Goal: Book appointment/travel/reservation: Book appointment/travel/reservation

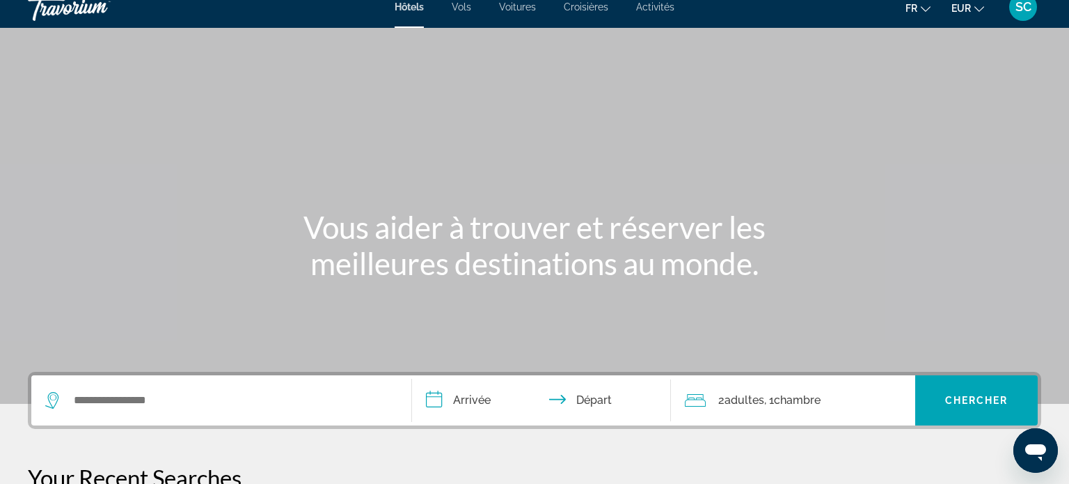
scroll to position [22, 0]
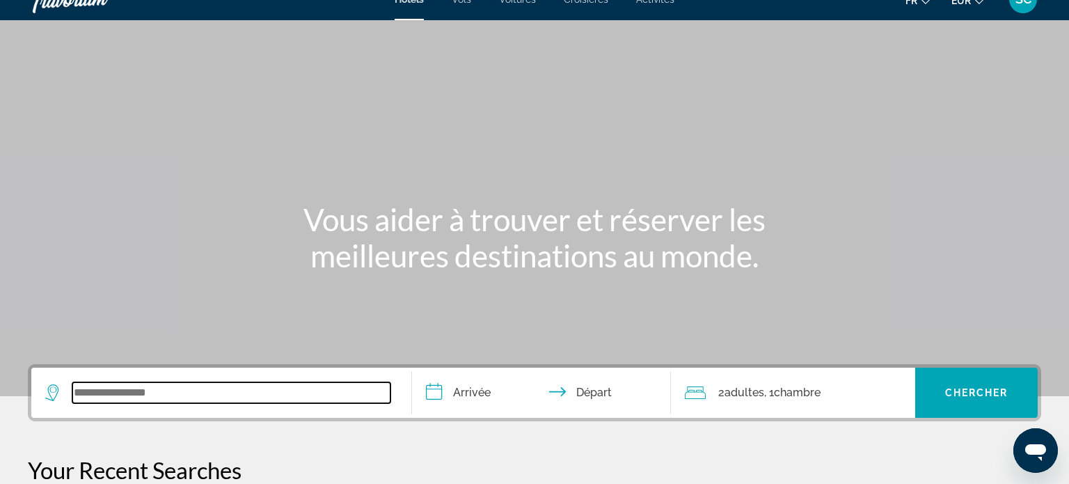
click at [109, 393] on input "Search widget" at bounding box center [231, 392] width 318 height 21
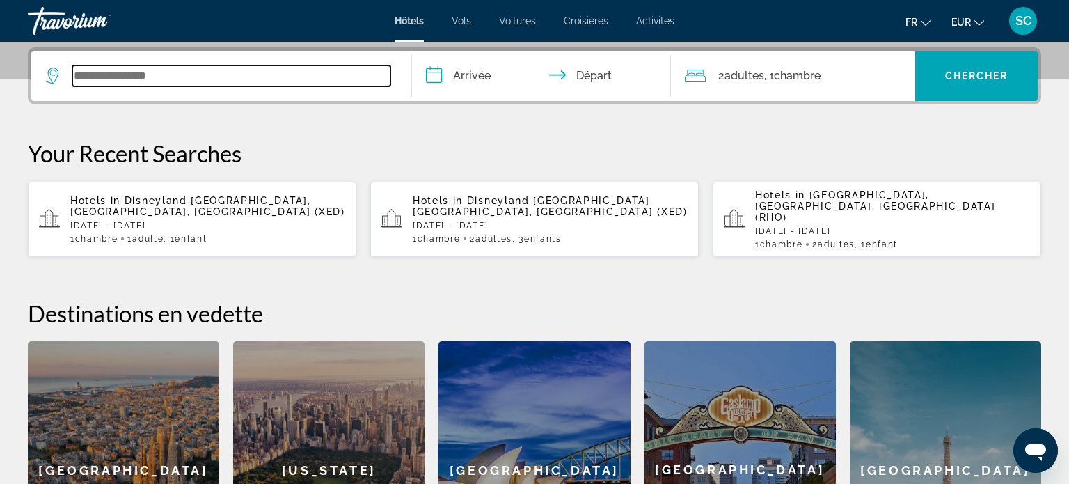
scroll to position [340, 0]
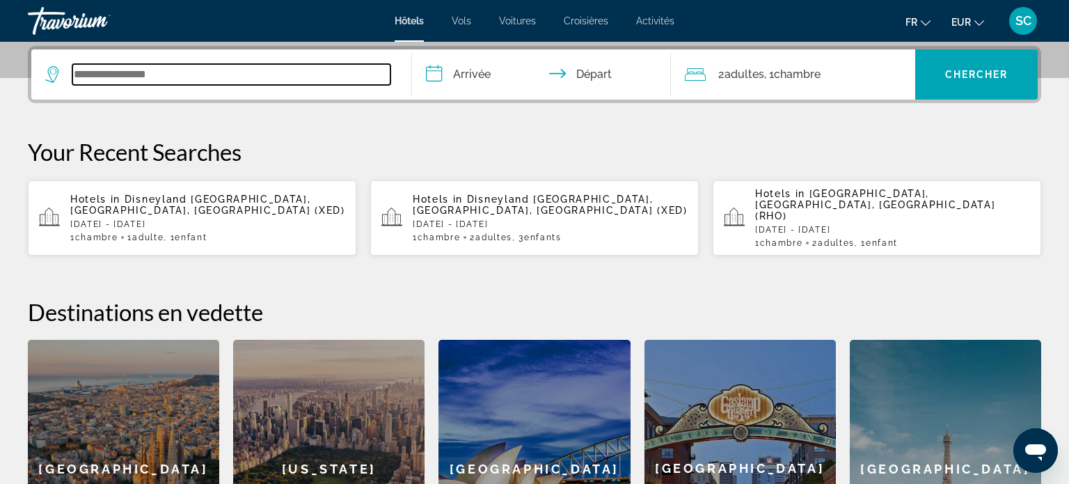
click at [236, 67] on input "Search widget" at bounding box center [231, 74] width 318 height 21
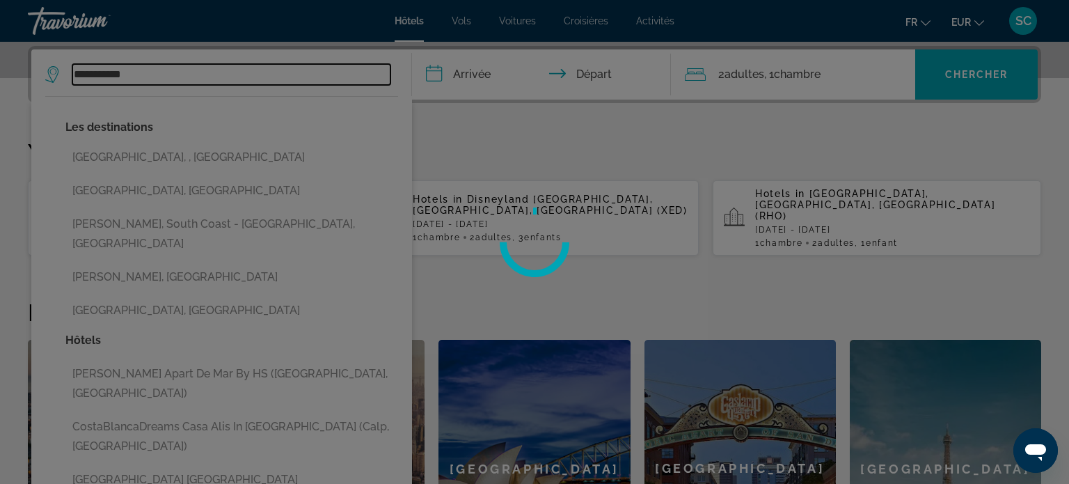
type input "**********"
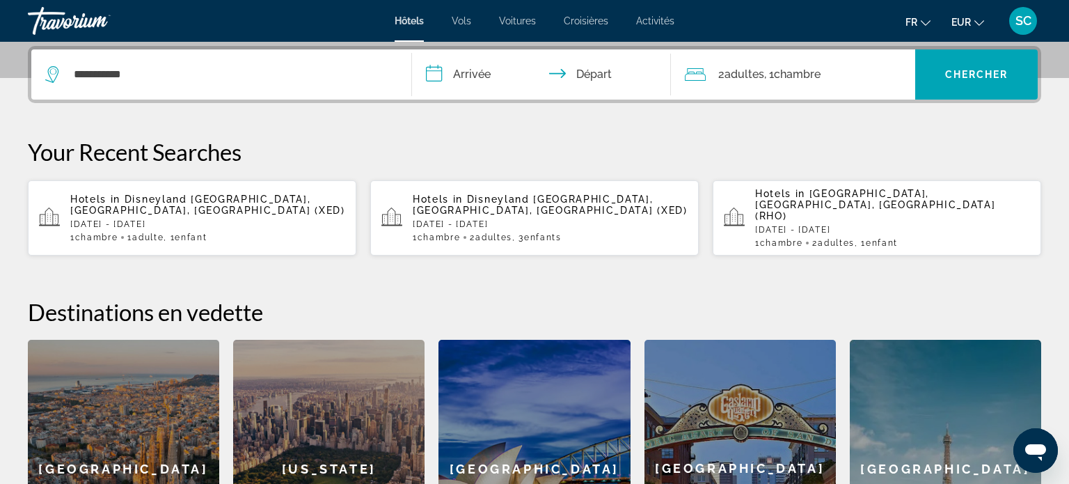
click at [477, 73] on input "**********" at bounding box center [544, 76] width 264 height 54
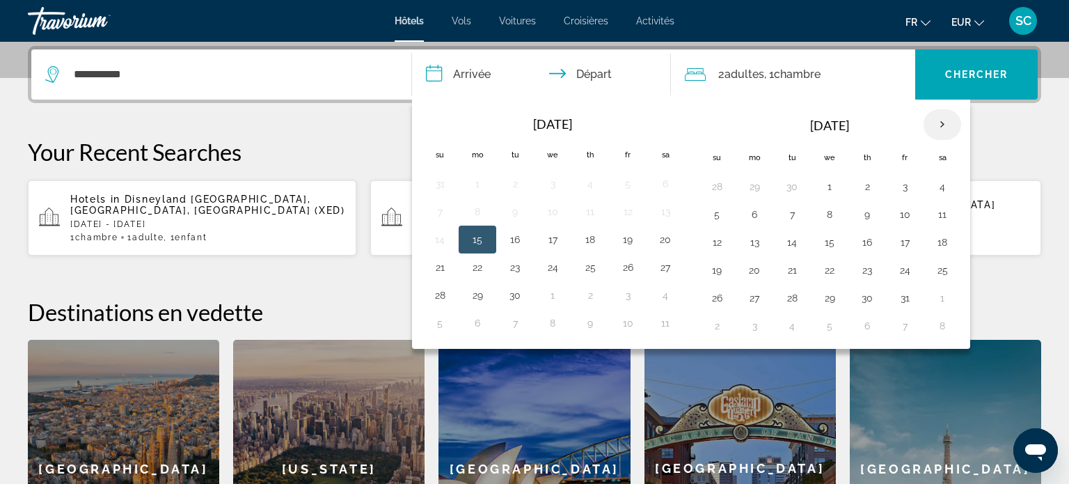
click at [935, 123] on th "Next month" at bounding box center [943, 124] width 38 height 31
click at [824, 269] on button "24" at bounding box center [829, 269] width 22 height 19
click at [866, 272] on button "25" at bounding box center [867, 269] width 22 height 19
type input "**********"
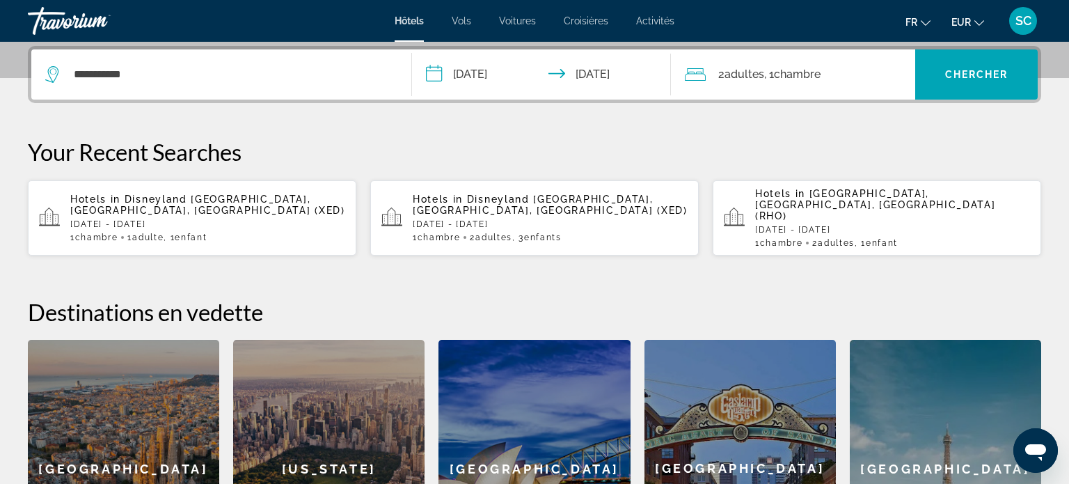
click at [735, 72] on span "Adultes" at bounding box center [745, 74] width 40 height 13
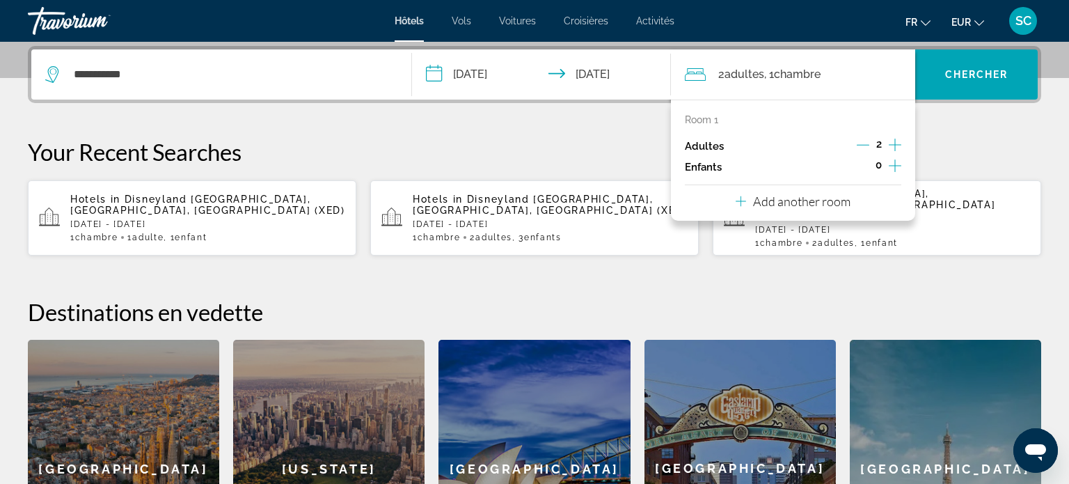
click at [891, 167] on icon "Increment children" at bounding box center [895, 165] width 13 height 17
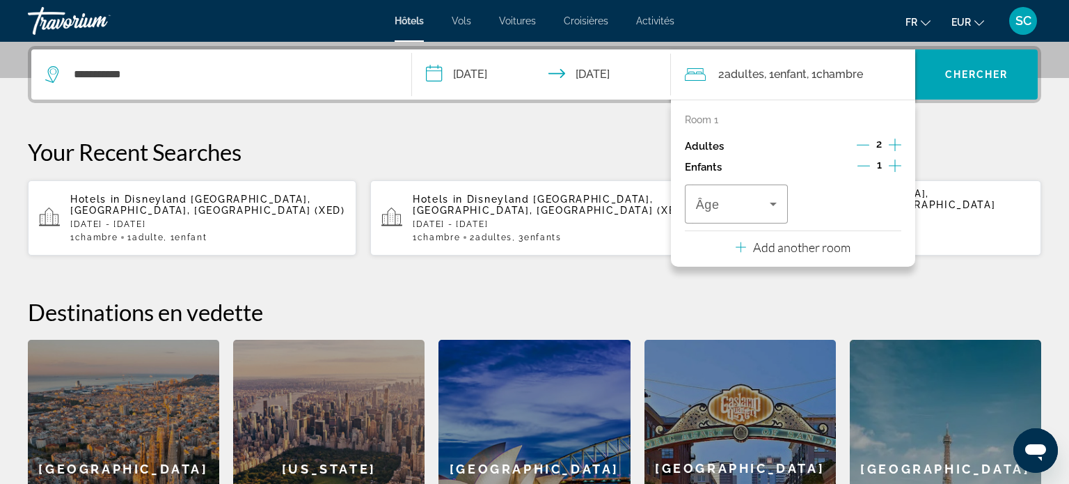
click at [891, 141] on icon "Increment adults" at bounding box center [895, 144] width 13 height 17
click at [894, 166] on icon "Increment children" at bounding box center [895, 165] width 13 height 17
click at [772, 207] on icon "Travelers: 4 adults, 2 children" at bounding box center [773, 204] width 17 height 17
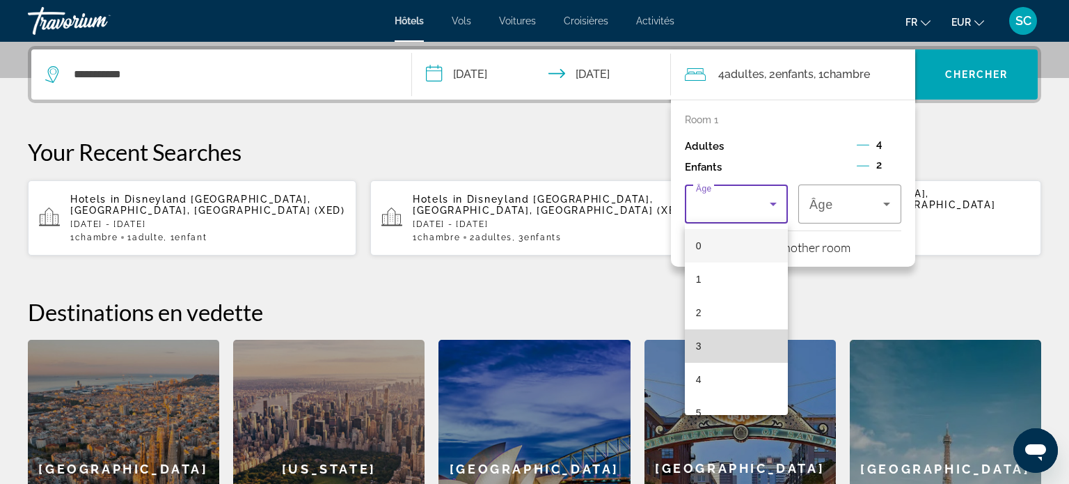
drag, startPoint x: 702, startPoint y: 347, endPoint x: 702, endPoint y: 340, distance: 7.0
click at [702, 346] on mat-option "3" at bounding box center [736, 345] width 103 height 33
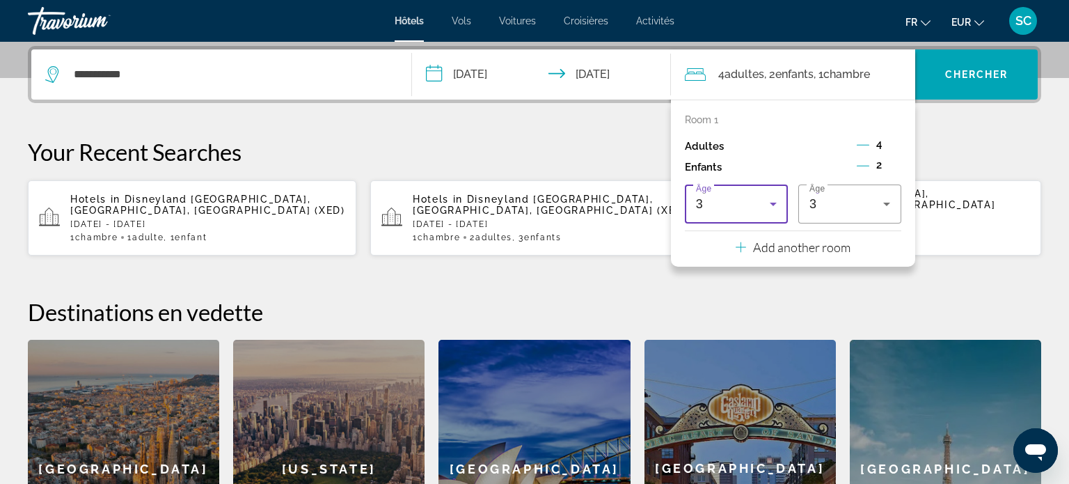
click at [779, 203] on icon "Travelers: 4 adults, 2 children" at bounding box center [773, 204] width 17 height 17
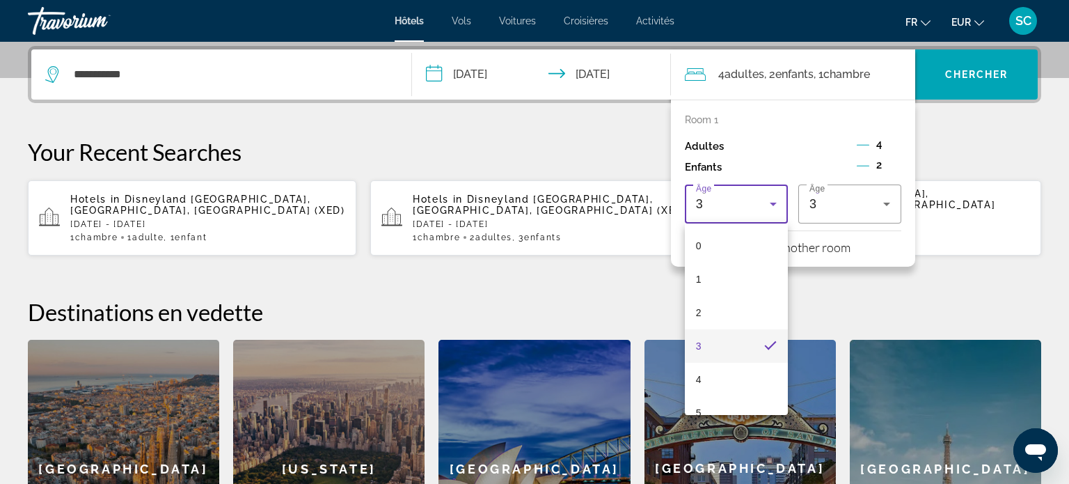
drag, startPoint x: 713, startPoint y: 312, endPoint x: 744, endPoint y: 275, distance: 48.5
click at [715, 309] on mat-option "2" at bounding box center [736, 312] width 103 height 33
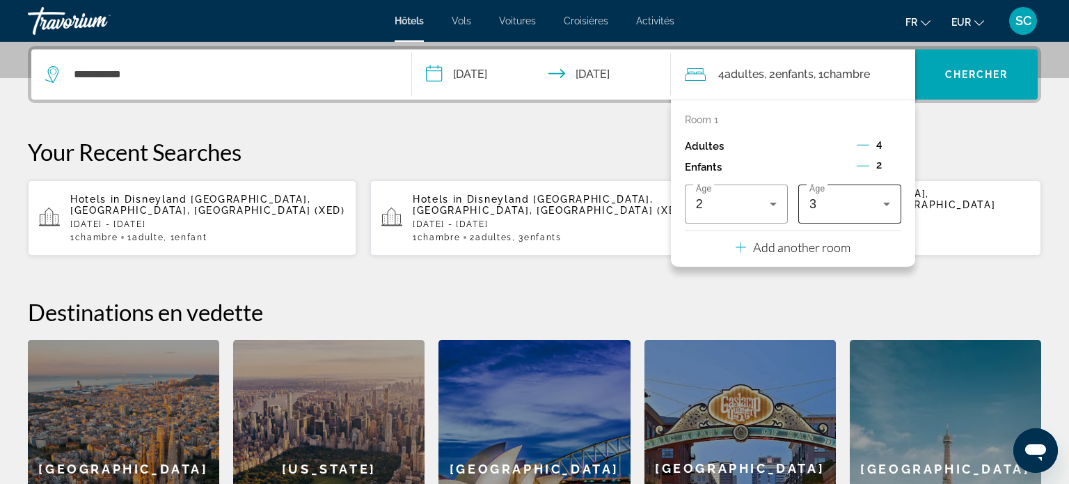
click at [888, 202] on icon "Travelers: 4 adults, 2 children" at bounding box center [886, 204] width 17 height 17
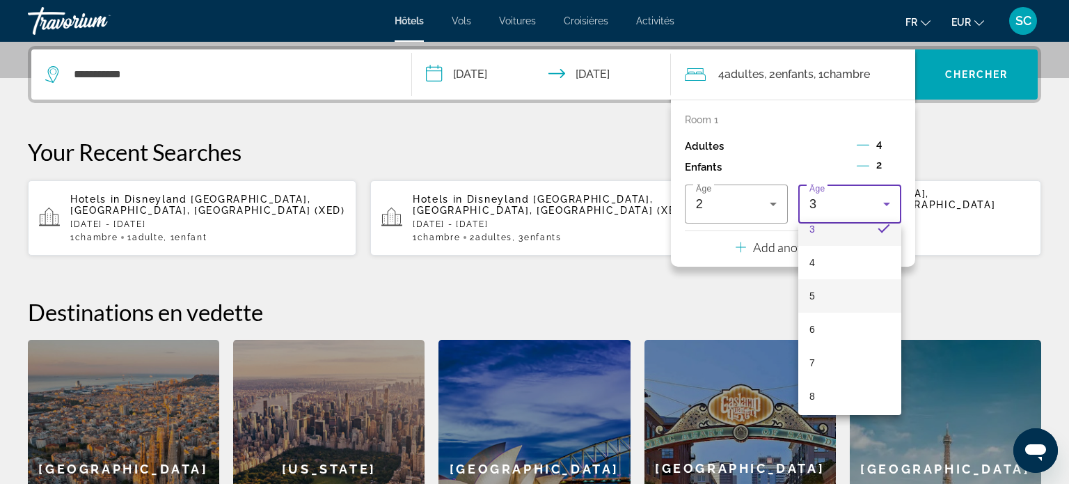
scroll to position [124, 0]
click at [811, 351] on span "7" at bounding box center [812, 355] width 6 height 17
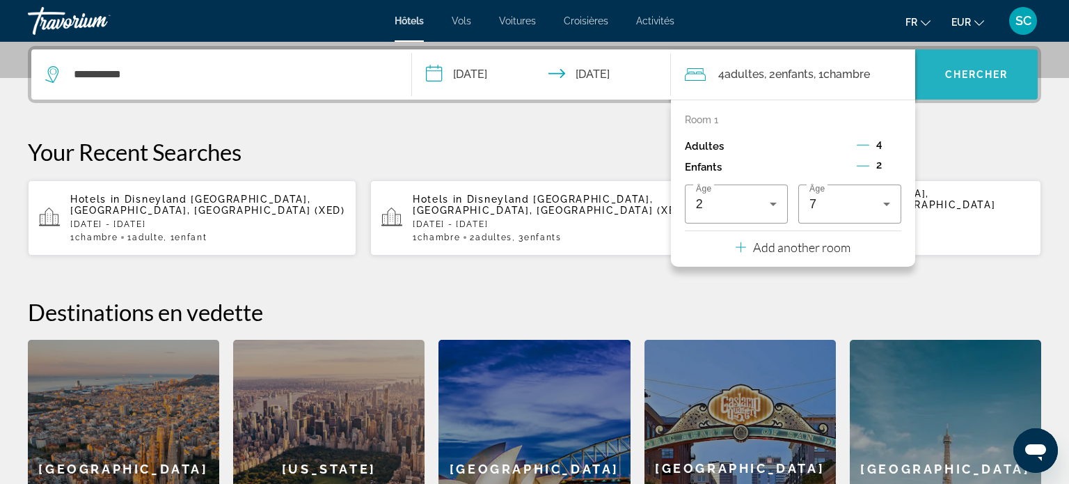
click at [972, 79] on span "Chercher" at bounding box center [976, 74] width 63 height 11
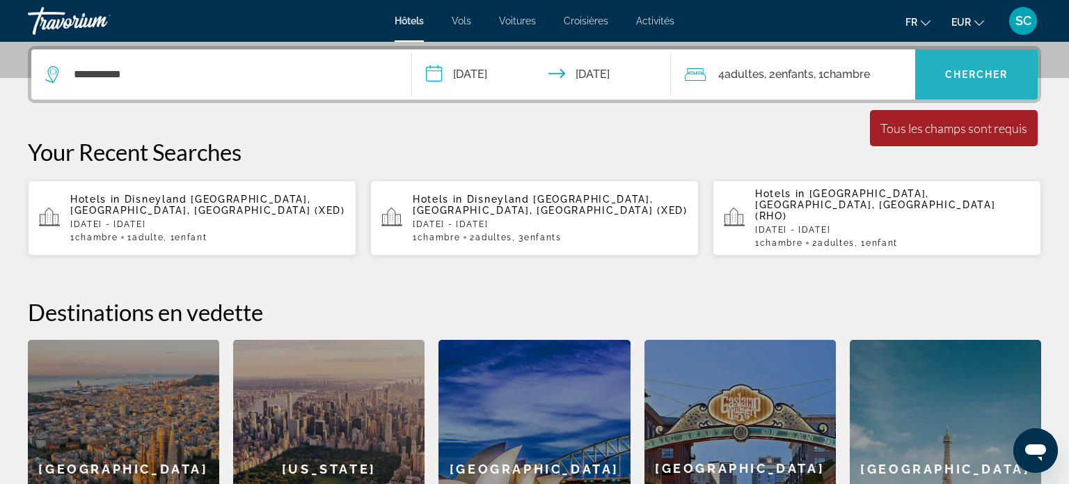
click at [979, 72] on span "Chercher" at bounding box center [976, 74] width 63 height 11
click at [961, 74] on span "Chercher" at bounding box center [976, 74] width 63 height 11
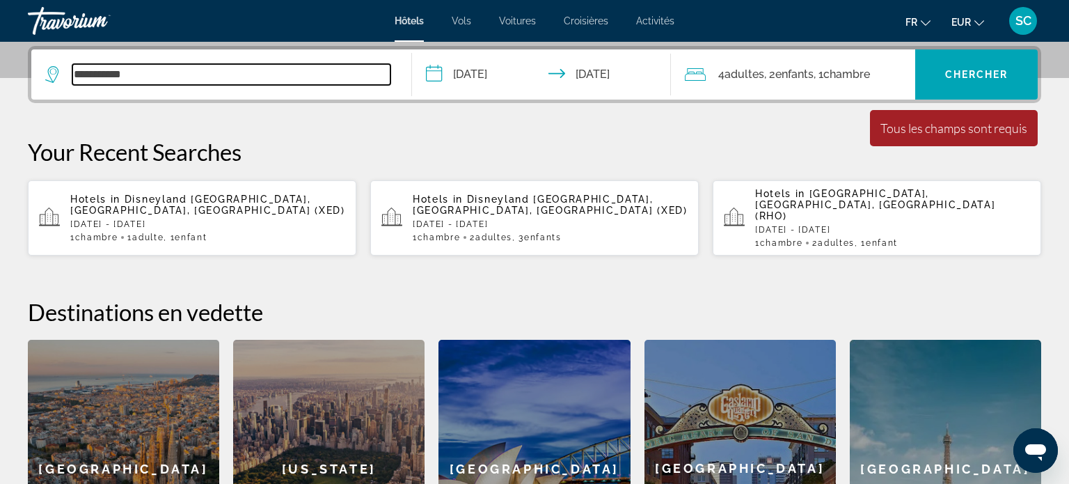
click at [258, 80] on input "**********" at bounding box center [231, 74] width 318 height 21
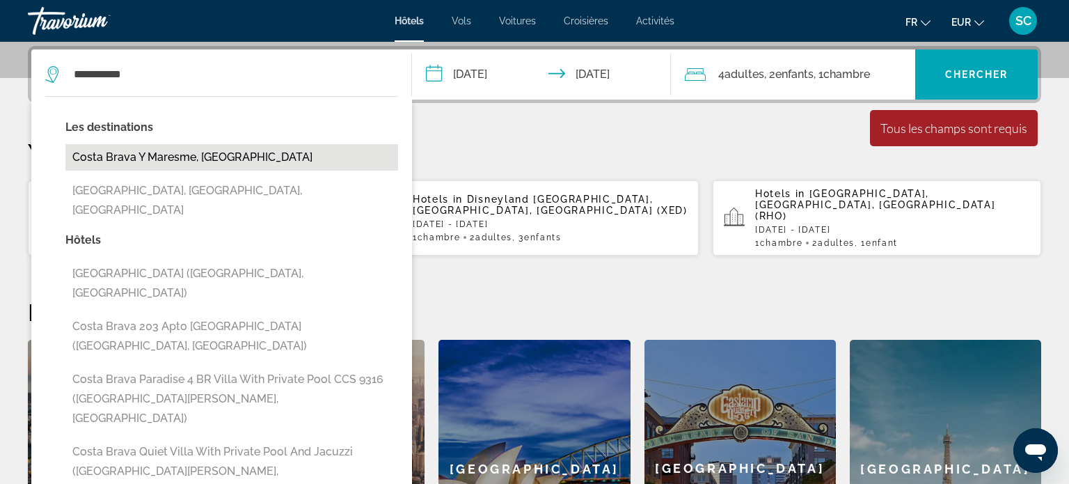
click at [189, 159] on button "Costa Brava Y Maresme, [GEOGRAPHIC_DATA]" at bounding box center [231, 157] width 333 height 26
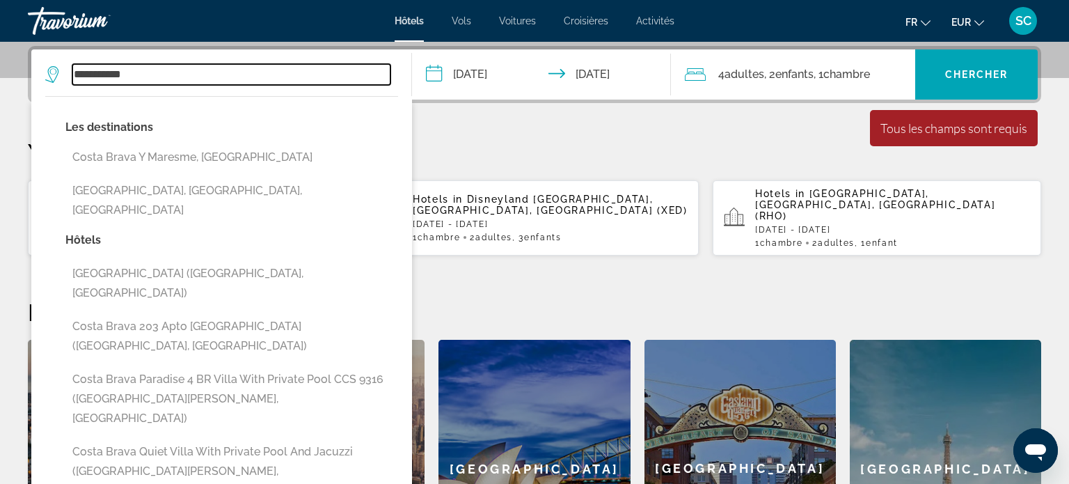
type input "**********"
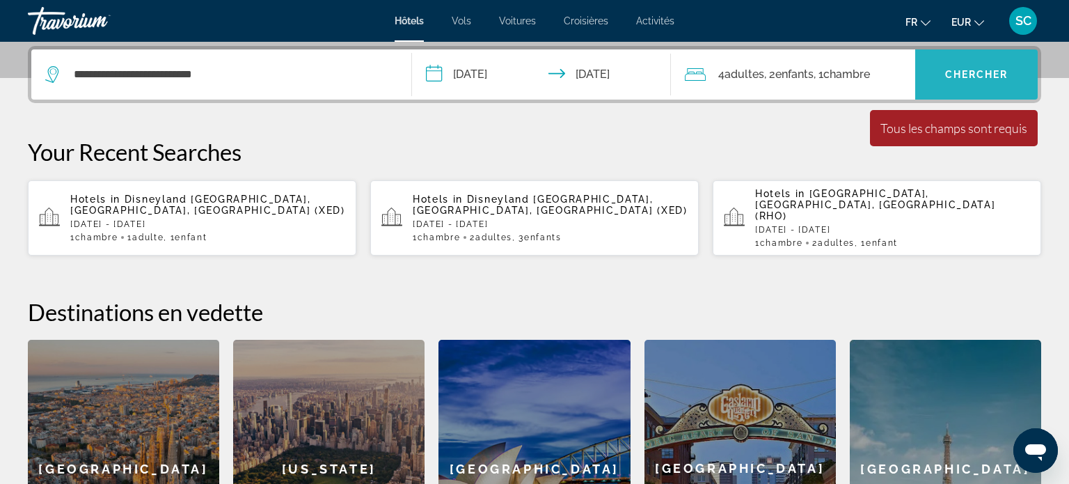
click at [965, 83] on span "Search widget" at bounding box center [976, 74] width 122 height 33
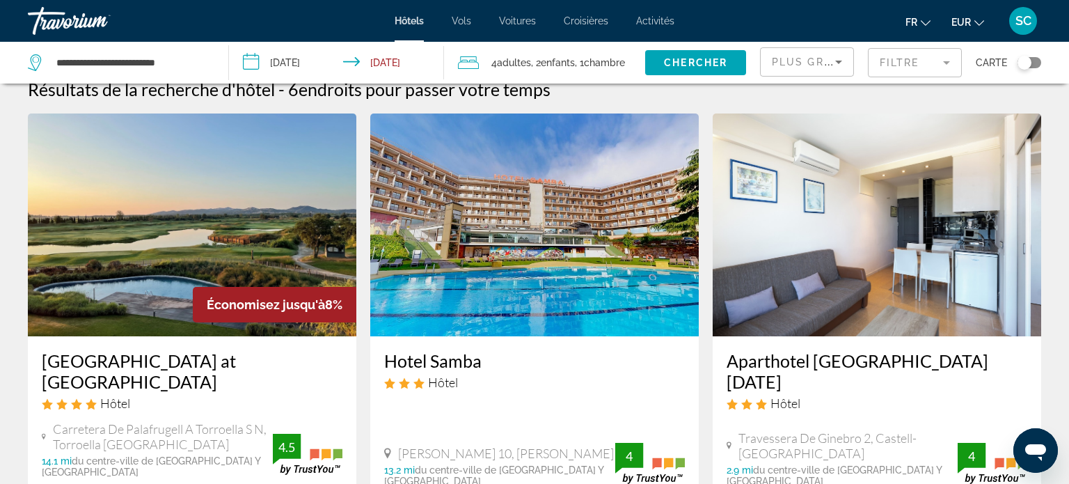
scroll to position [21, 0]
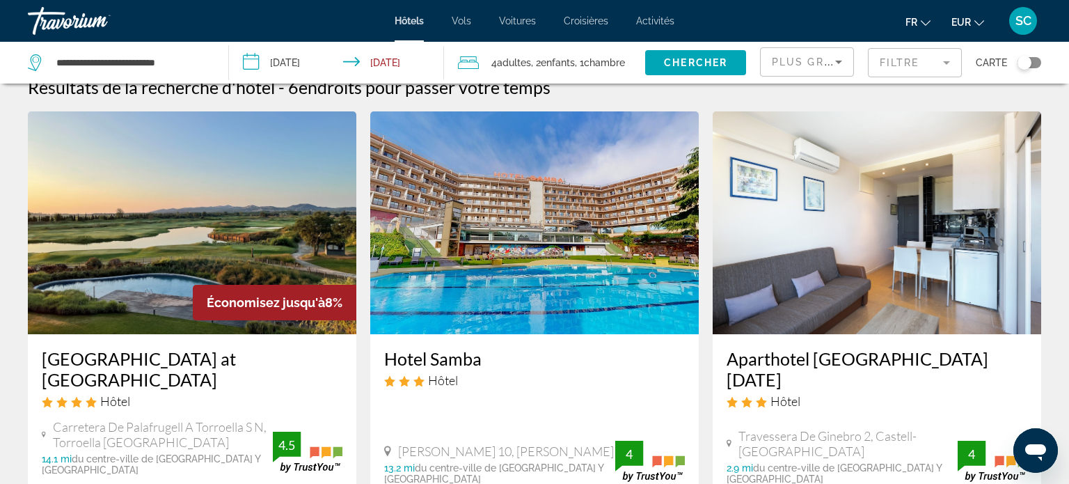
click at [914, 61] on mat-form-field "Filtre" at bounding box center [915, 62] width 94 height 29
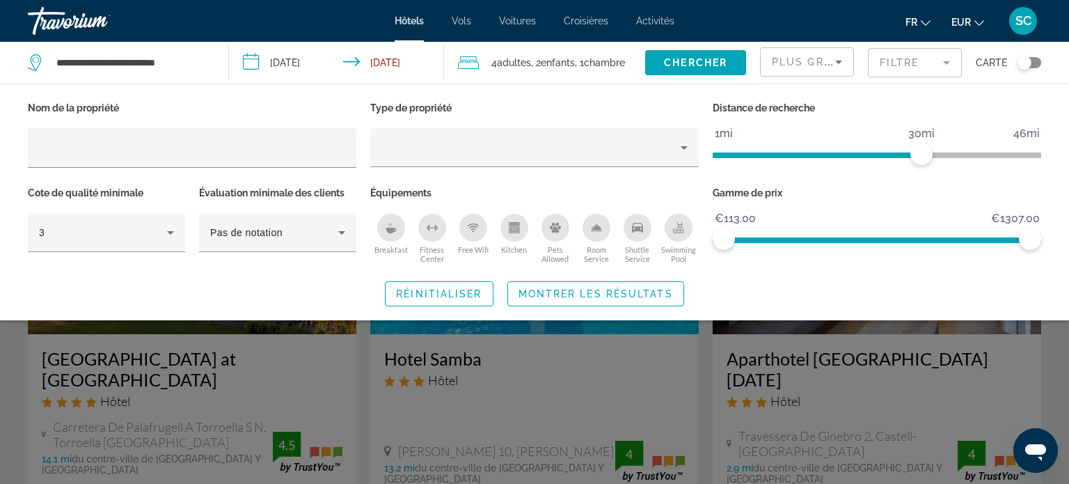
click at [678, 237] on div "Swimming Pool" at bounding box center [679, 228] width 28 height 28
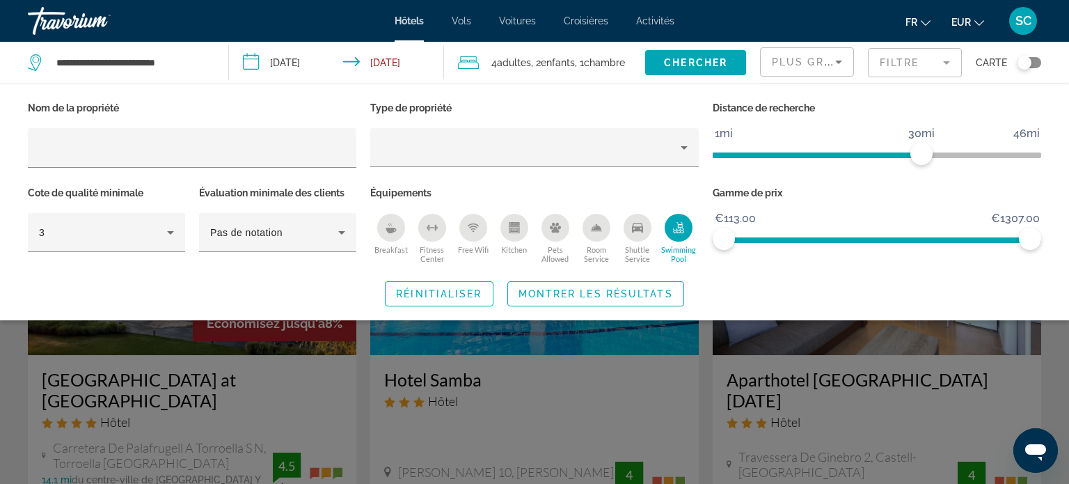
click at [390, 237] on div "Breakfast" at bounding box center [391, 228] width 28 height 28
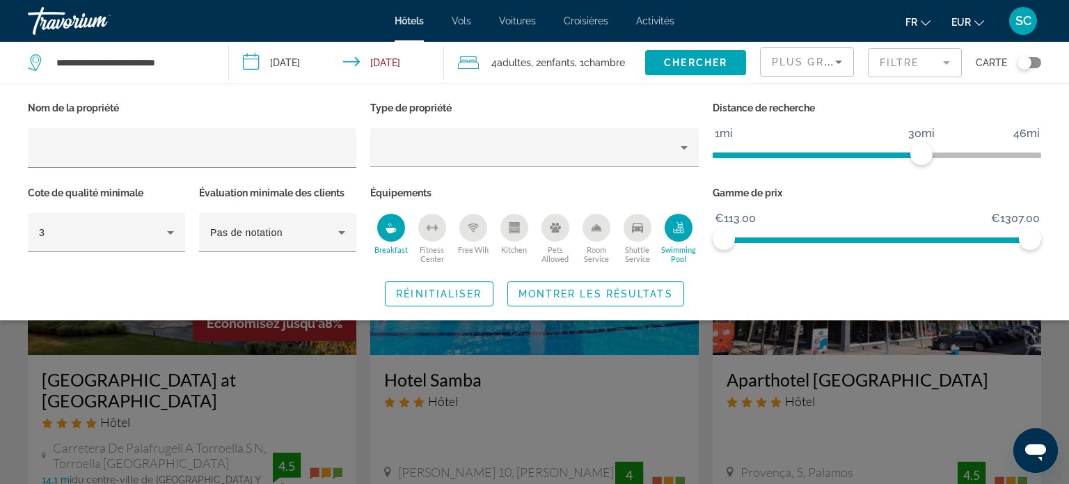
click at [676, 234] on div "Swimming Pool" at bounding box center [679, 228] width 28 height 28
click at [582, 293] on span "Montrer les résultats" at bounding box center [596, 293] width 155 height 11
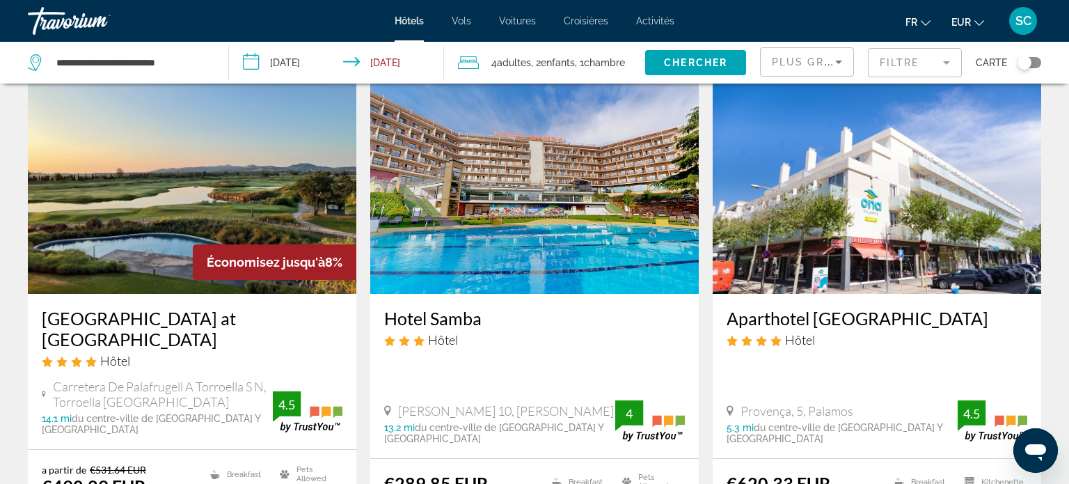
scroll to position [52, 0]
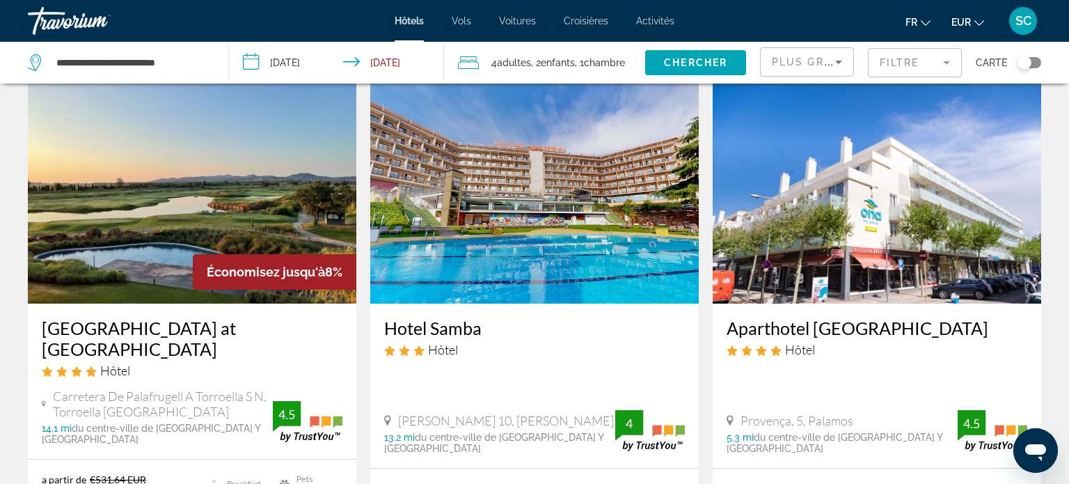
click at [605, 63] on span "Chambre" at bounding box center [604, 62] width 41 height 11
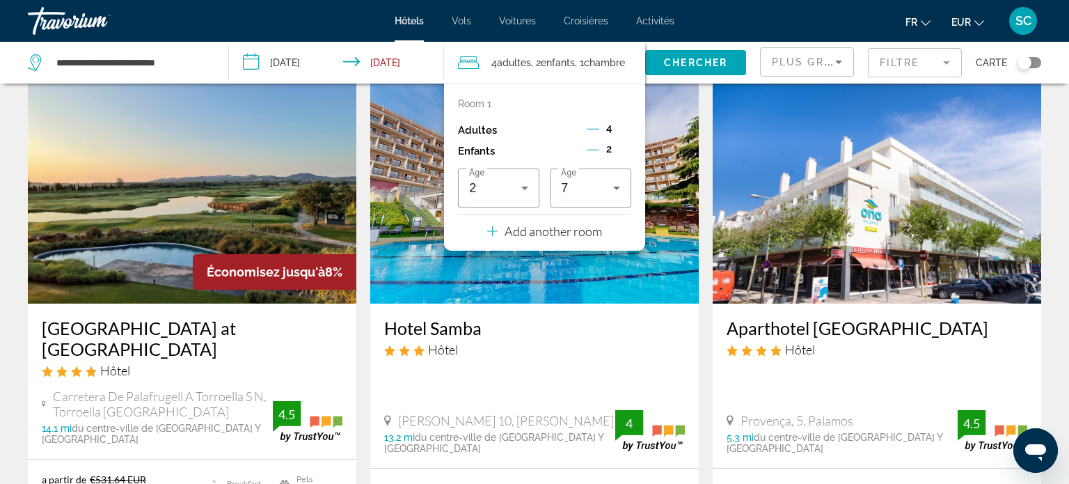
click at [568, 235] on p "Add another room" at bounding box center [553, 230] width 97 height 15
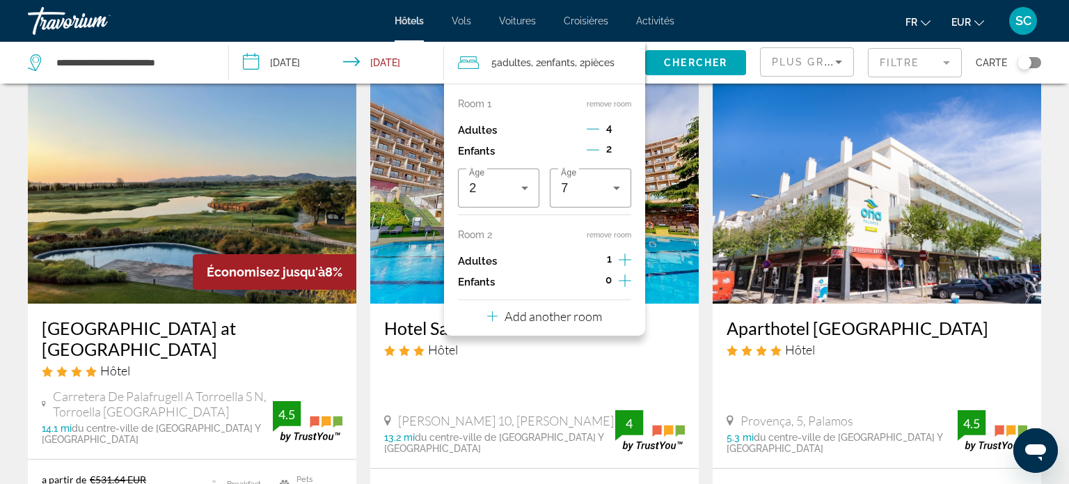
click at [594, 129] on icon "Decrement adults" at bounding box center [593, 129] width 13 height 1
click at [622, 262] on icon "Increment adults" at bounding box center [625, 259] width 13 height 17
click at [594, 255] on icon "Decrement adults" at bounding box center [593, 259] width 13 height 13
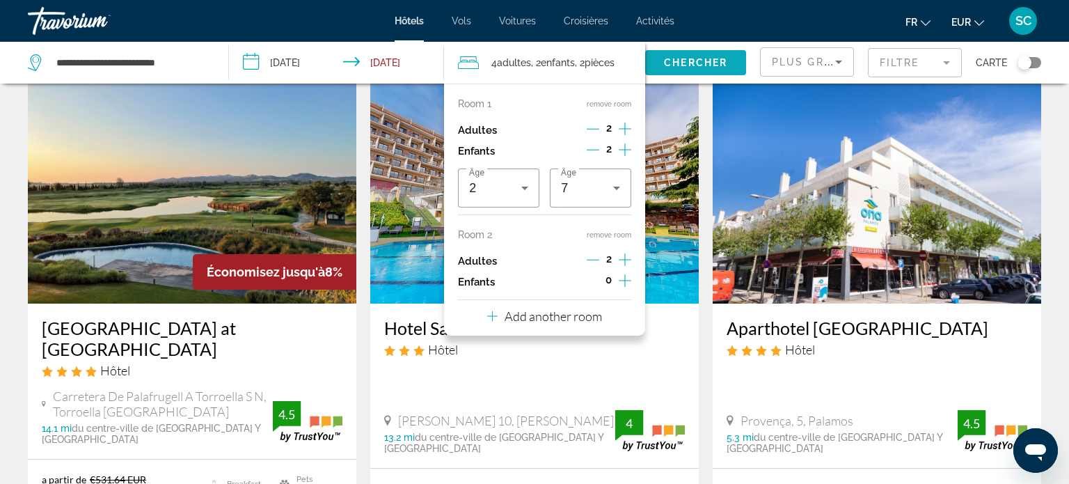
click at [674, 58] on span "Chercher" at bounding box center [695, 62] width 63 height 11
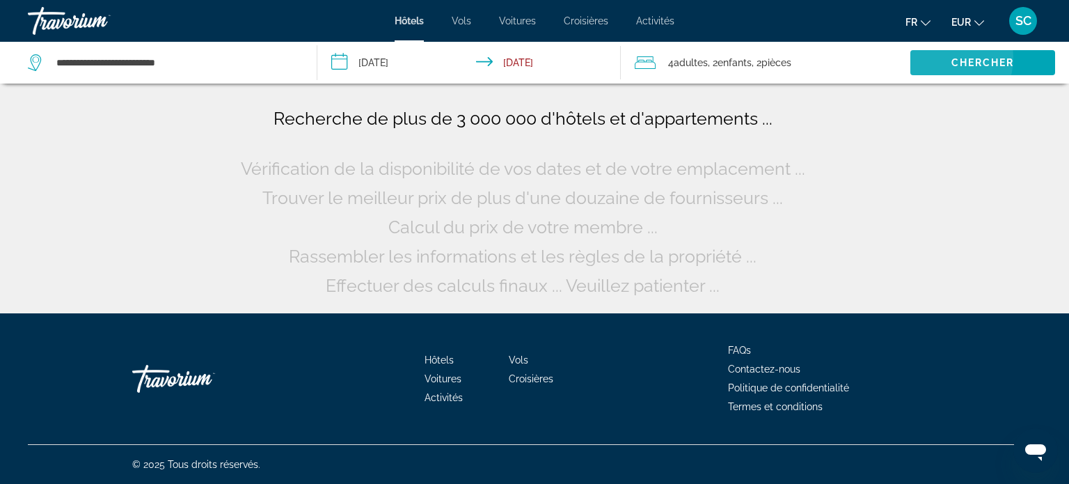
scroll to position [0, 0]
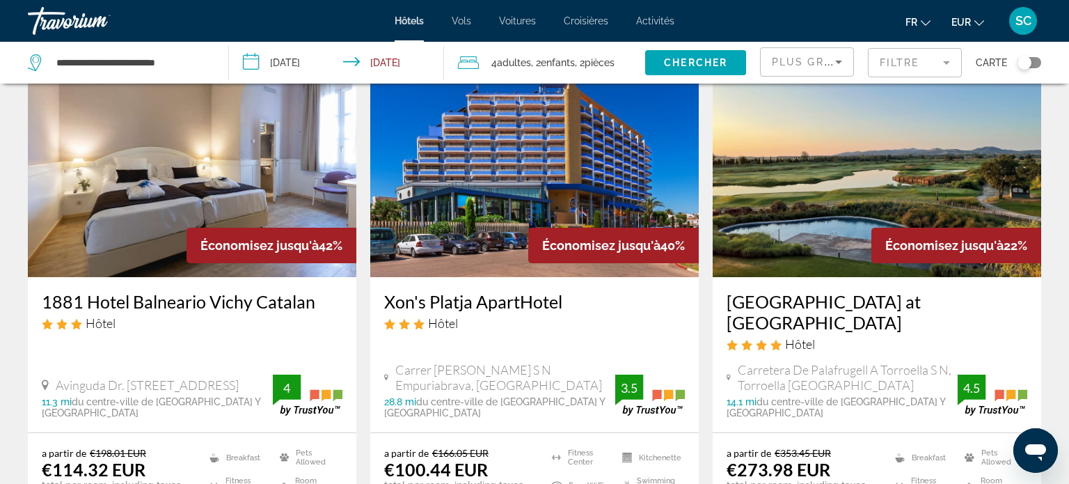
scroll to position [74, 0]
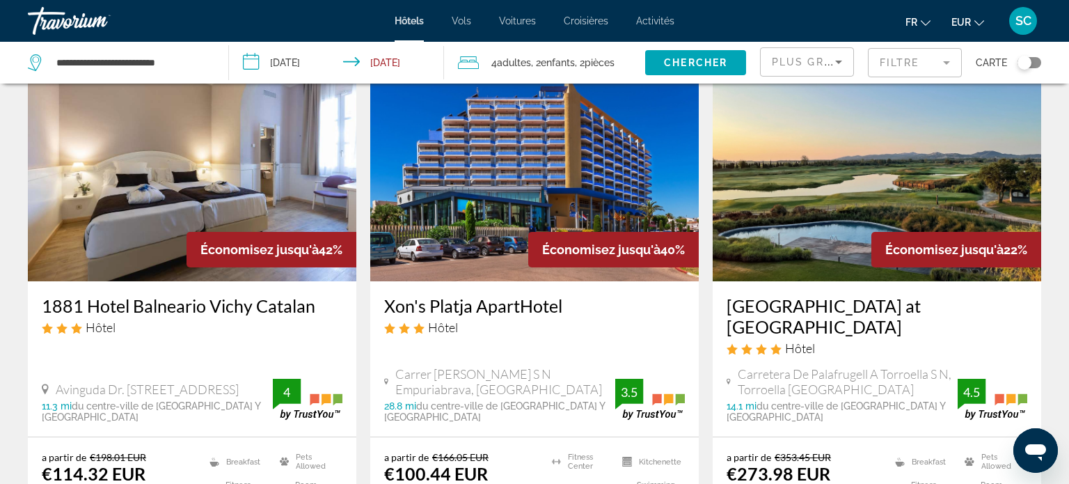
click at [212, 199] on img "Main content" at bounding box center [192, 169] width 329 height 223
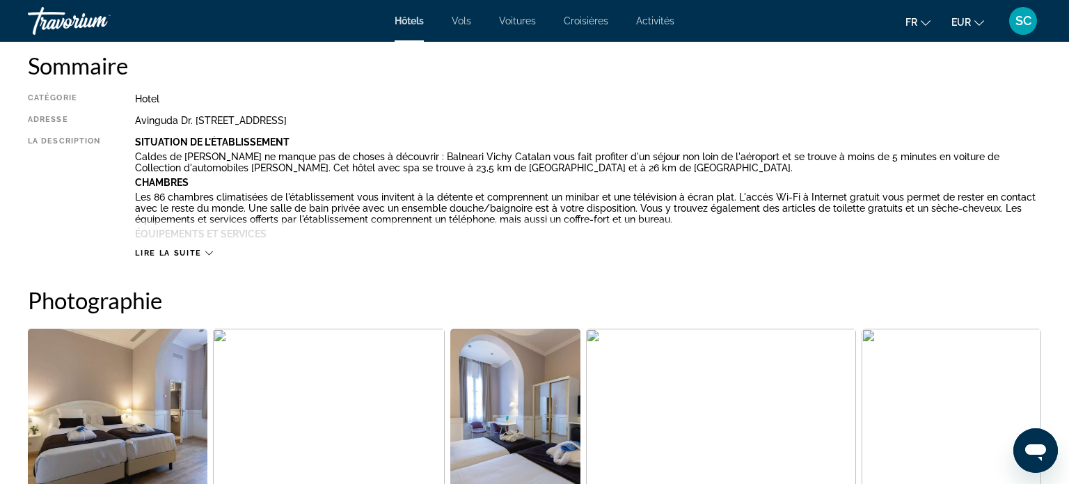
scroll to position [498, 0]
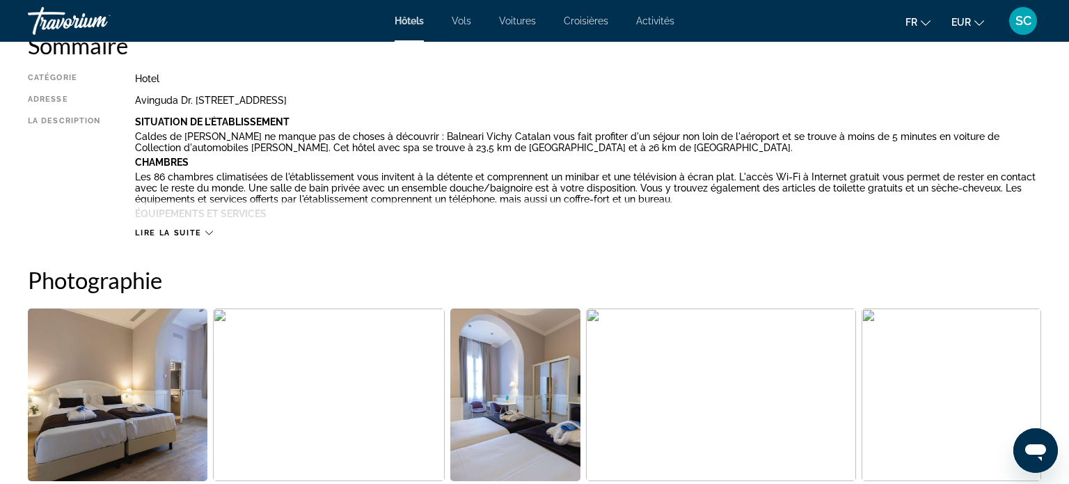
click at [204, 235] on div "Lire la suite" at bounding box center [173, 232] width 77 height 9
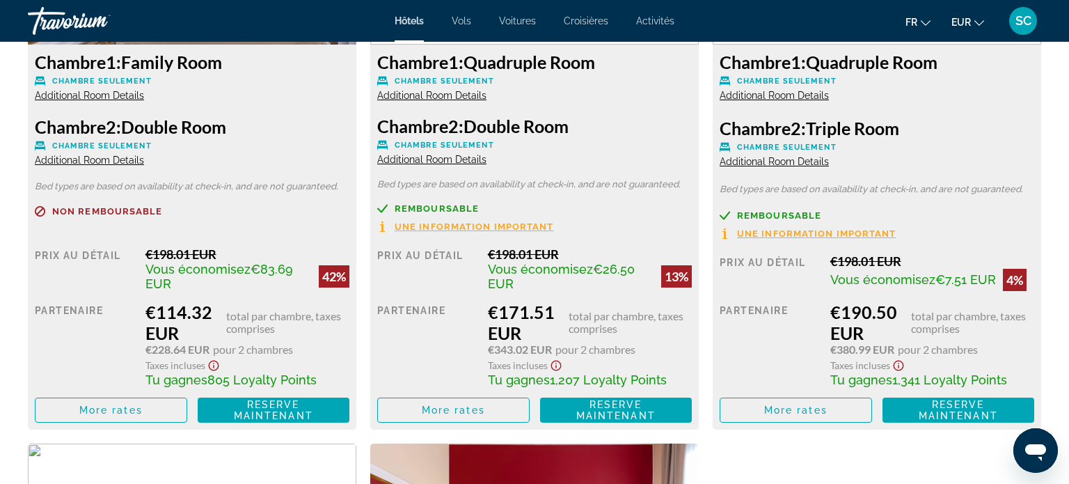
scroll to position [2227, 0]
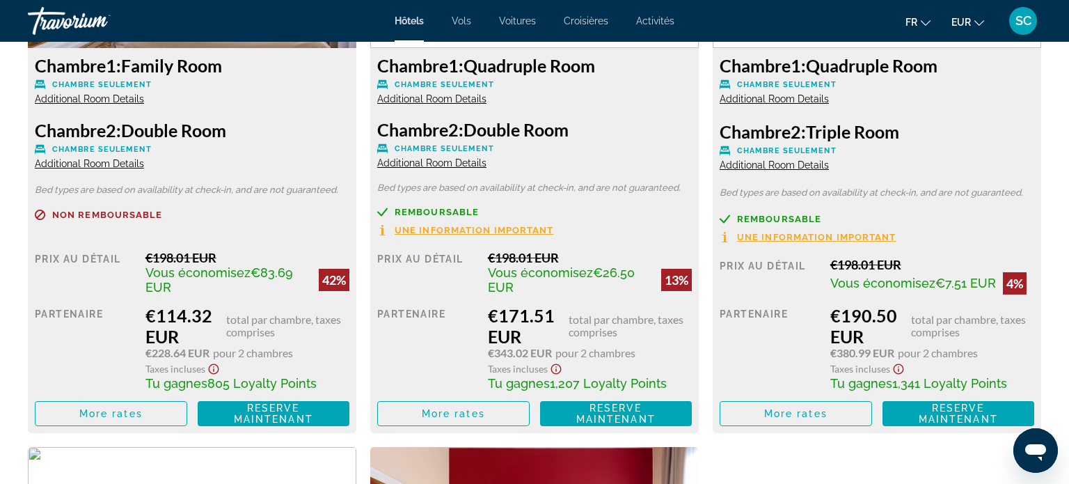
click at [646, 18] on span "Activités" at bounding box center [655, 20] width 38 height 11
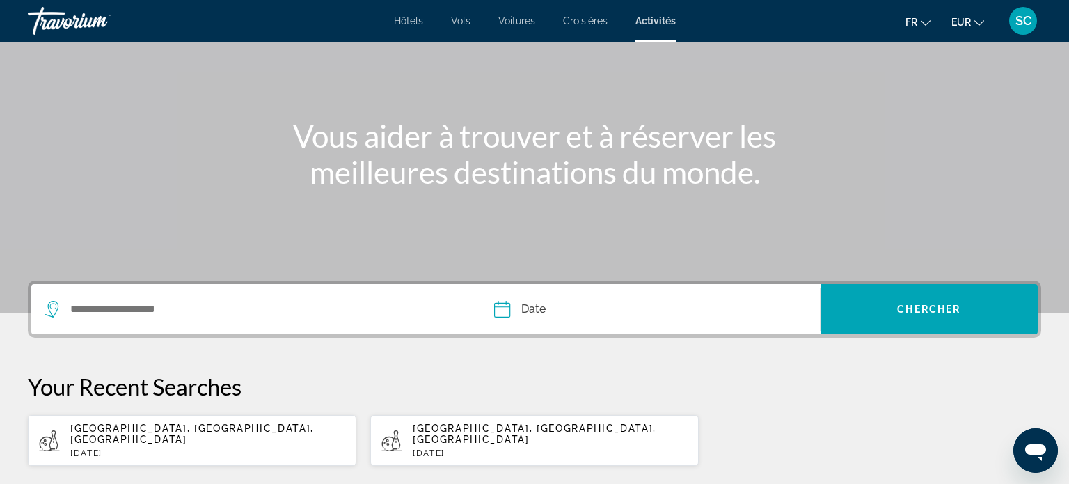
scroll to position [106, 0]
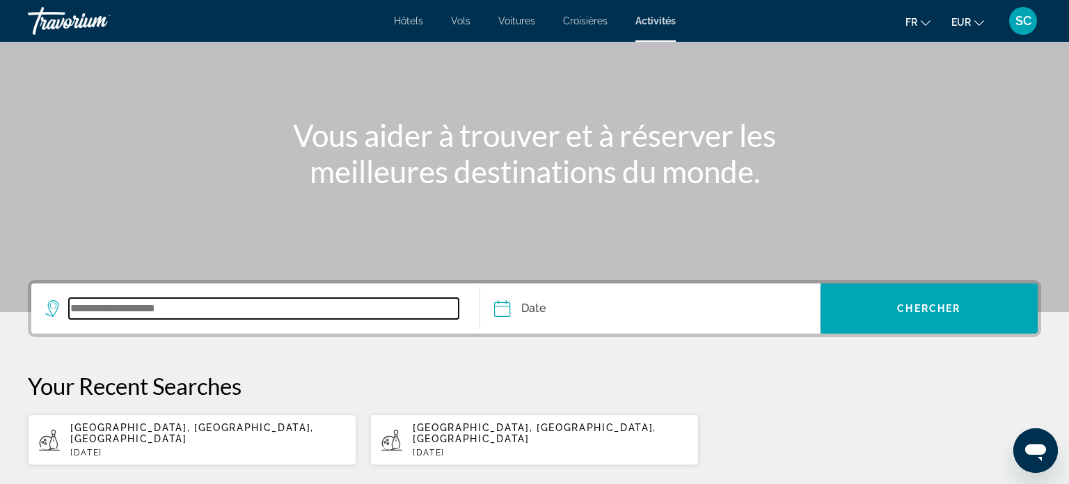
click at [177, 315] on input "Search widget" at bounding box center [264, 308] width 390 height 21
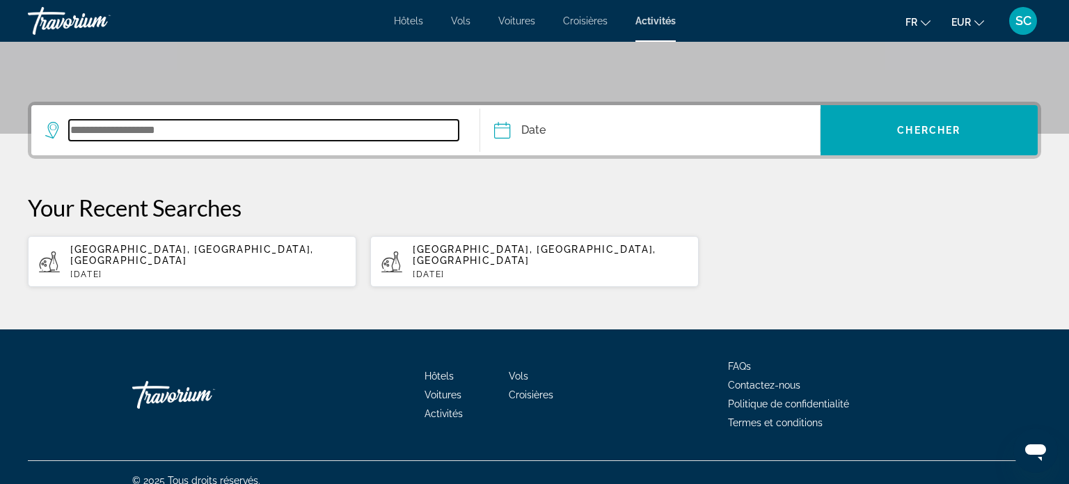
scroll to position [287, 0]
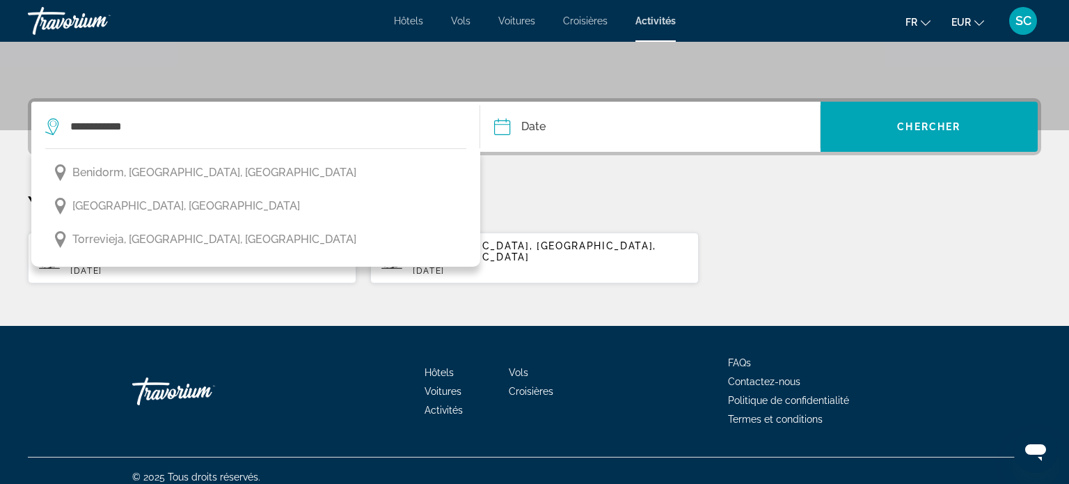
drag, startPoint x: 189, startPoint y: 177, endPoint x: 200, endPoint y: 173, distance: 11.2
click at [191, 175] on span "Benidorm, [GEOGRAPHIC_DATA], [GEOGRAPHIC_DATA]" at bounding box center [214, 172] width 284 height 19
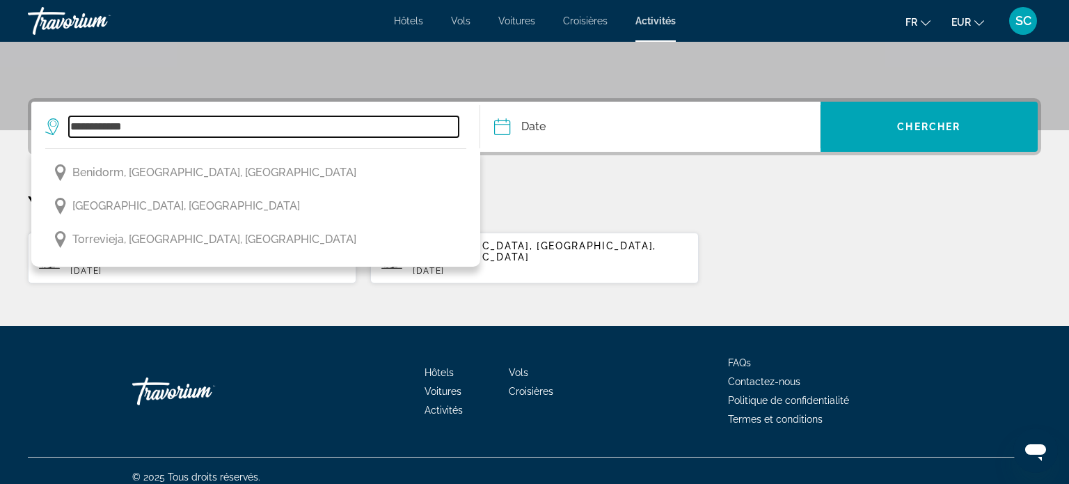
type input "**********"
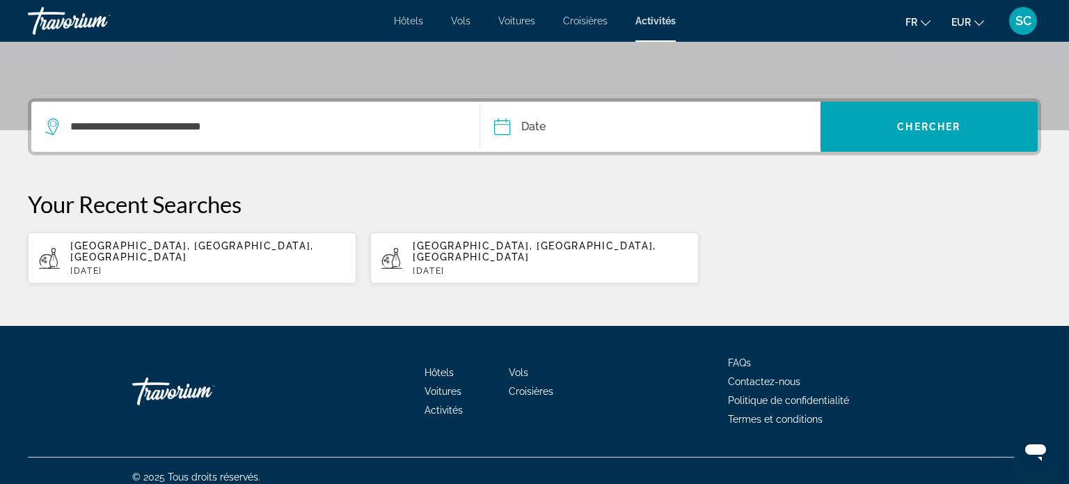
click at [566, 127] on input "Date" at bounding box center [575, 129] width 168 height 54
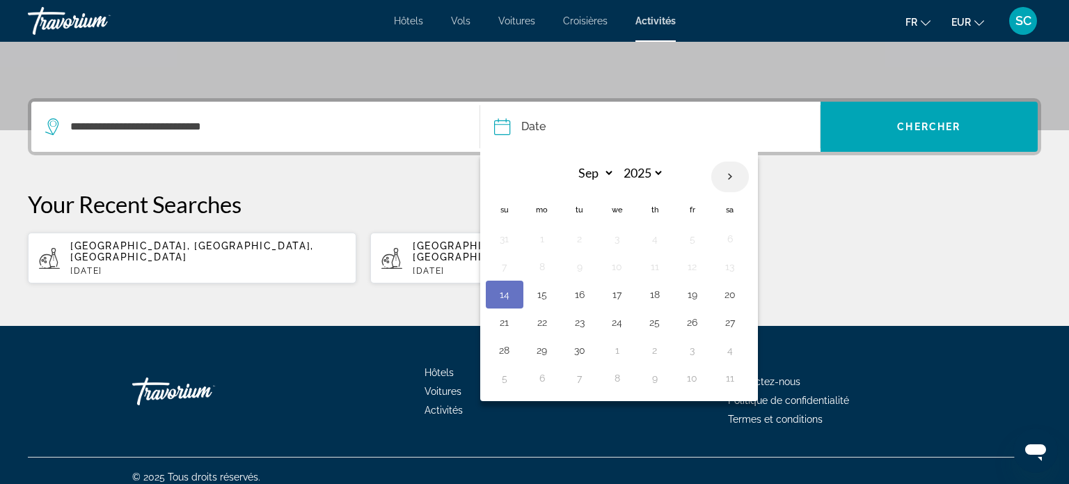
click at [725, 182] on th "Next month" at bounding box center [730, 176] width 38 height 31
click at [727, 172] on th "Next month" at bounding box center [730, 176] width 38 height 31
click at [729, 177] on th "Next month" at bounding box center [730, 176] width 38 height 31
select select "**"
click at [653, 324] on button "25" at bounding box center [655, 321] width 22 height 19
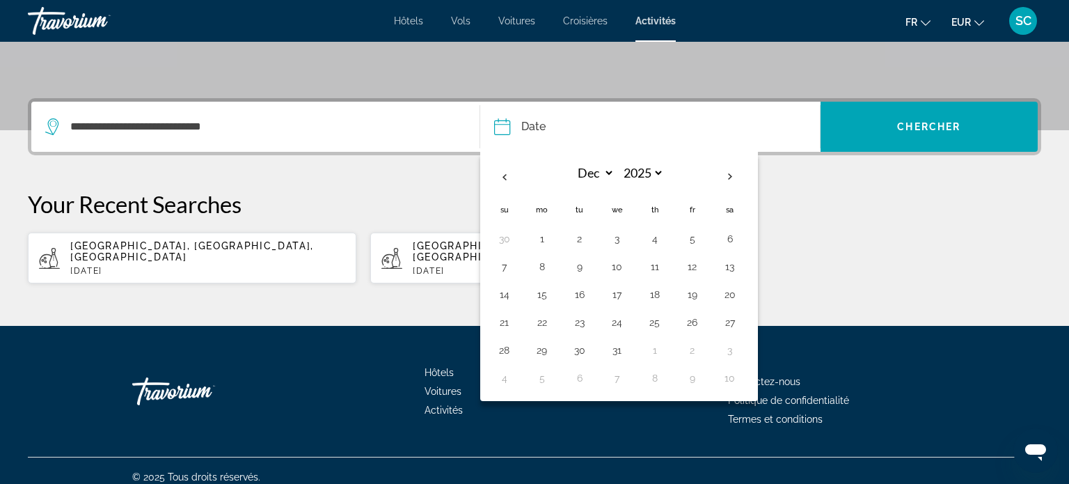
type input "**********"
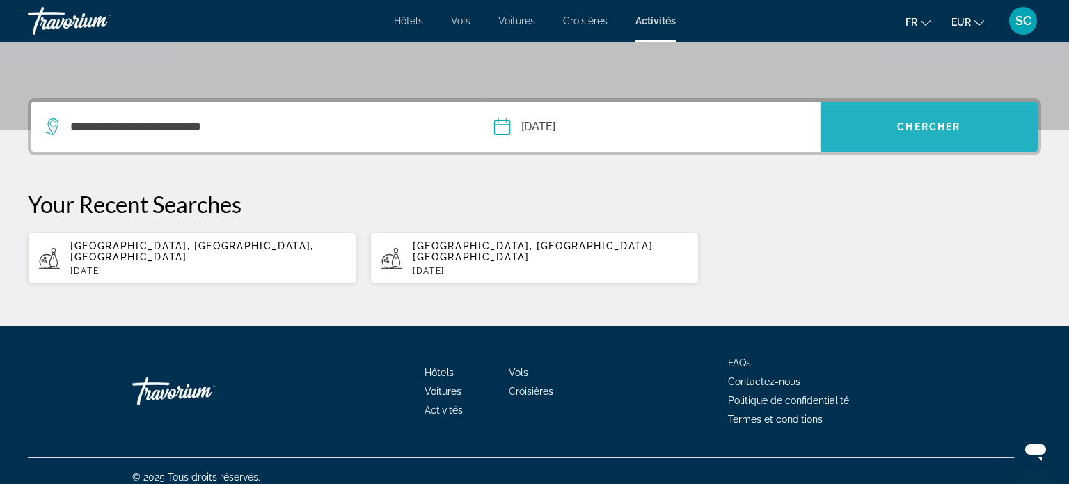
click at [889, 128] on span "Search widget" at bounding box center [929, 126] width 217 height 33
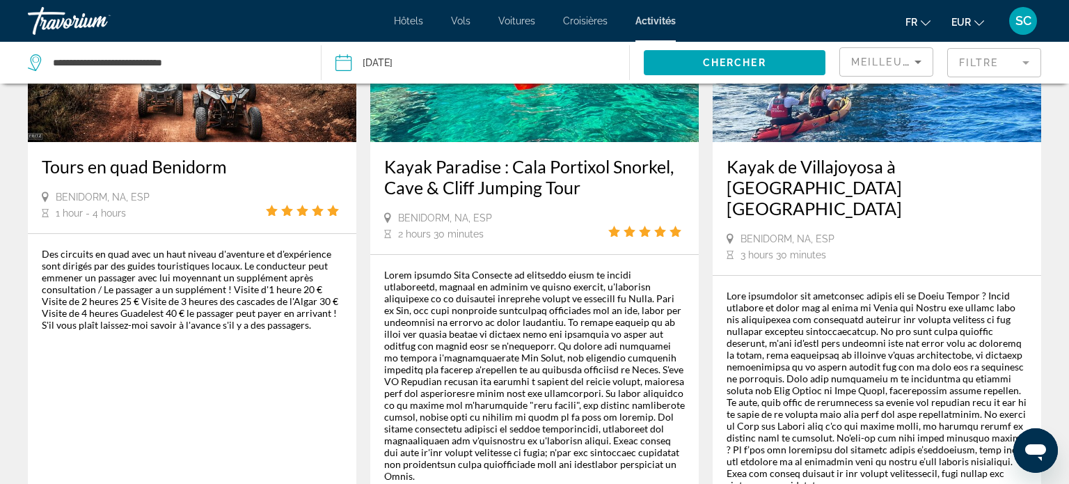
scroll to position [1474, 0]
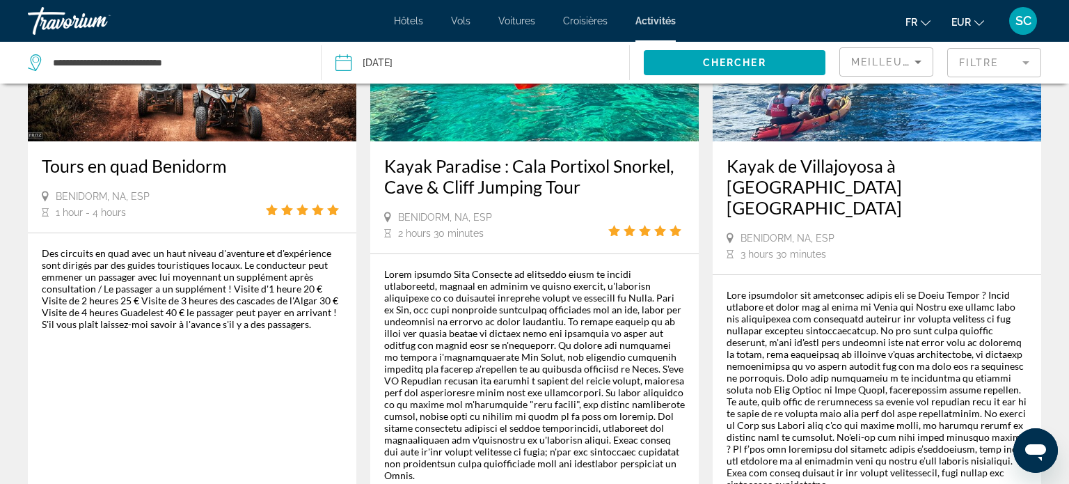
click at [516, 22] on span "Voitures" at bounding box center [516, 20] width 37 height 11
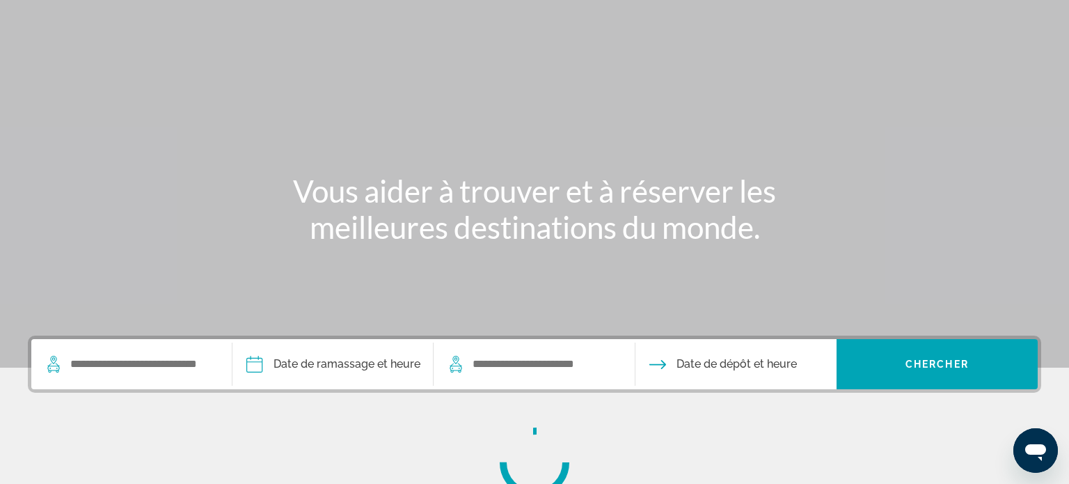
scroll to position [75, 0]
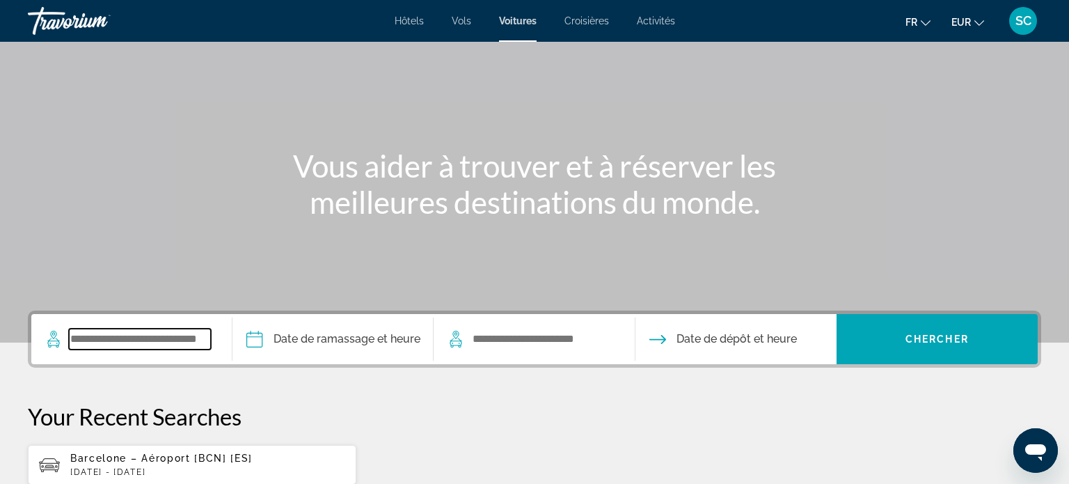
click at [137, 342] on input "Search widget" at bounding box center [140, 339] width 142 height 21
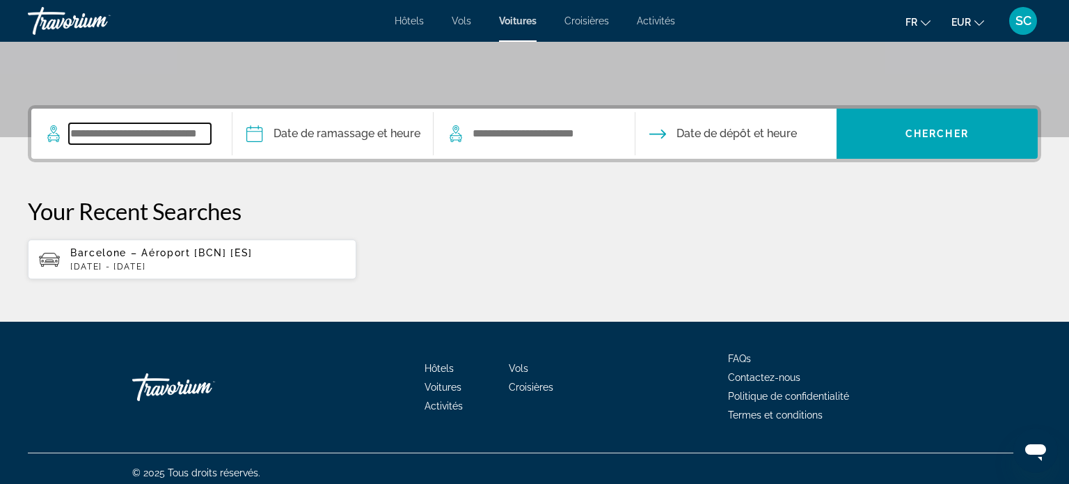
scroll to position [287, 0]
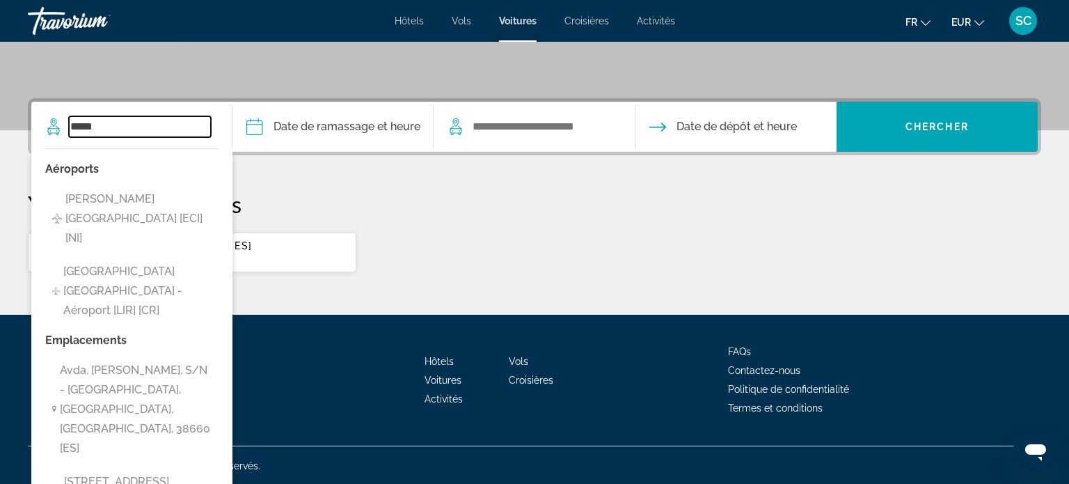
click at [140, 125] on input "*****" at bounding box center [140, 126] width 142 height 21
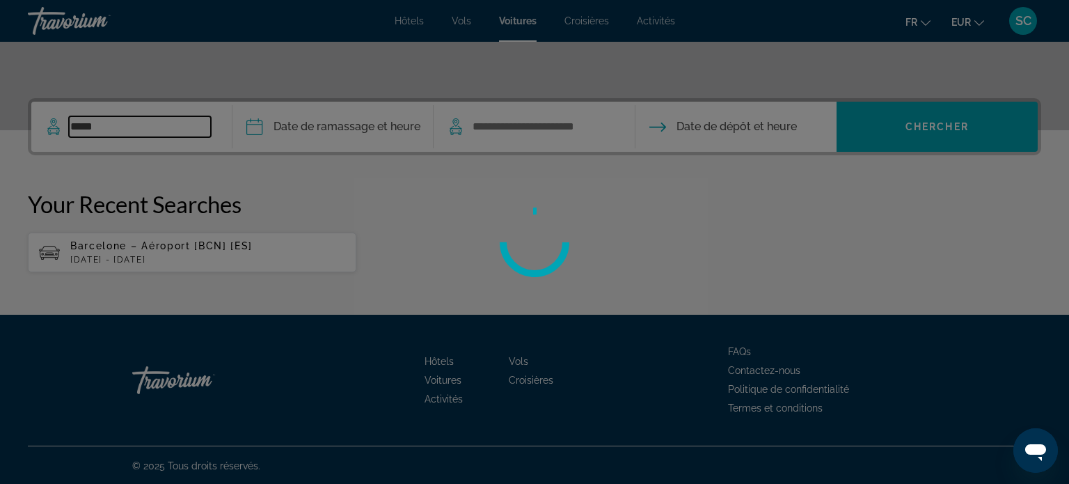
scroll to position [340, 0]
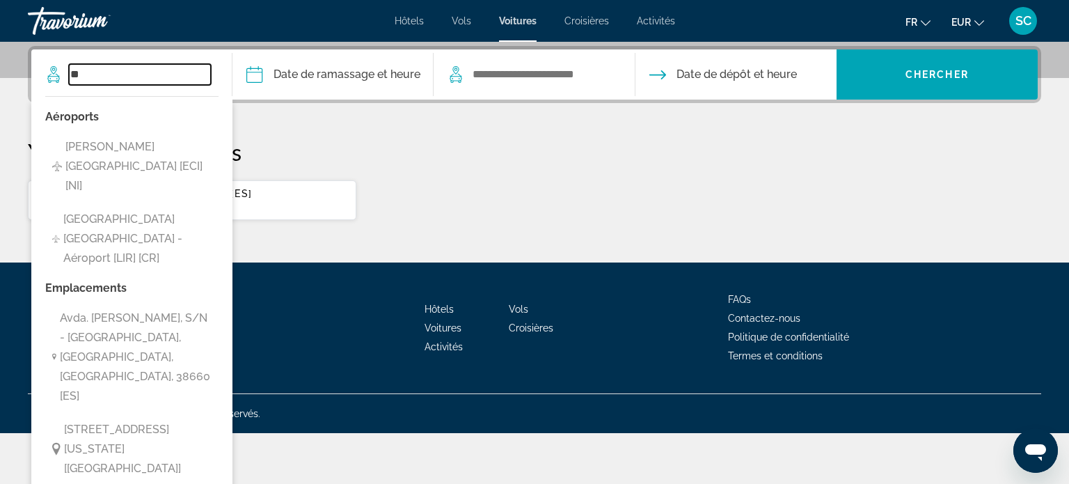
type input "*"
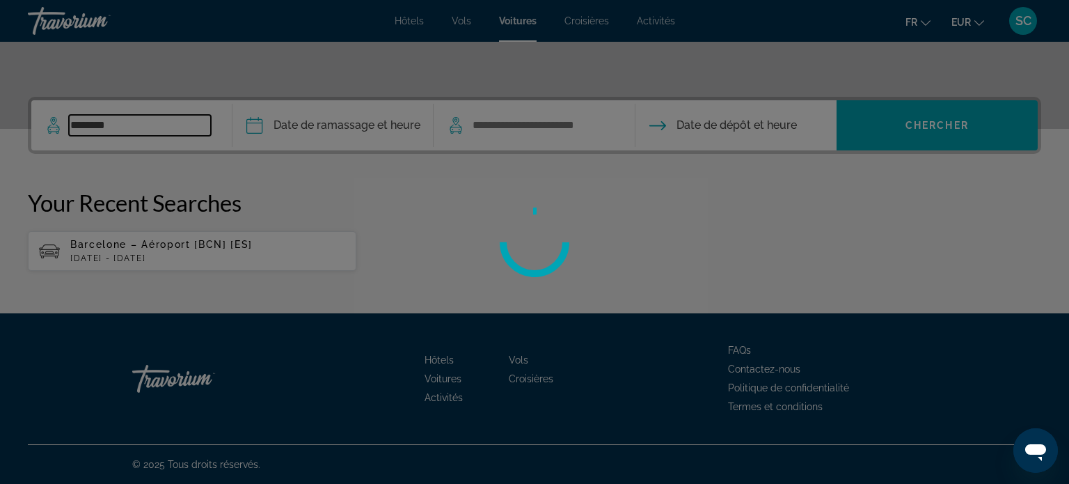
scroll to position [287, 0]
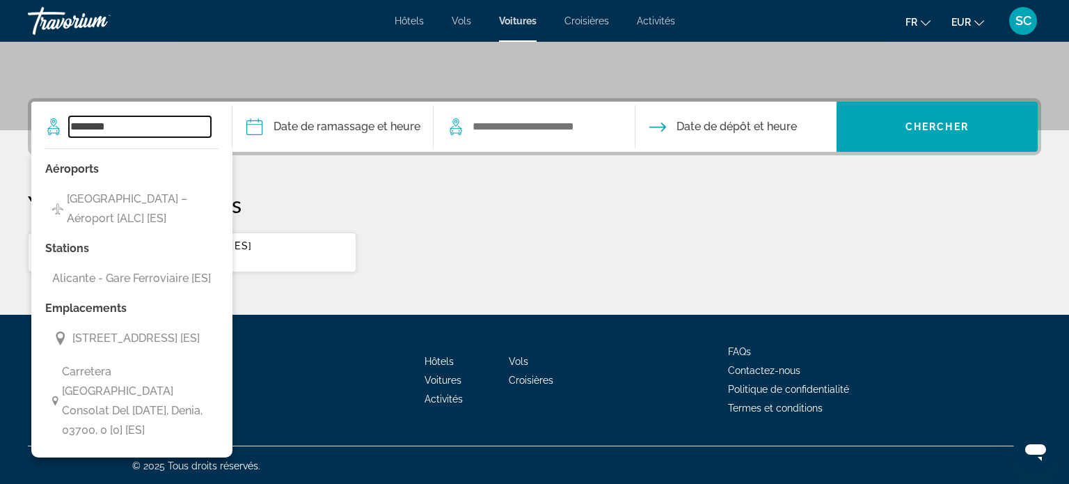
type input "********"
click at [356, 128] on input "Pickup date" at bounding box center [332, 129] width 207 height 54
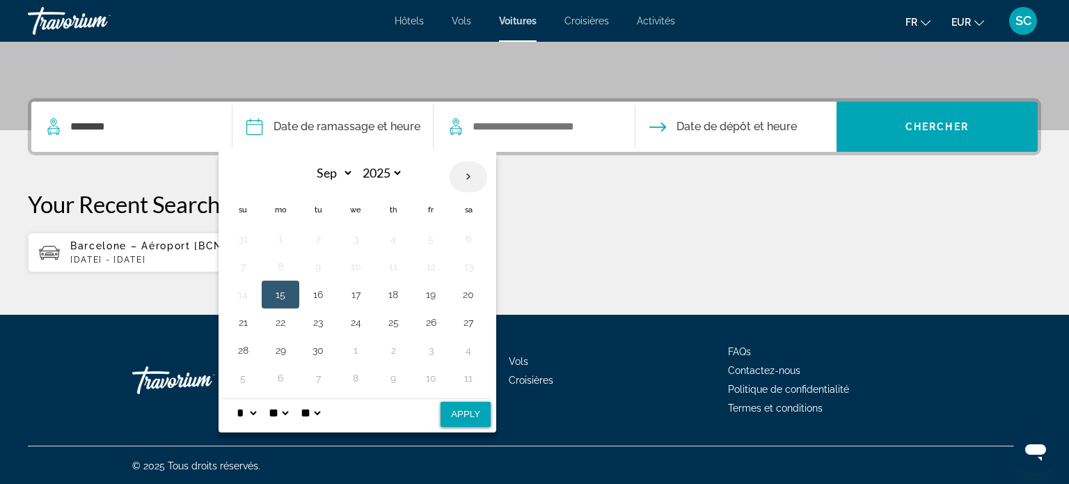
click at [466, 177] on th "Next month" at bounding box center [469, 176] width 38 height 31
select select "**"
drag, startPoint x: 347, startPoint y: 319, endPoint x: 365, endPoint y: 326, distance: 19.6
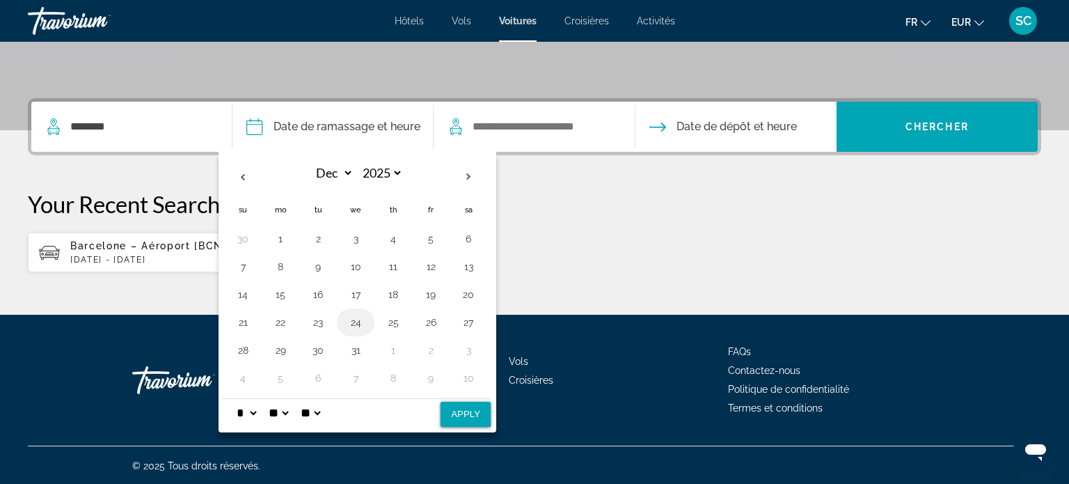
click at [349, 321] on button "24" at bounding box center [356, 321] width 22 height 19
click at [355, 351] on button "31" at bounding box center [356, 349] width 22 height 19
click at [354, 322] on button "24" at bounding box center [356, 321] width 22 height 19
click at [411, 119] on input "Pickup date" at bounding box center [332, 129] width 207 height 54
drag, startPoint x: 464, startPoint y: 410, endPoint x: 475, endPoint y: 367, distance: 43.7
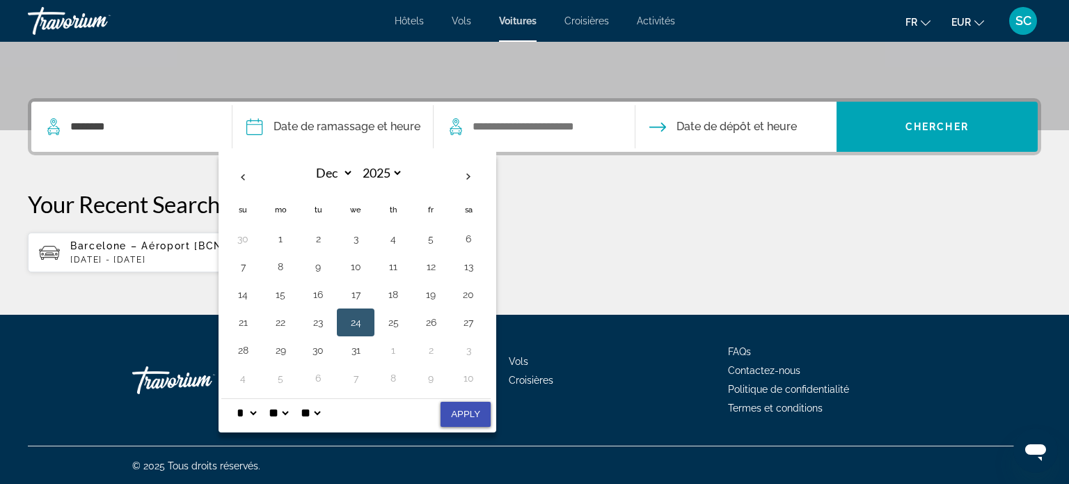
click at [464, 409] on button "Apply" at bounding box center [466, 414] width 50 height 25
type input "**********"
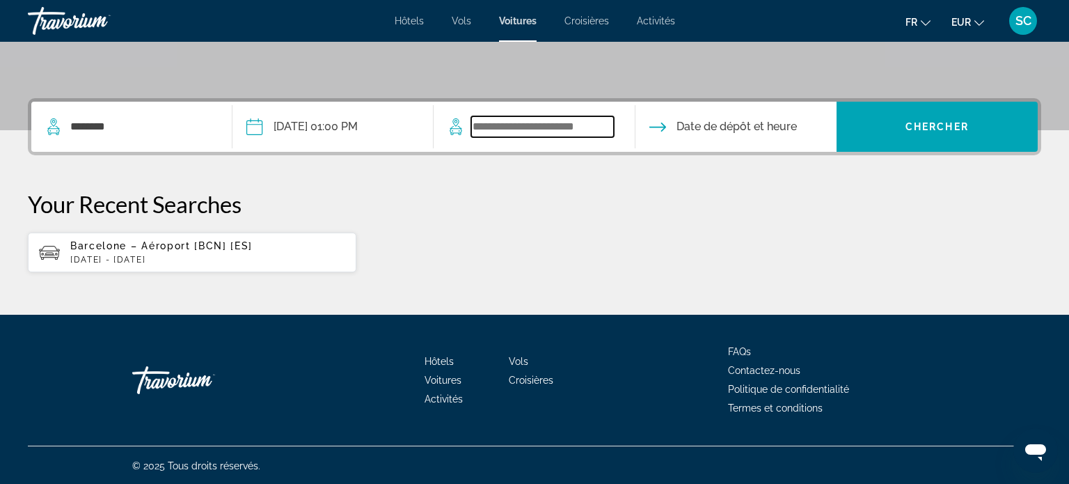
click at [556, 133] on input "Search widget" at bounding box center [542, 126] width 142 height 21
drag, startPoint x: 555, startPoint y: 121, endPoint x: 552, endPoint y: 129, distance: 8.8
click at [554, 122] on input "Search widget" at bounding box center [542, 126] width 142 height 21
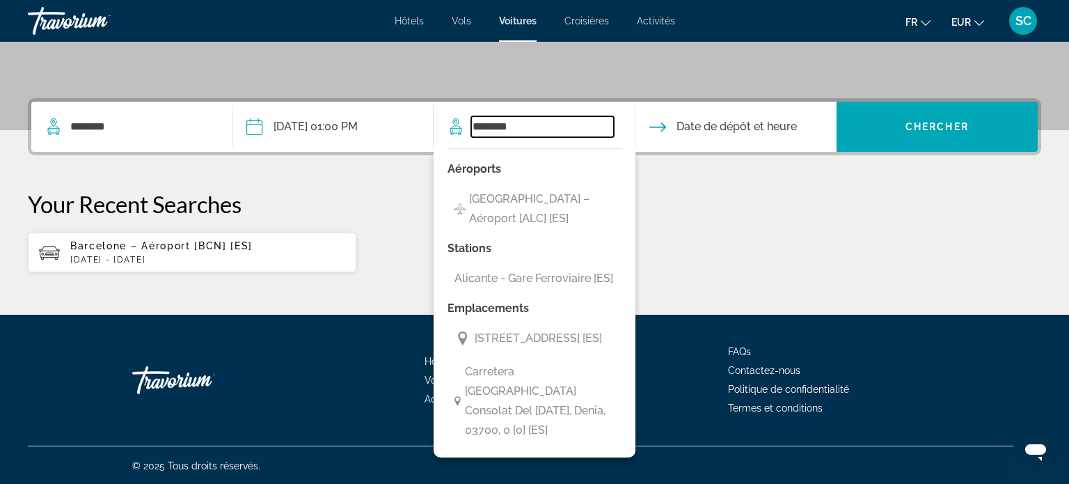
type input "********"
click at [740, 125] on input "Drop-off date" at bounding box center [735, 129] width 207 height 54
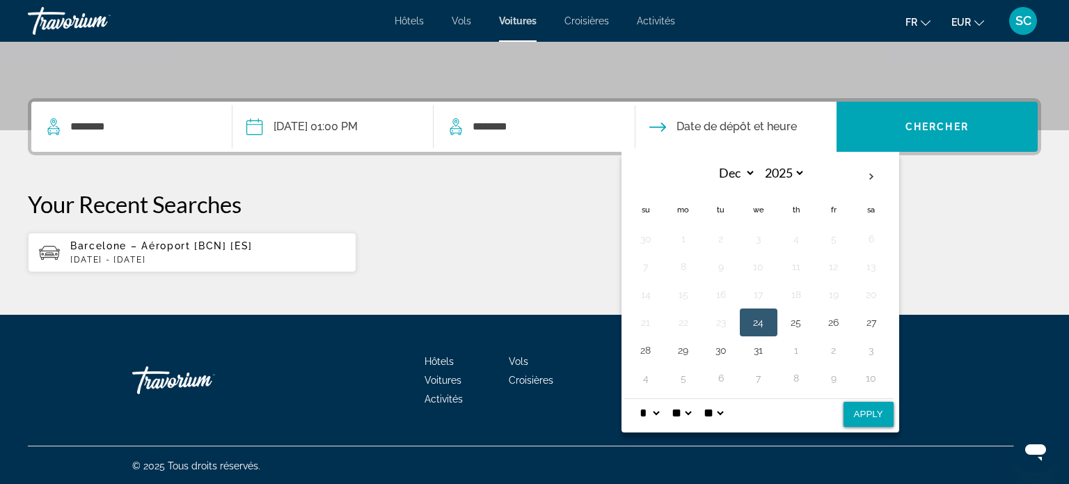
drag, startPoint x: 761, startPoint y: 351, endPoint x: 702, endPoint y: 297, distance: 79.8
click at [759, 349] on button "31" at bounding box center [758, 349] width 22 height 19
drag, startPoint x: 869, startPoint y: 416, endPoint x: 871, endPoint y: 392, distance: 23.8
click at [870, 413] on button "Apply" at bounding box center [869, 414] width 50 height 25
type input "**********"
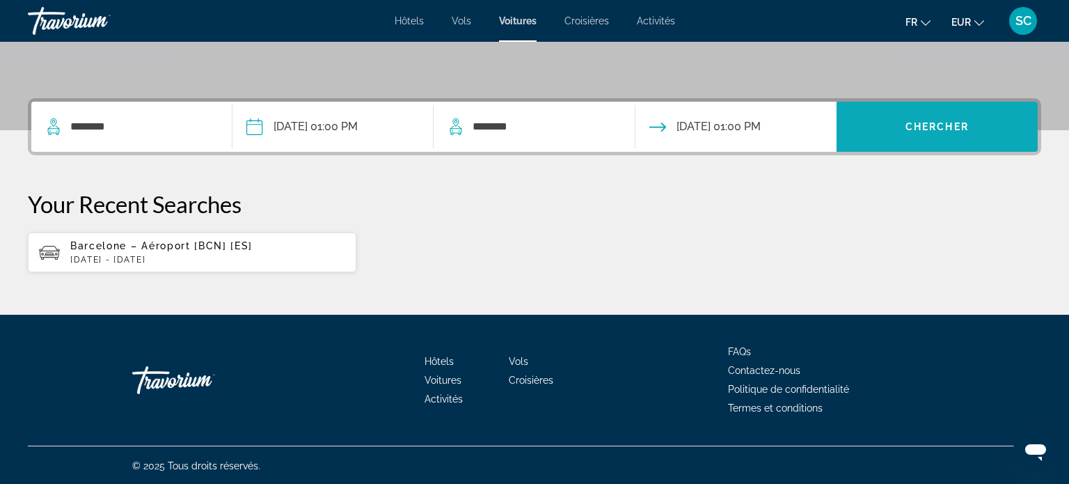
click at [962, 122] on span "Chercher" at bounding box center [936, 126] width 63 height 11
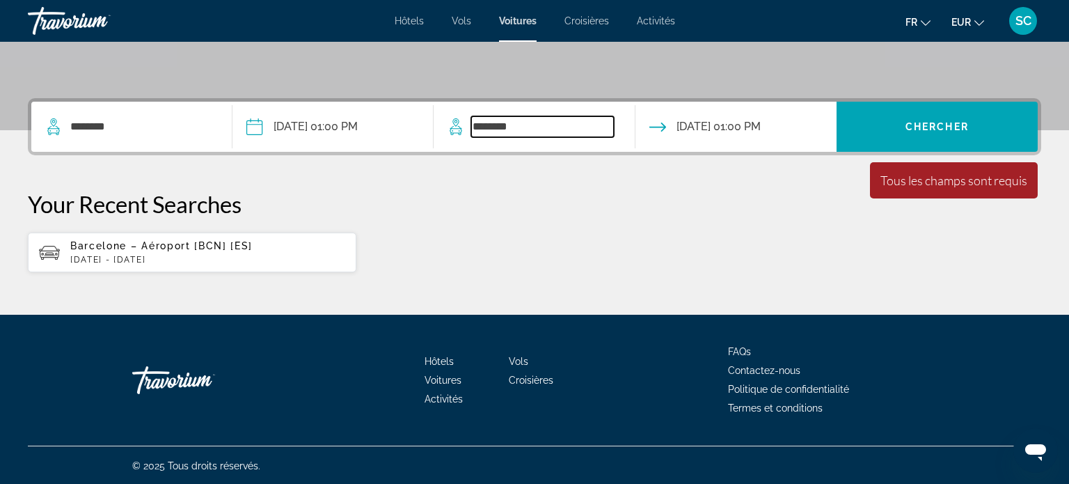
click at [557, 130] on input "********" at bounding box center [542, 126] width 142 height 21
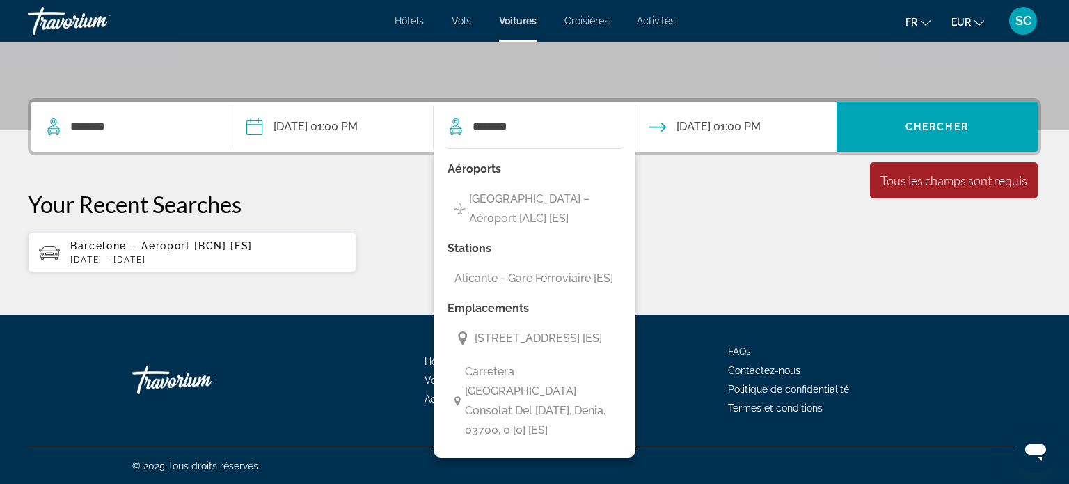
drag, startPoint x: 545, startPoint y: 200, endPoint x: 555, endPoint y: 194, distance: 12.2
click at [547, 198] on span "[GEOGRAPHIC_DATA] – Aéroport [ALC] [ES]" at bounding box center [541, 208] width 145 height 39
type input "**********"
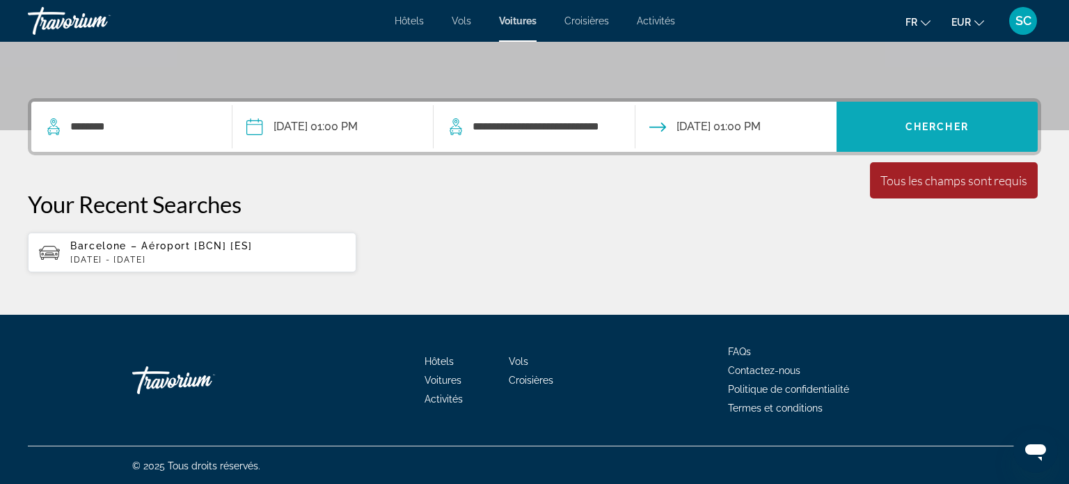
click at [925, 131] on span "Chercher" at bounding box center [936, 126] width 63 height 11
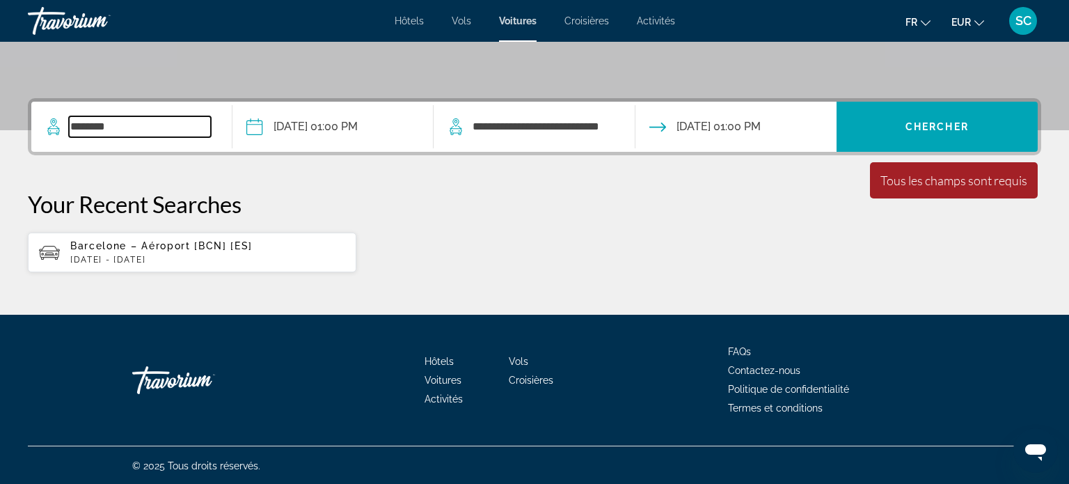
click at [139, 127] on input "********" at bounding box center [140, 126] width 142 height 21
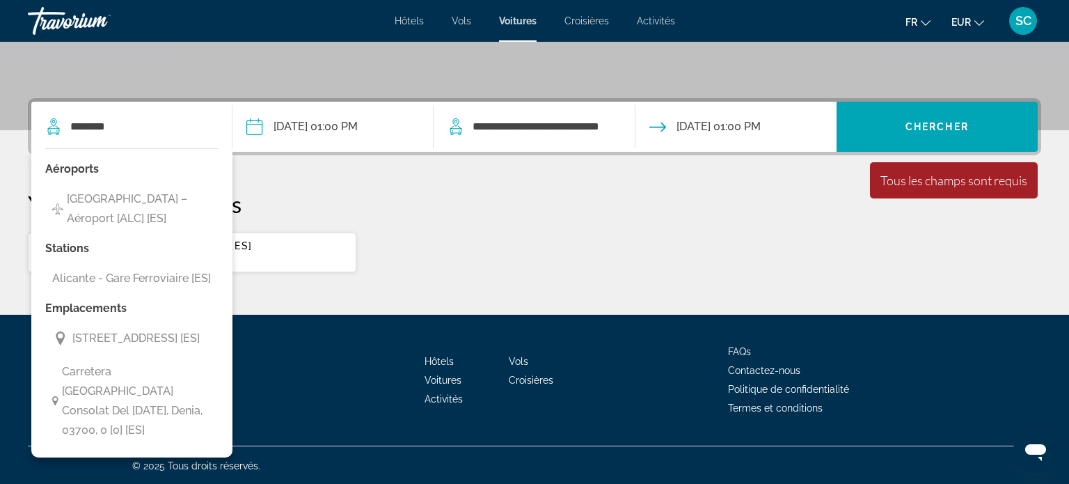
drag, startPoint x: 124, startPoint y: 204, endPoint x: 305, endPoint y: 183, distance: 182.2
click at [131, 198] on span "[GEOGRAPHIC_DATA] – Aéroport [ALC] [ES]" at bounding box center [139, 208] width 145 height 39
type input "**********"
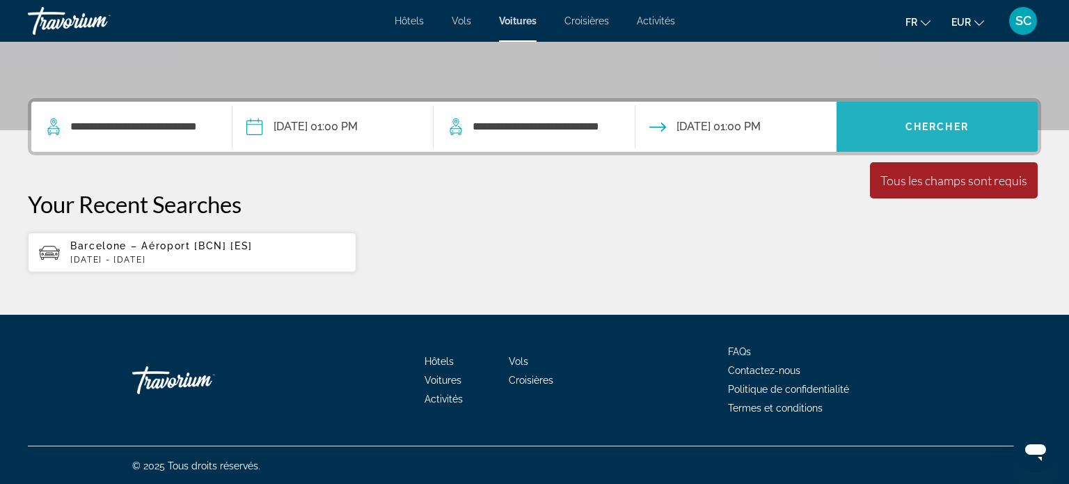
click at [935, 134] on span "Search widget" at bounding box center [937, 126] width 201 height 33
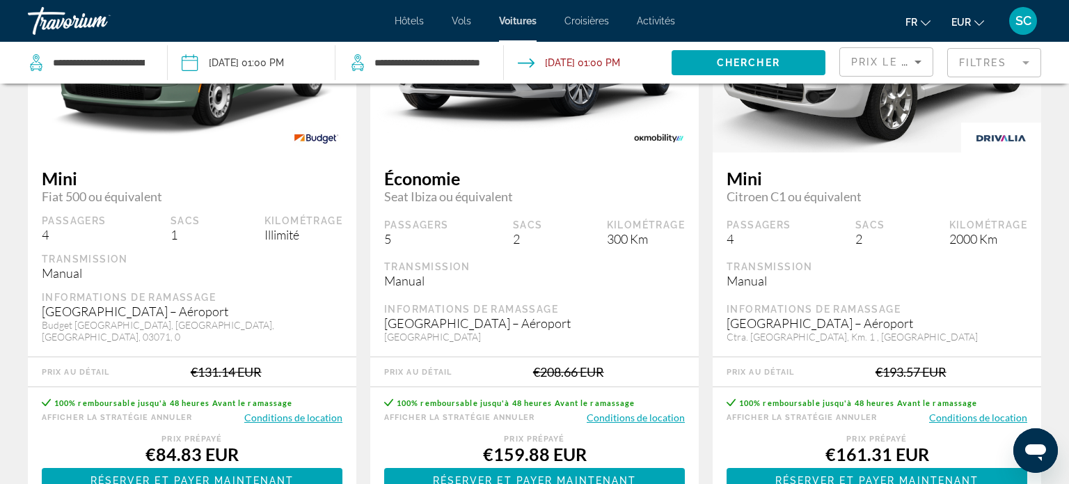
scroll to position [805, 0]
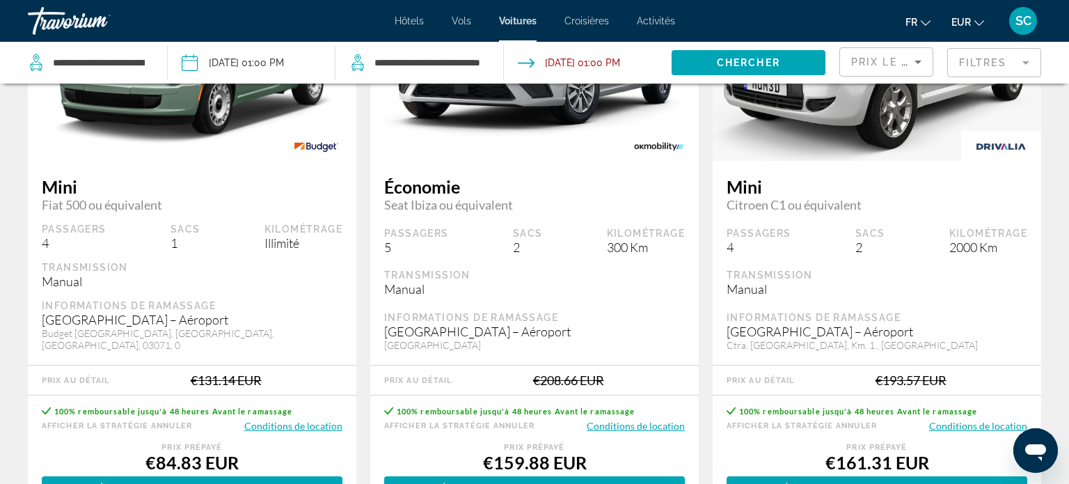
click at [577, 19] on span "Croisières" at bounding box center [586, 20] width 45 height 11
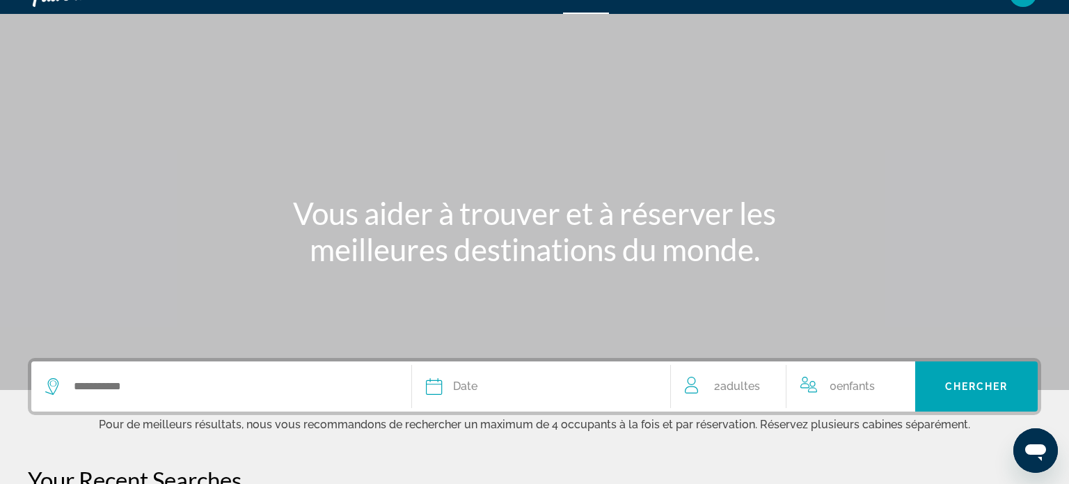
scroll to position [44, 0]
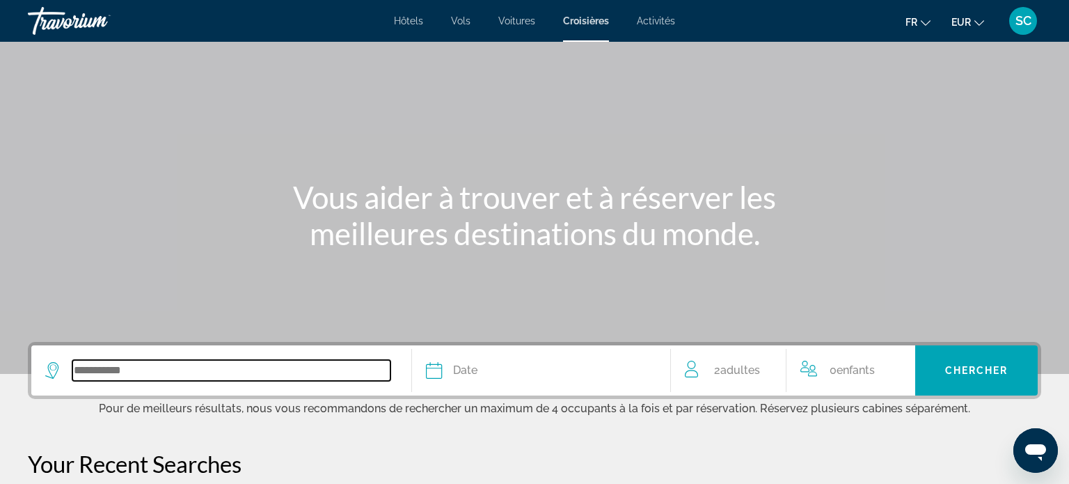
click at [149, 370] on input "Search widget" at bounding box center [231, 370] width 318 height 21
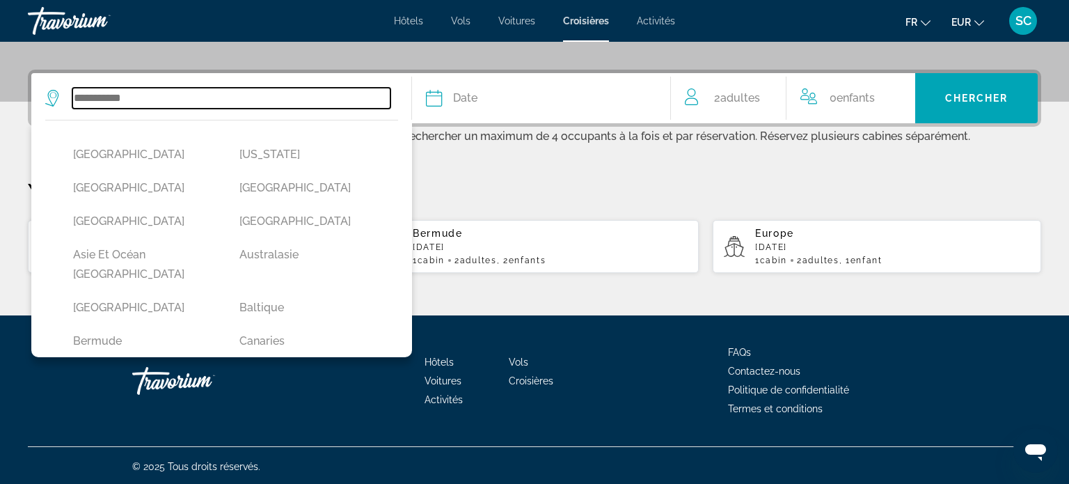
scroll to position [317, 0]
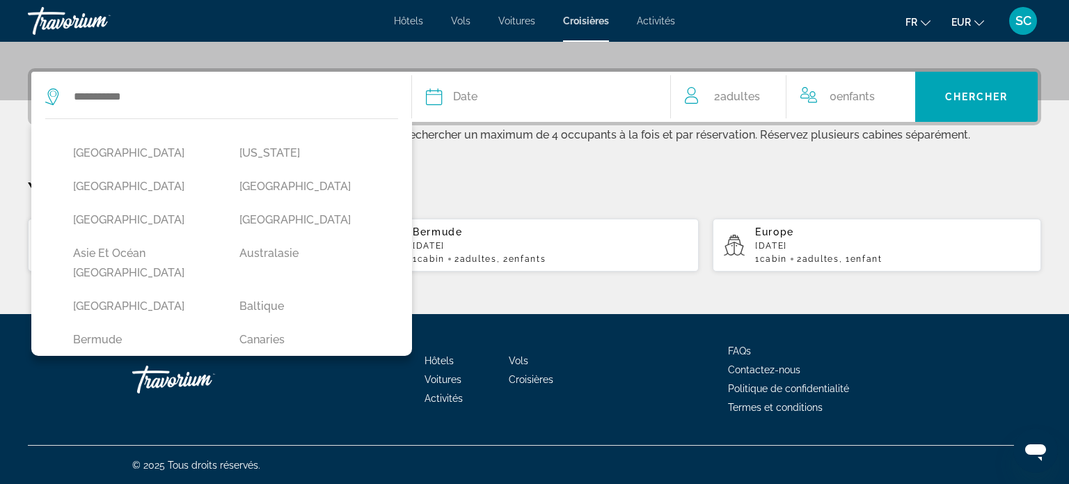
drag, startPoint x: 112, startPoint y: 287, endPoint x: 126, endPoint y: 285, distance: 14.1
click at [118, 293] on button "[GEOGRAPHIC_DATA]" at bounding box center [142, 306] width 152 height 26
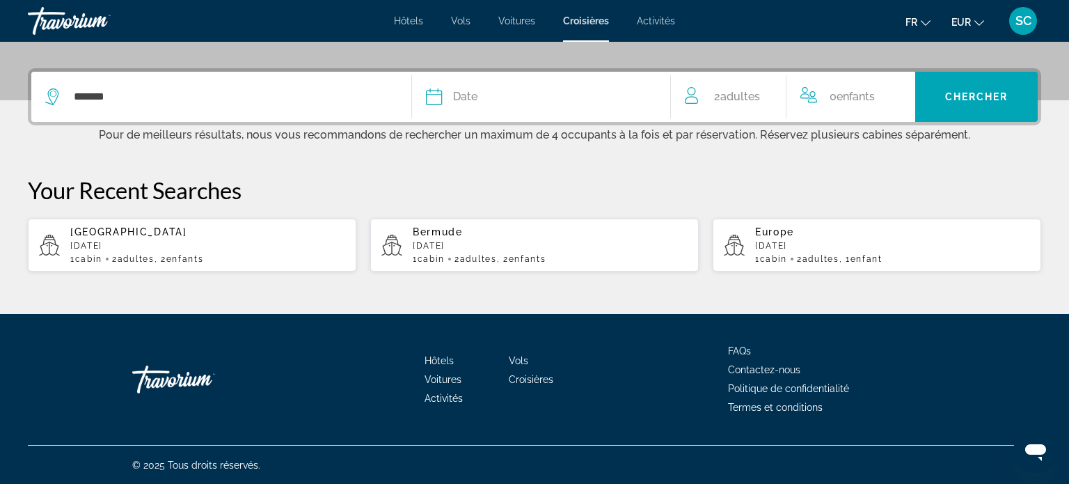
click at [475, 97] on span "Date" at bounding box center [465, 96] width 24 height 19
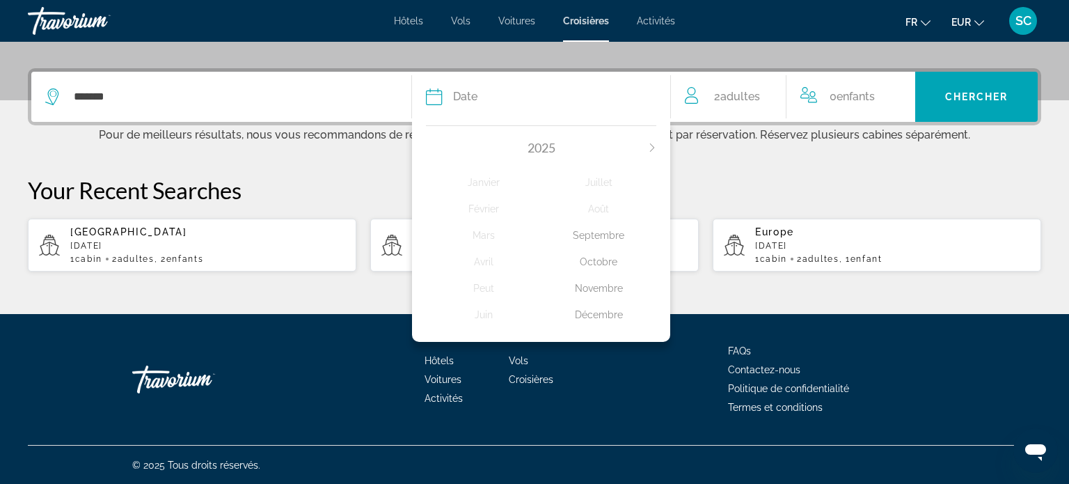
click at [642, 144] on div "2025" at bounding box center [541, 147] width 230 height 15
click at [647, 143] on div "2025" at bounding box center [541, 147] width 230 height 15
drag, startPoint x: 485, startPoint y: 107, endPoint x: 520, endPoint y: 157, distance: 61.0
click at [499, 122] on button "Date [DATE][PERSON_NAME] Mars Avril Peut Juin Juillet Août Septembre Octobre No…" at bounding box center [541, 97] width 230 height 50
drag, startPoint x: 534, startPoint y: 144, endPoint x: 604, endPoint y: 157, distance: 71.5
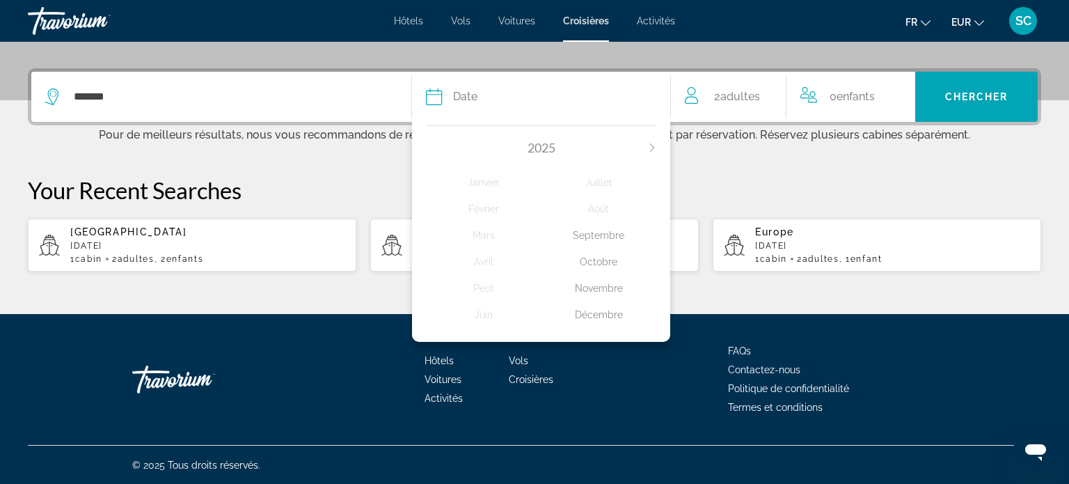
click at [535, 145] on span "2025" at bounding box center [542, 147] width 28 height 15
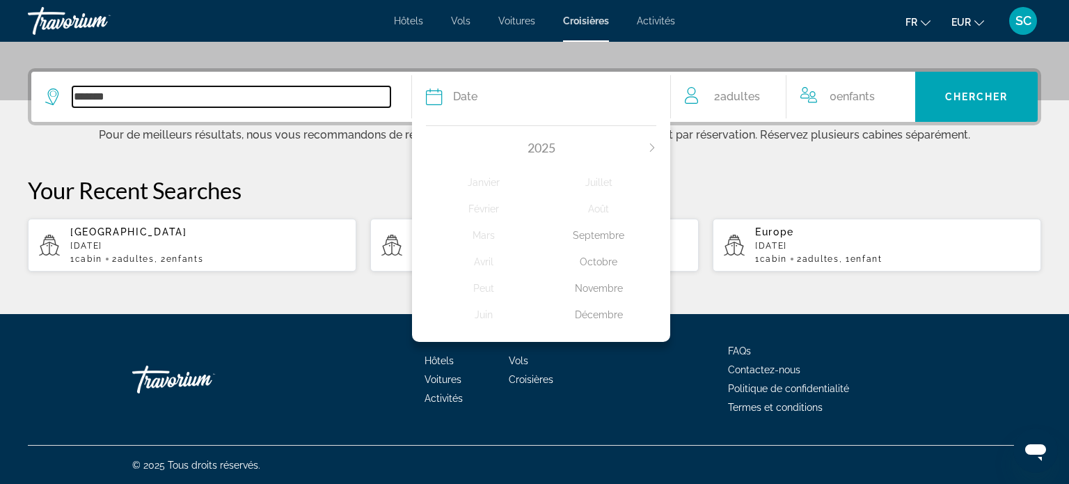
drag, startPoint x: 223, startPoint y: 98, endPoint x: 110, endPoint y: 100, distance: 112.8
click at [223, 99] on input "*******" at bounding box center [231, 96] width 318 height 21
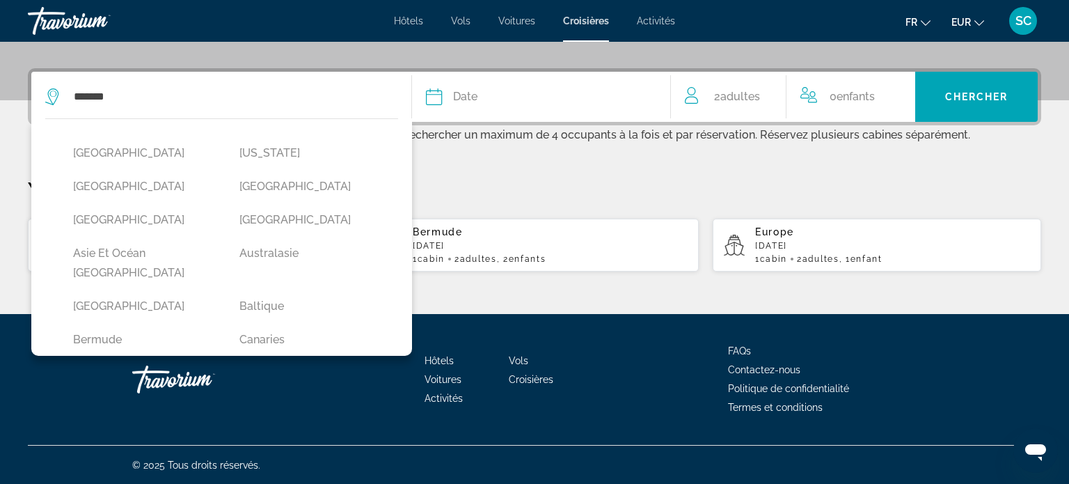
drag, startPoint x: 129, startPoint y: 214, endPoint x: 192, endPoint y: 205, distance: 63.4
click at [134, 212] on button "[GEOGRAPHIC_DATA]" at bounding box center [142, 220] width 152 height 26
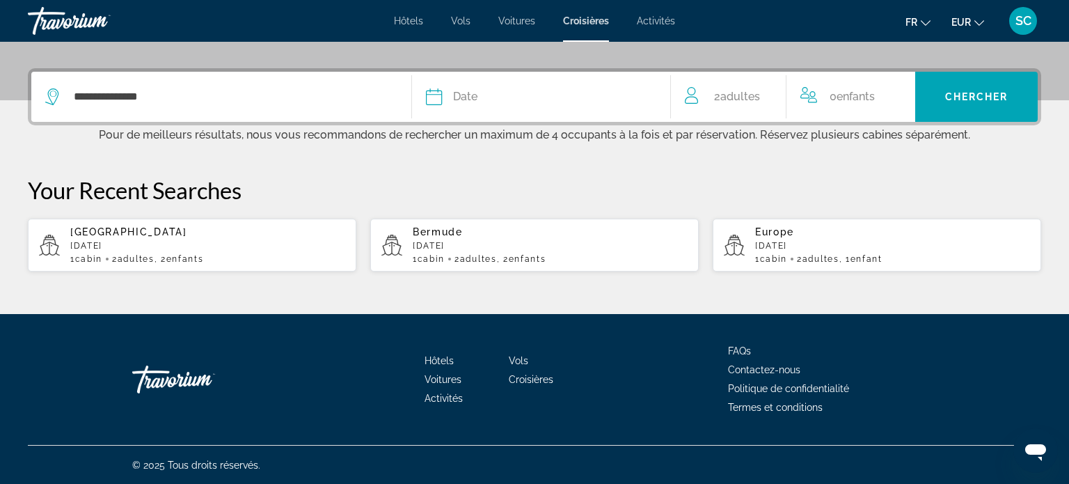
click at [516, 102] on div "Date" at bounding box center [541, 96] width 230 height 19
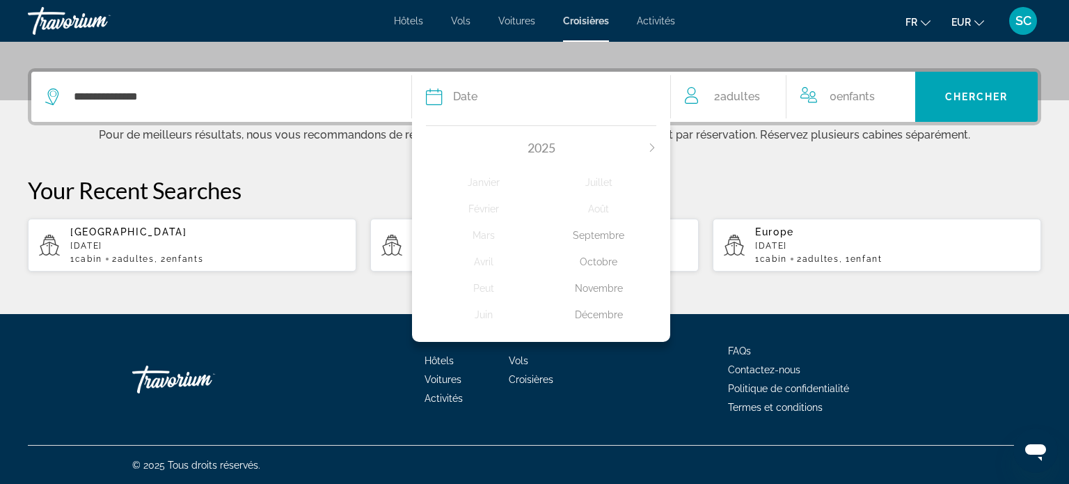
drag, startPoint x: 551, startPoint y: 150, endPoint x: 668, endPoint y: 157, distance: 117.8
click at [557, 150] on div "2025" at bounding box center [541, 147] width 230 height 15
drag, startPoint x: 649, startPoint y: 147, endPoint x: 303, endPoint y: 80, distance: 352.3
click at [647, 146] on div "2025" at bounding box center [541, 147] width 230 height 15
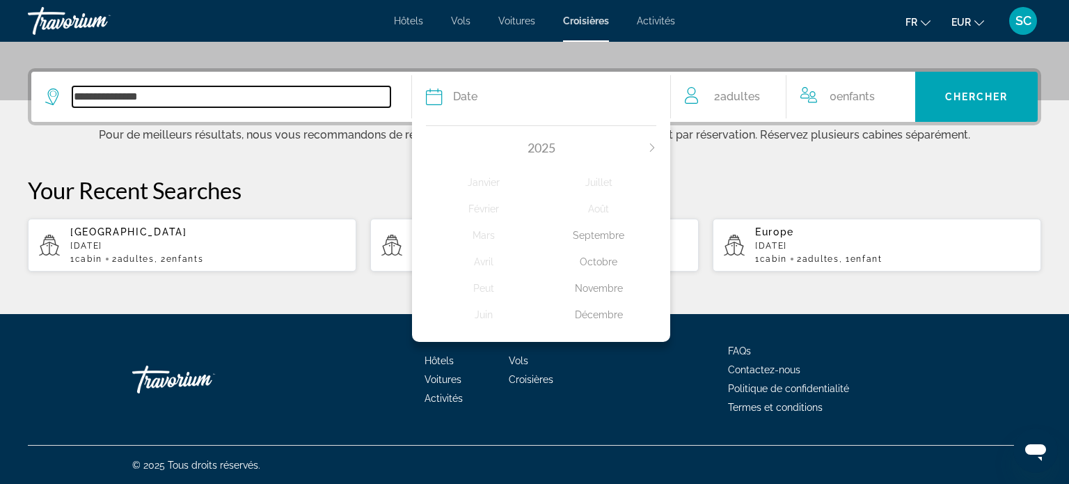
click at [217, 89] on input "**********" at bounding box center [231, 96] width 318 height 21
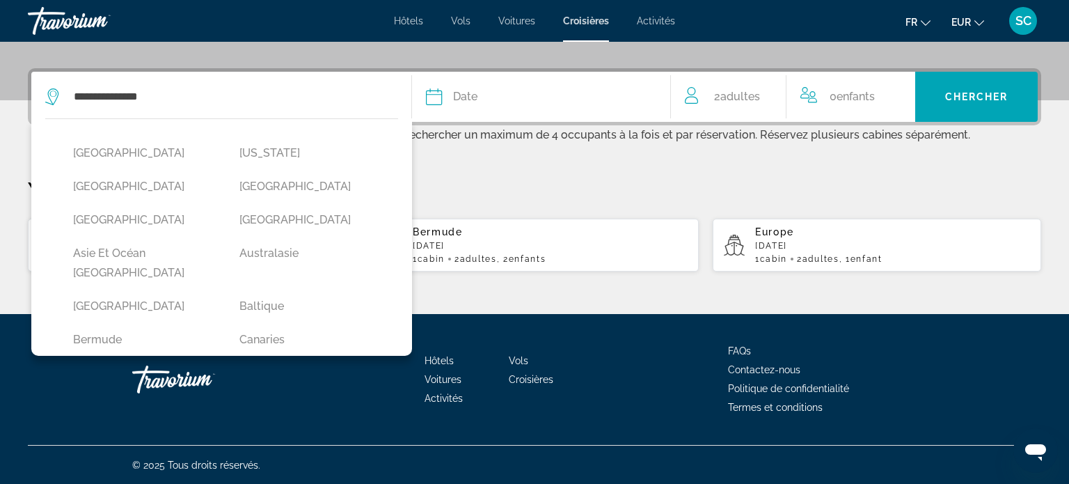
drag, startPoint x: 100, startPoint y: 157, endPoint x: 376, endPoint y: 125, distance: 278.2
click at [100, 155] on button "[GEOGRAPHIC_DATA]" at bounding box center [142, 153] width 152 height 26
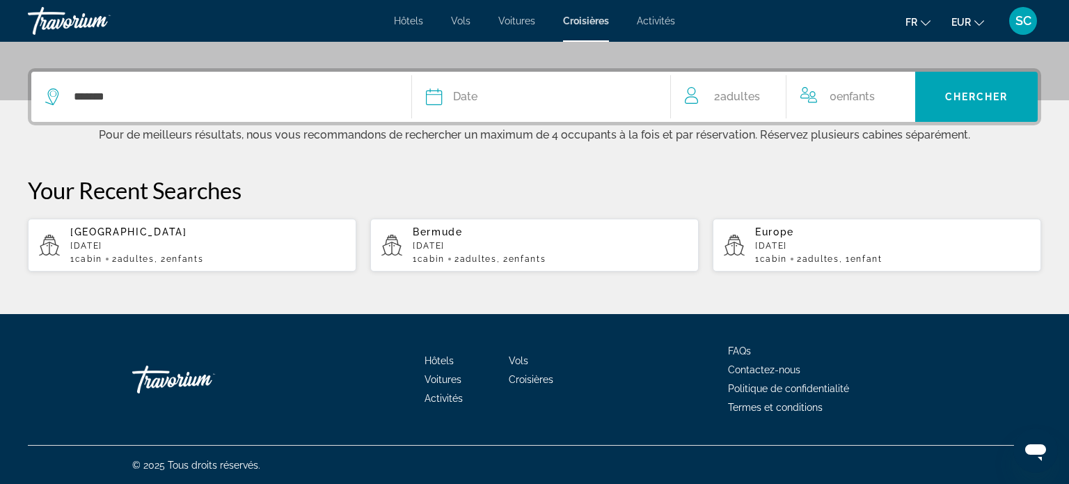
click at [470, 89] on span "Date" at bounding box center [465, 96] width 24 height 19
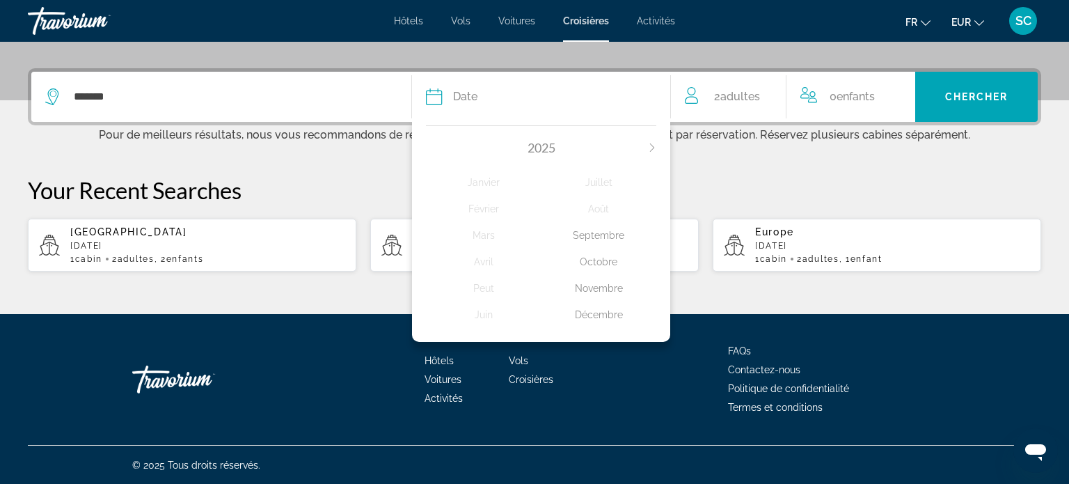
drag, startPoint x: 539, startPoint y: 153, endPoint x: 652, endPoint y: 153, distance: 113.4
click at [539, 153] on span "2025" at bounding box center [542, 147] width 28 height 15
click at [656, 150] on icon "Next month" at bounding box center [652, 147] width 8 height 8
drag, startPoint x: 604, startPoint y: 314, endPoint x: 601, endPoint y: 303, distance: 10.8
click at [603, 313] on div "Décembre" at bounding box center [598, 314] width 115 height 25
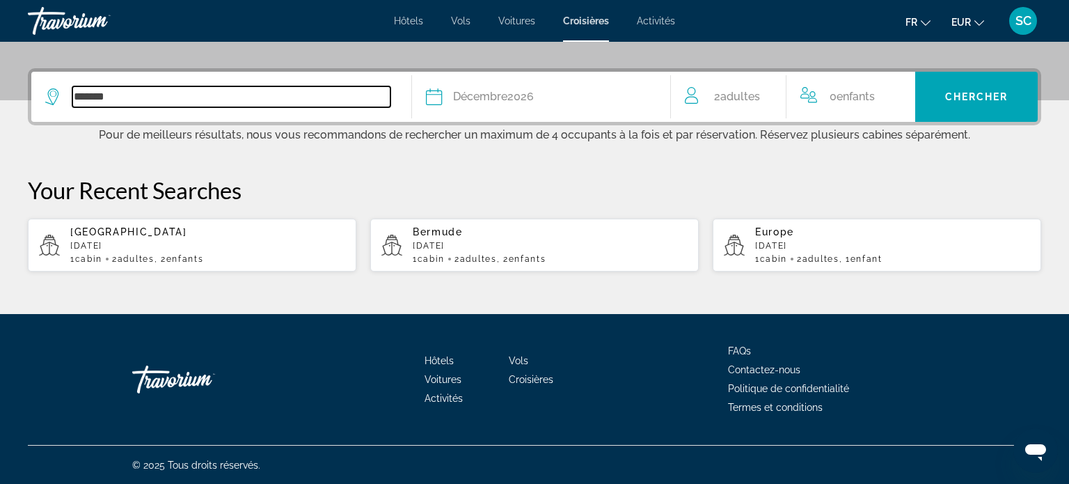
click at [115, 99] on input "*******" at bounding box center [231, 96] width 318 height 21
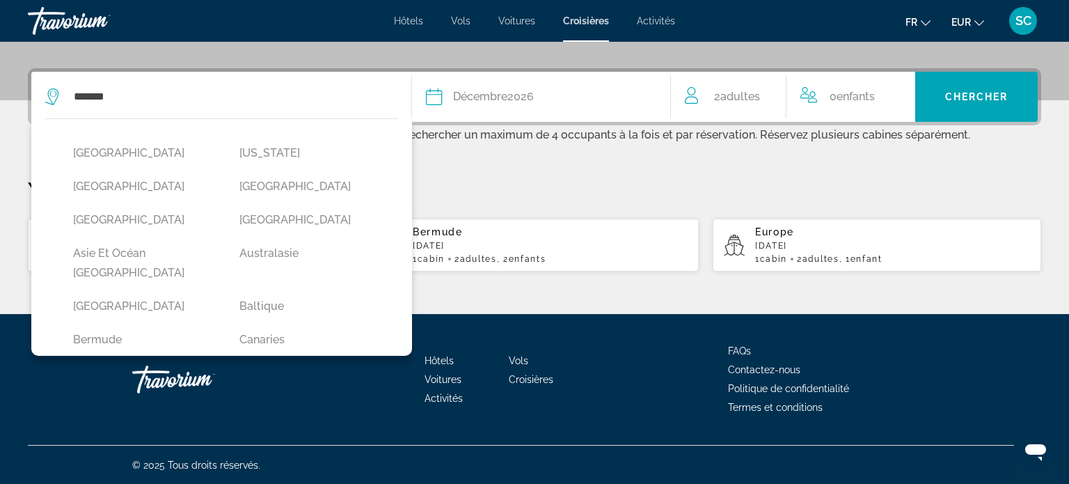
drag, startPoint x: 116, startPoint y: 289, endPoint x: 366, endPoint y: 145, distance: 288.1
click at [118, 293] on button "[GEOGRAPHIC_DATA]" at bounding box center [142, 306] width 152 height 26
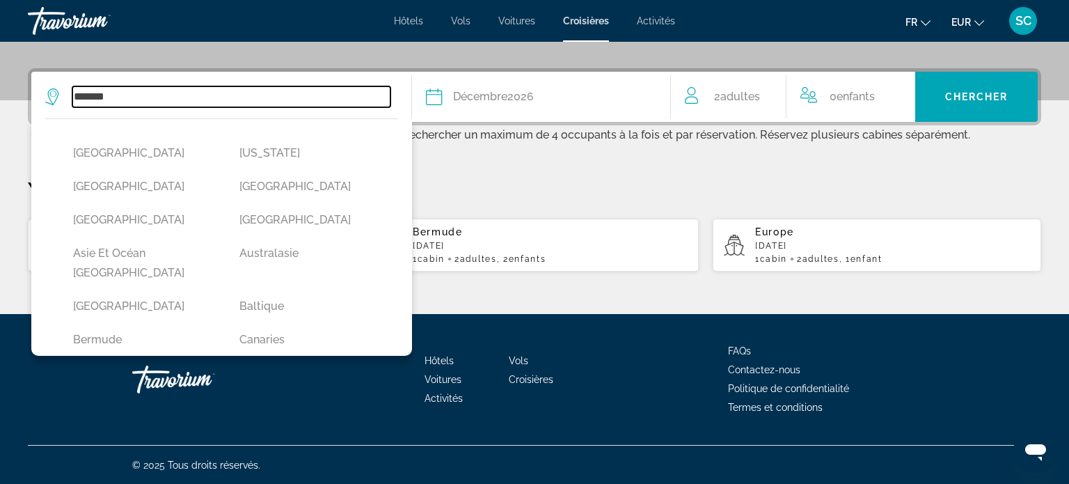
type input "*******"
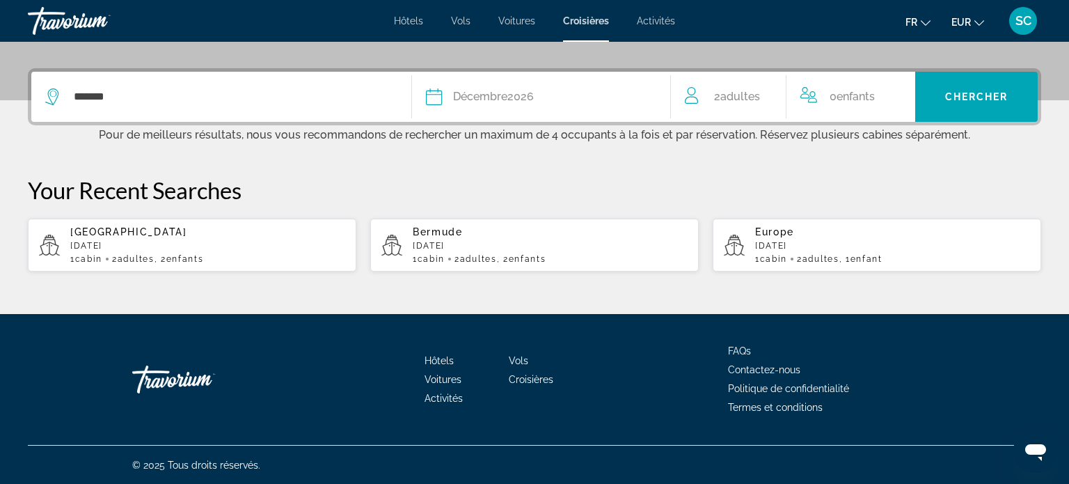
click at [846, 96] on span "Enfants" at bounding box center [856, 96] width 38 height 13
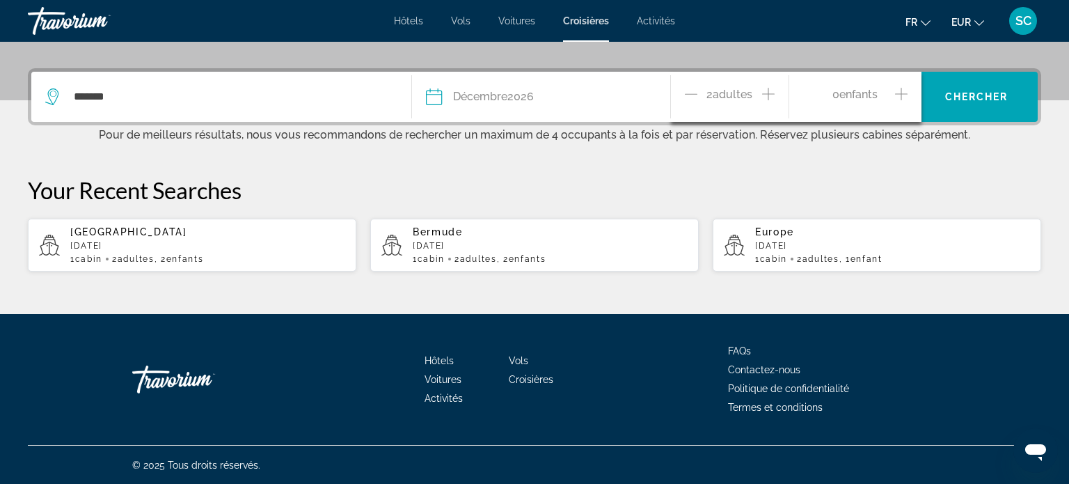
click at [896, 90] on icon "Increment children" at bounding box center [901, 94] width 13 height 17
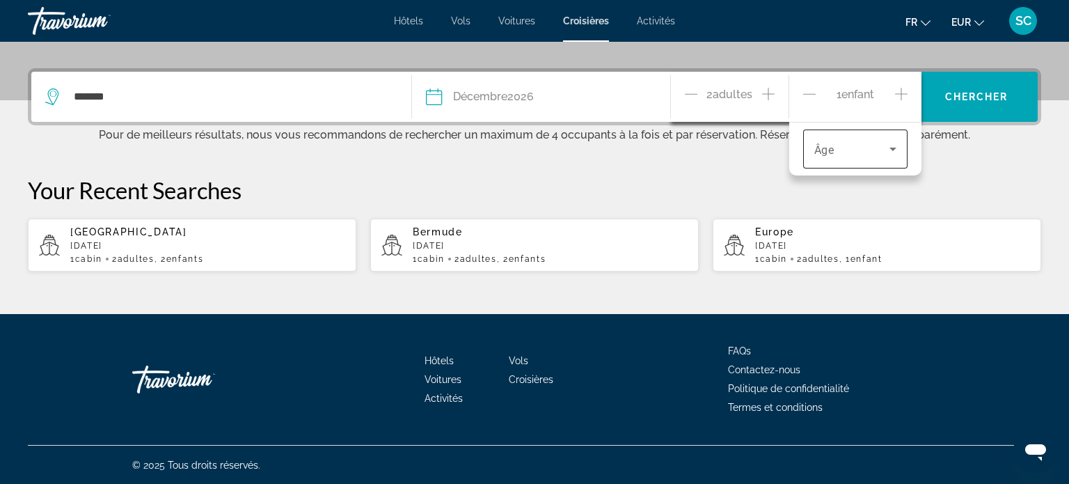
click at [891, 147] on icon "Travelers: 2 adults, 1 child" at bounding box center [893, 149] width 17 height 17
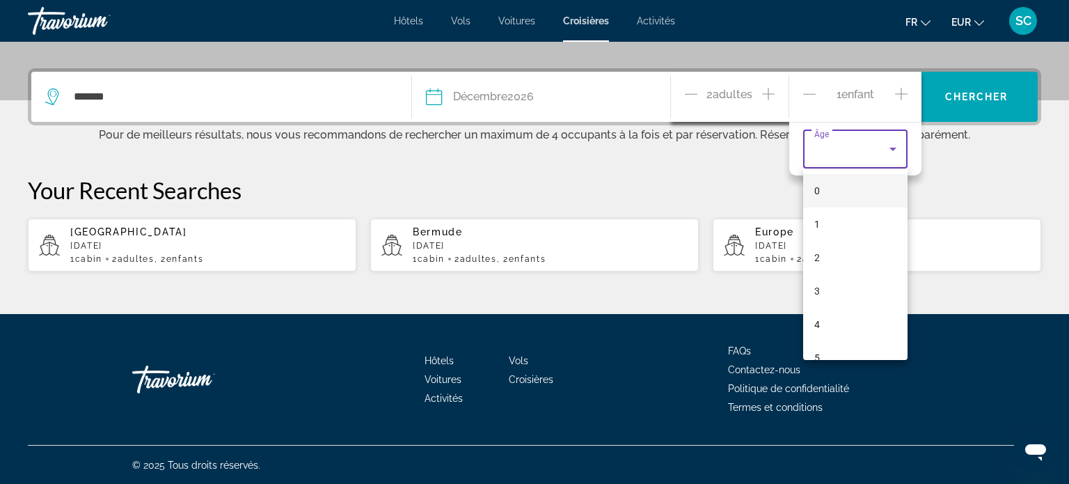
click at [900, 94] on div at bounding box center [534, 242] width 1069 height 484
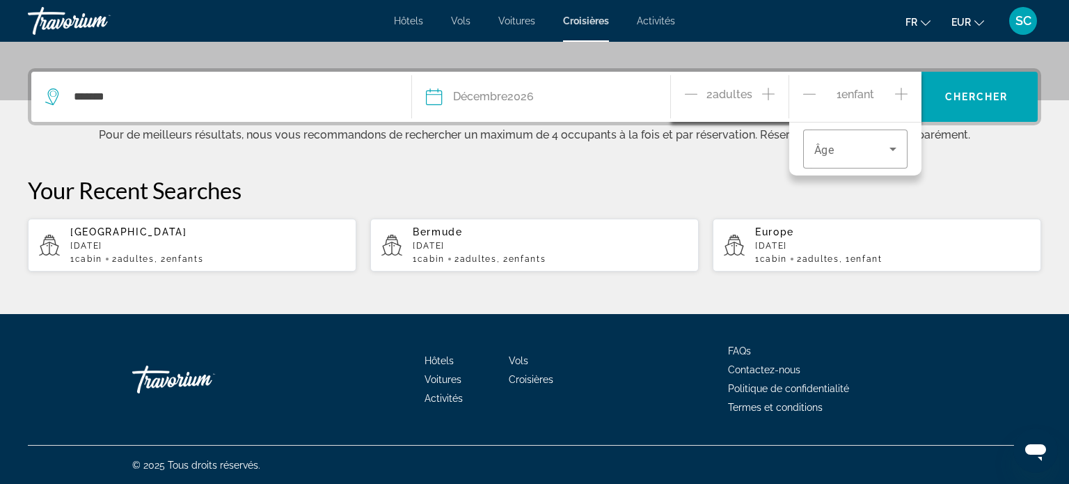
click at [900, 92] on icon "Increment children" at bounding box center [901, 94] width 13 height 17
click at [890, 148] on icon "Travelers: 2 adults, 2 children" at bounding box center [892, 149] width 7 height 3
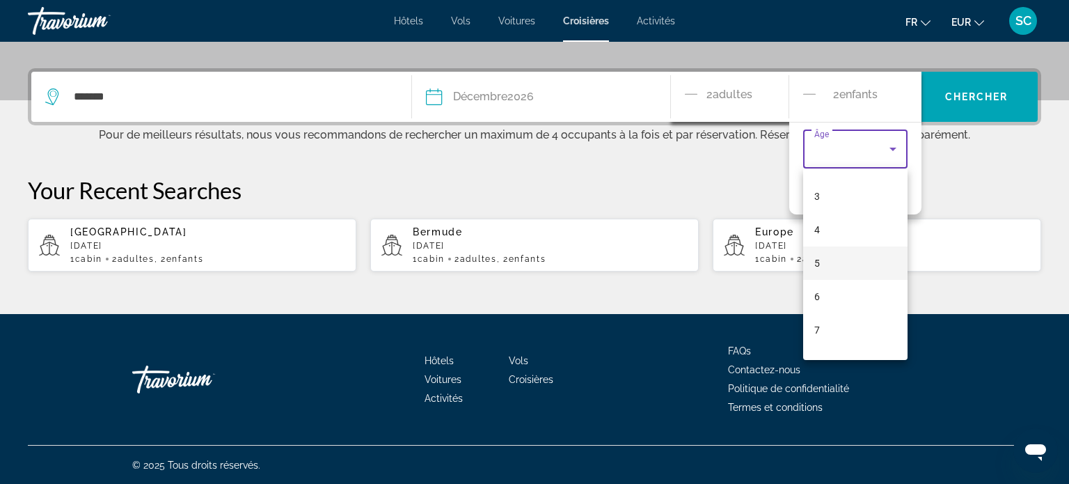
scroll to position [103, 0]
drag, startPoint x: 817, startPoint y: 181, endPoint x: 834, endPoint y: 275, distance: 95.6
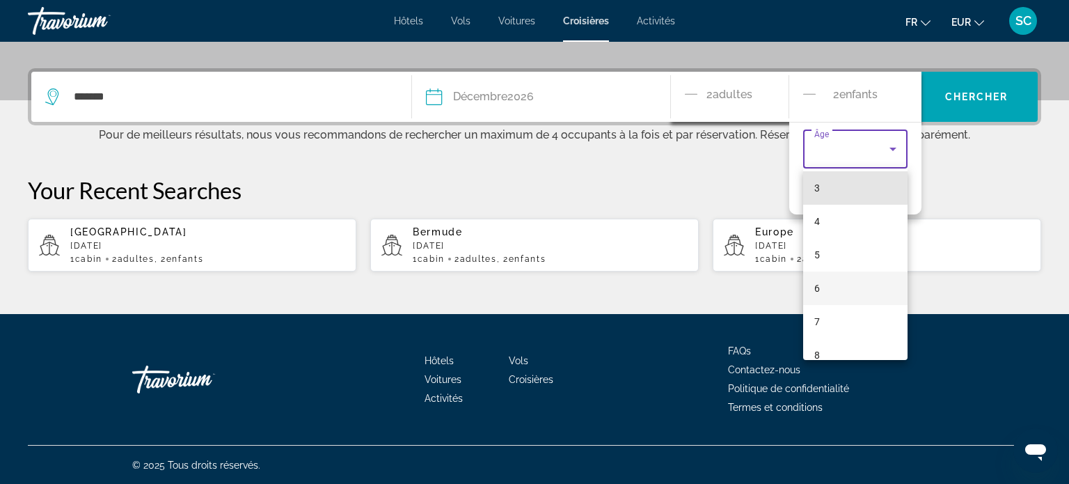
click at [818, 183] on span "3" at bounding box center [817, 188] width 6 height 17
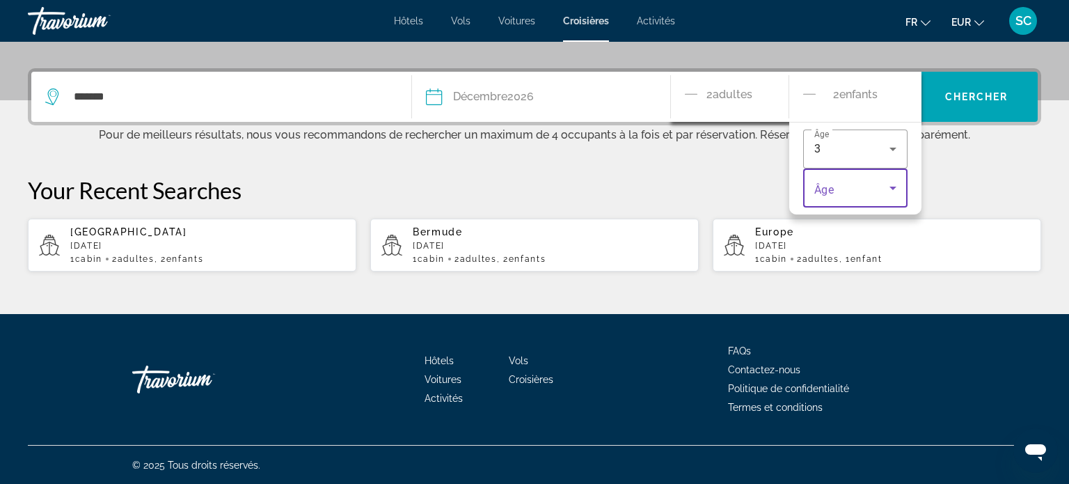
click at [850, 186] on span "Travelers: 2 adults, 2 children" at bounding box center [851, 188] width 75 height 17
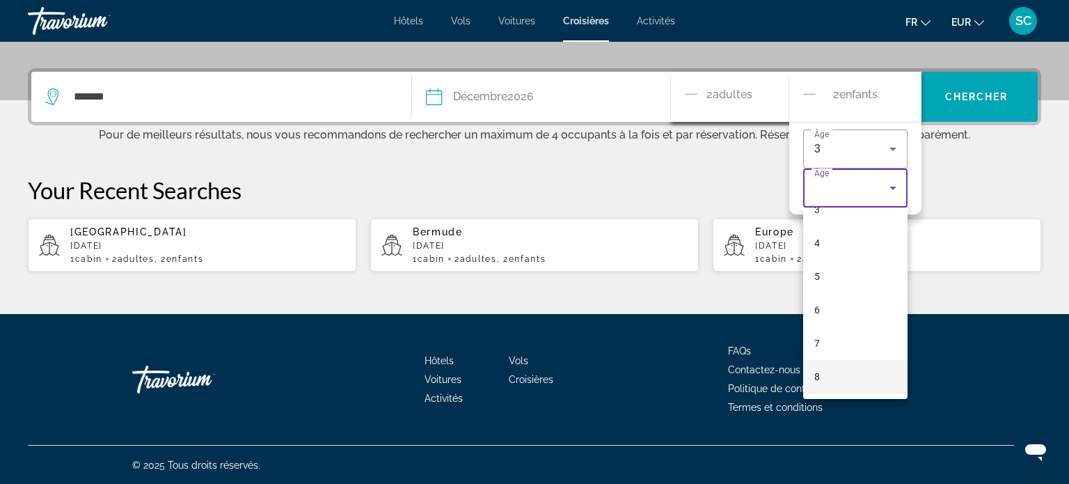
scroll to position [121, 0]
click at [816, 375] on span "8" at bounding box center [817, 375] width 6 height 17
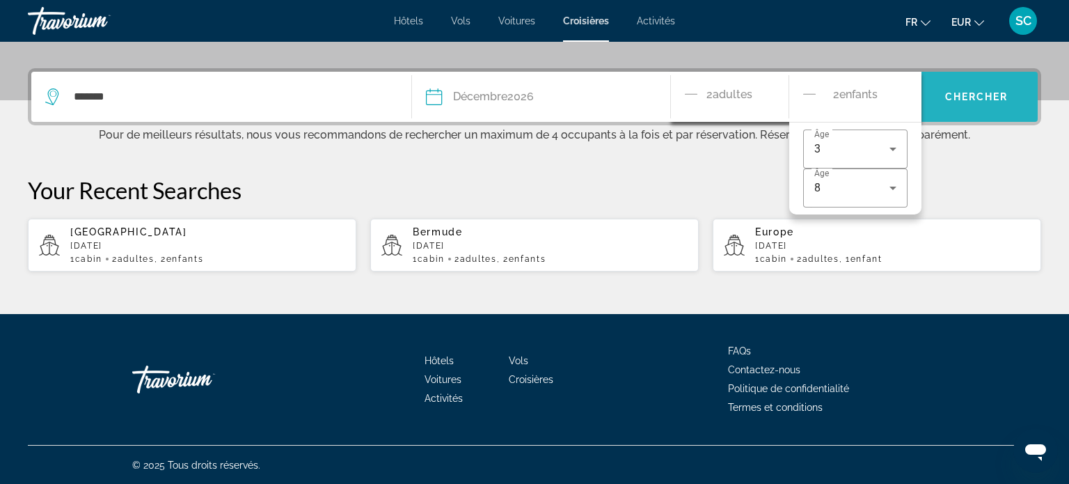
click at [979, 104] on span "Search widget" at bounding box center [976, 96] width 122 height 33
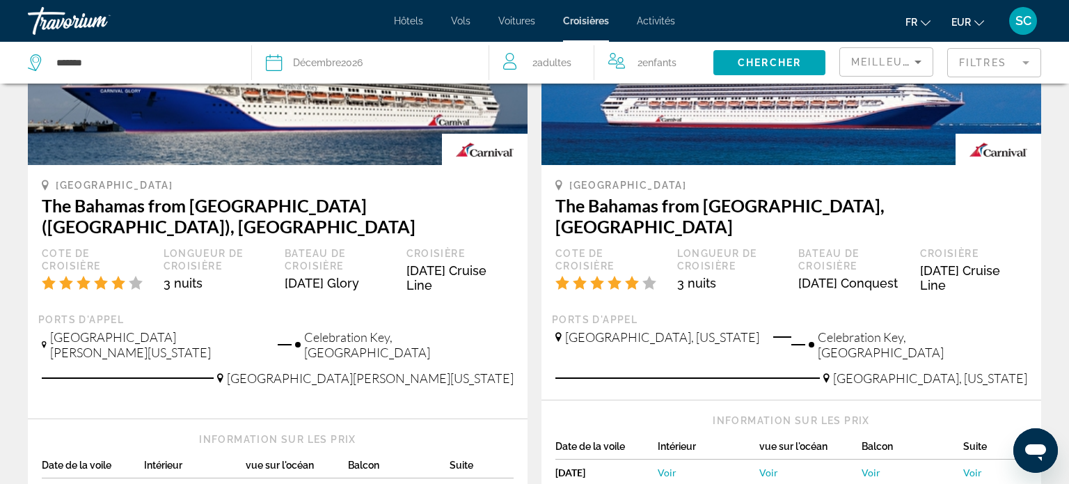
scroll to position [1405, 0]
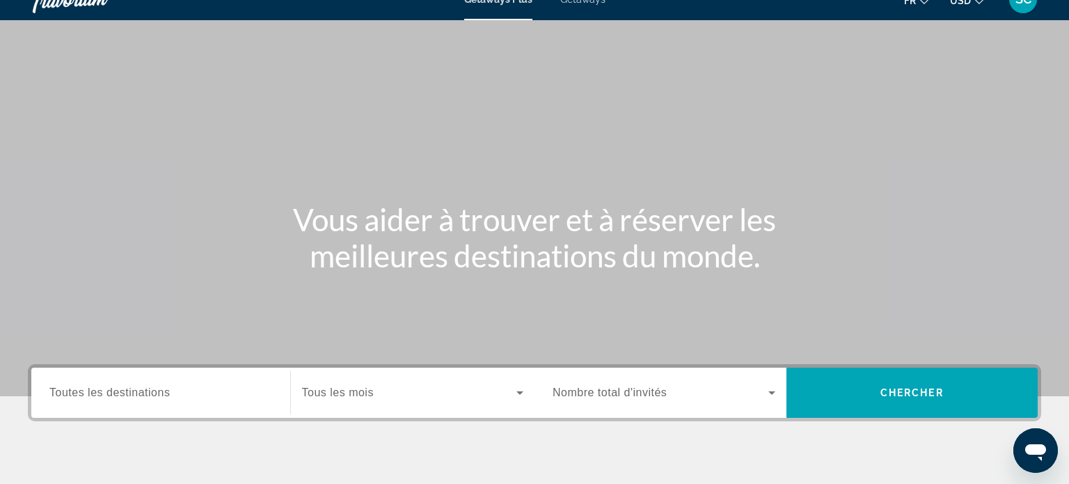
drag, startPoint x: 97, startPoint y: 396, endPoint x: 139, endPoint y: 384, distance: 43.4
click at [98, 396] on span "Toutes les destinations" at bounding box center [109, 392] width 120 height 12
click at [98, 396] on input "Destination Toutes les destinations" at bounding box center [160, 393] width 223 height 17
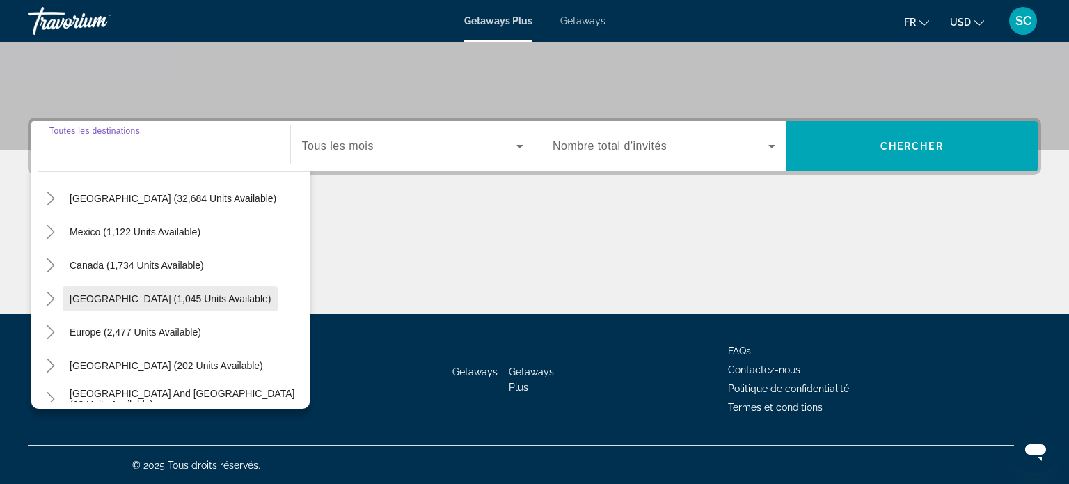
scroll to position [47, 0]
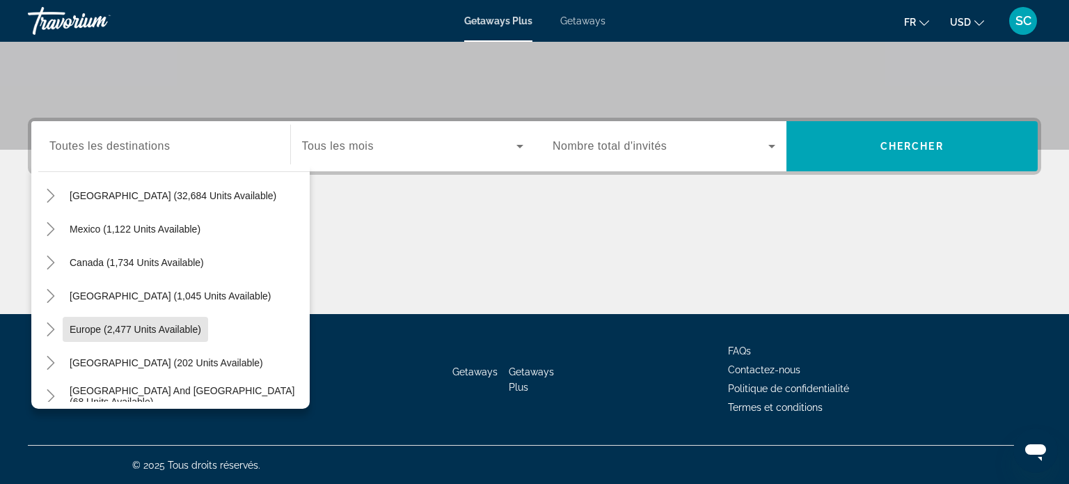
drag, startPoint x: 174, startPoint y: 329, endPoint x: 479, endPoint y: 329, distance: 304.8
click at [175, 329] on span "Europe (2,477 units available)" at bounding box center [136, 329] width 132 height 11
type input "**********"
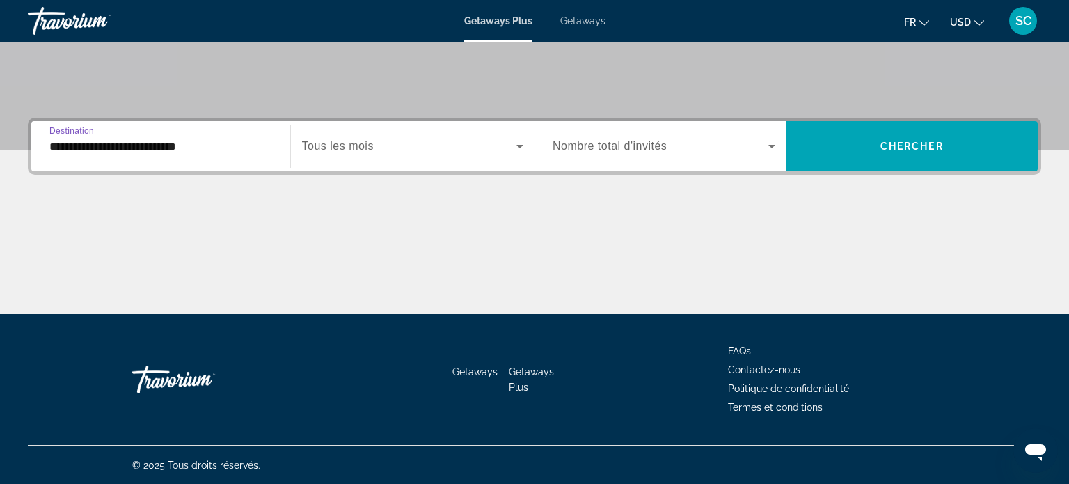
click at [454, 151] on span "Search widget" at bounding box center [409, 146] width 215 height 17
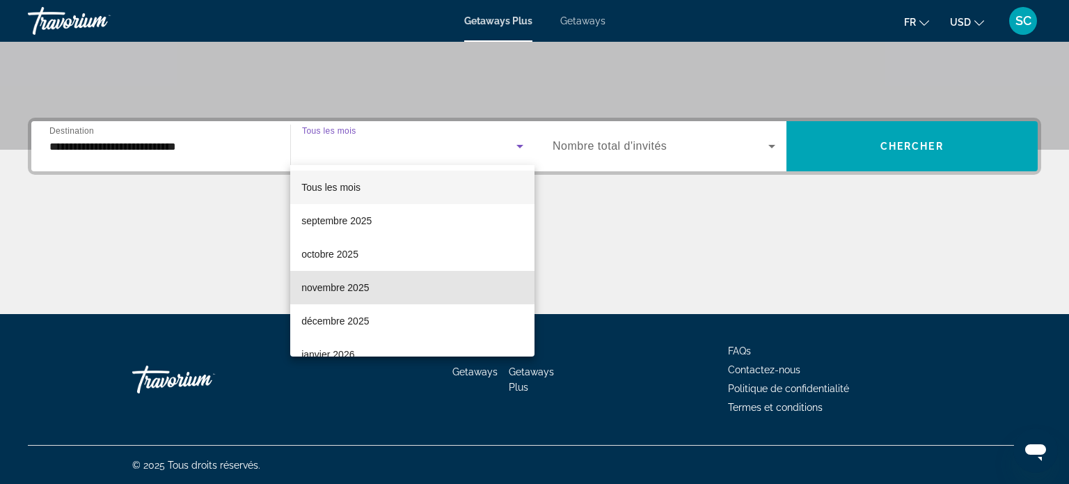
drag, startPoint x: 363, startPoint y: 287, endPoint x: 649, endPoint y: 246, distance: 288.2
click at [379, 280] on mat-option "novembre 2025" at bounding box center [412, 287] width 244 height 33
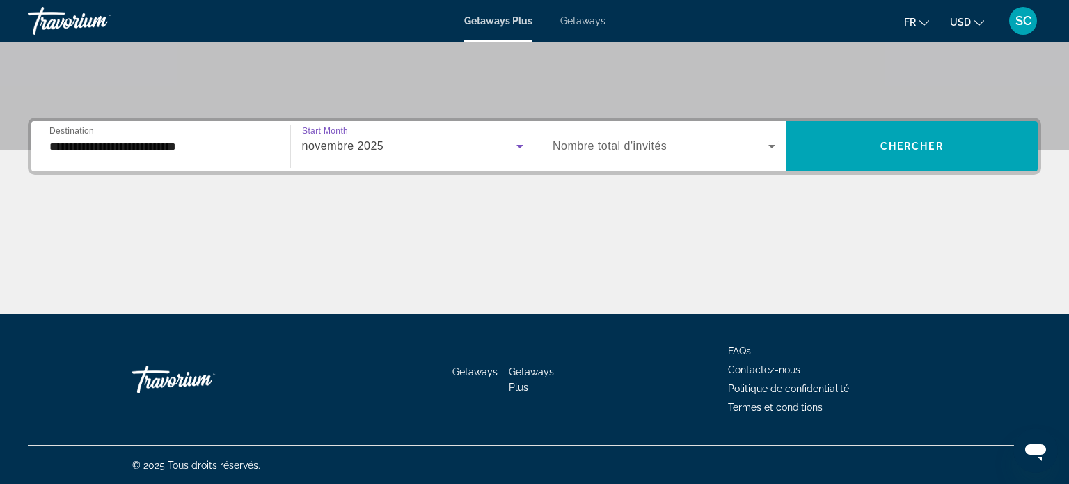
click at [720, 146] on span "Search widget" at bounding box center [661, 146] width 216 height 17
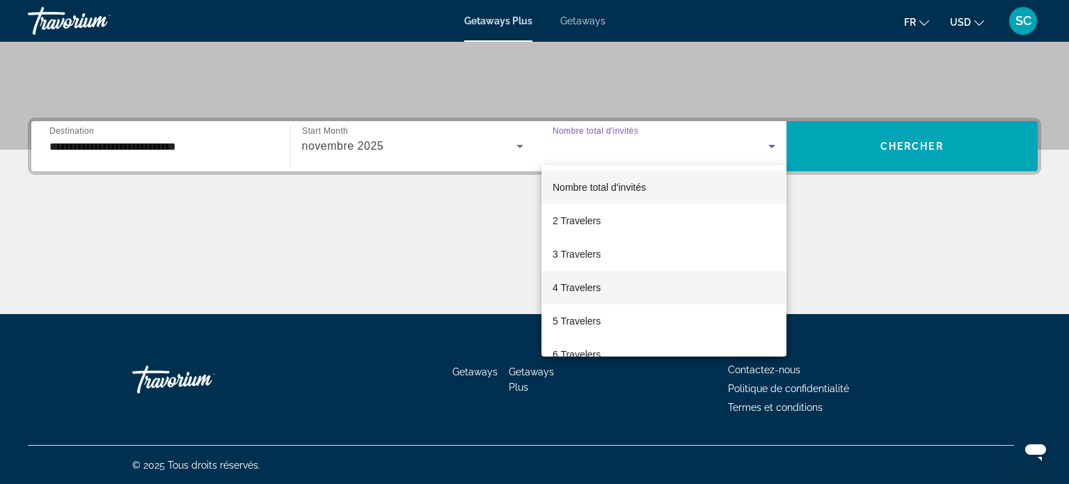
drag, startPoint x: 594, startPoint y: 286, endPoint x: 647, endPoint y: 282, distance: 53.1
click at [592, 285] on span "4 Travelers" at bounding box center [577, 287] width 48 height 17
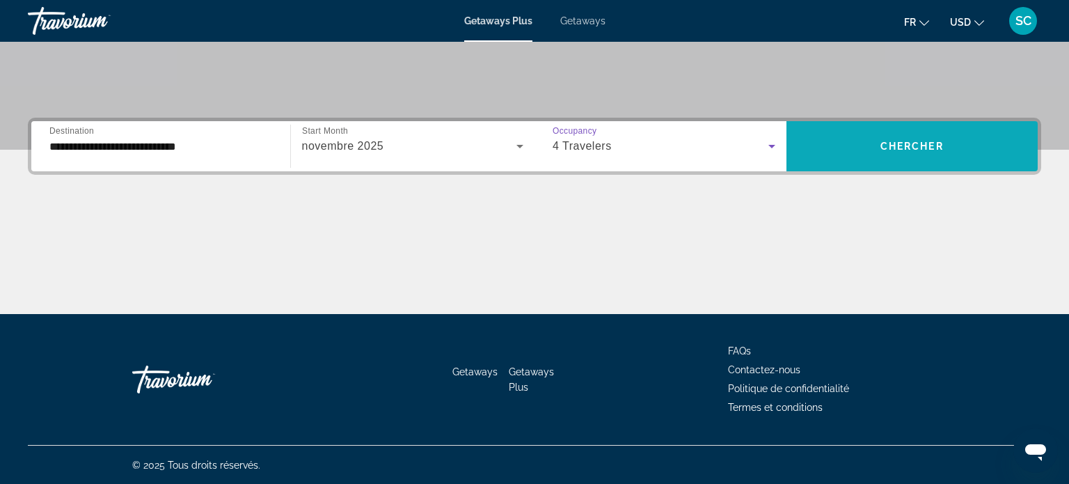
click at [929, 146] on span "Chercher" at bounding box center [911, 146] width 63 height 11
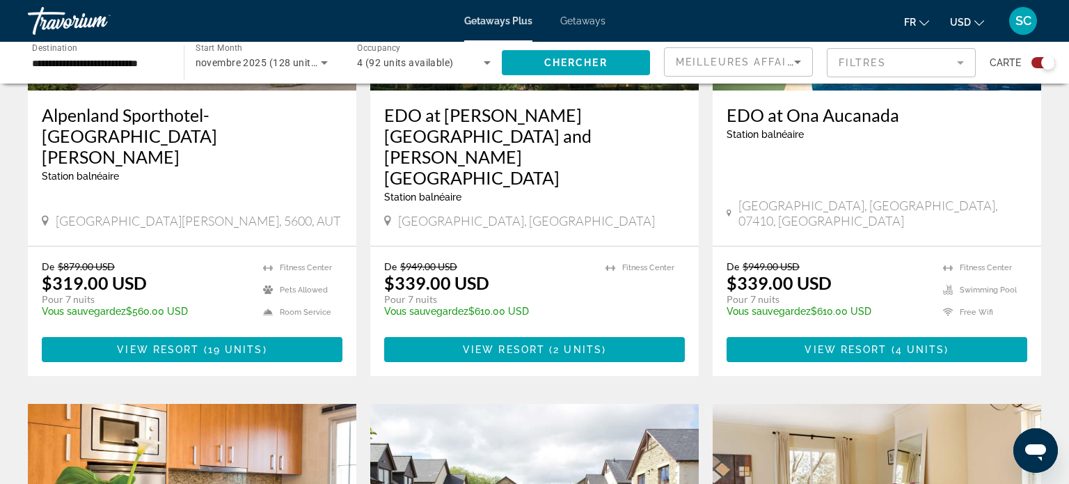
scroll to position [690, 0]
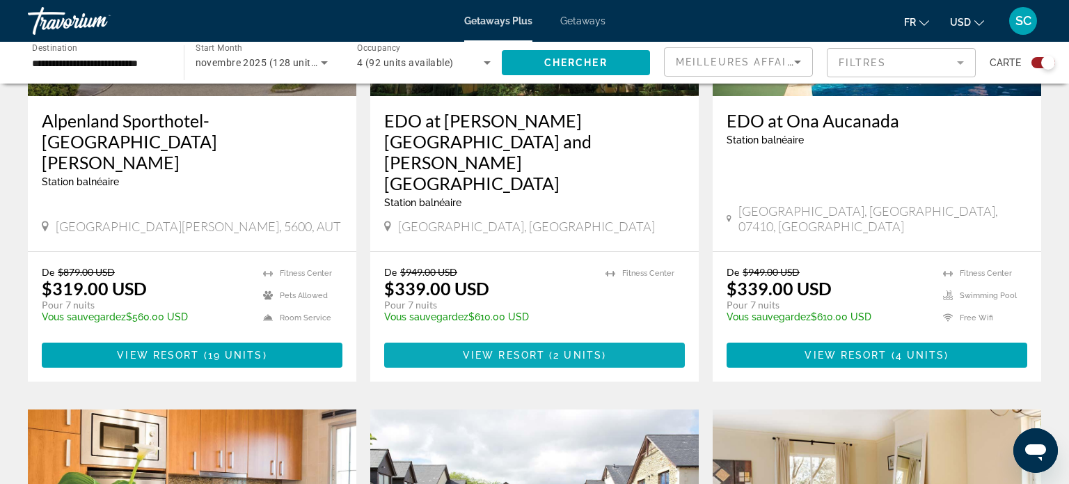
click at [540, 349] on span "View Resort" at bounding box center [504, 354] width 82 height 11
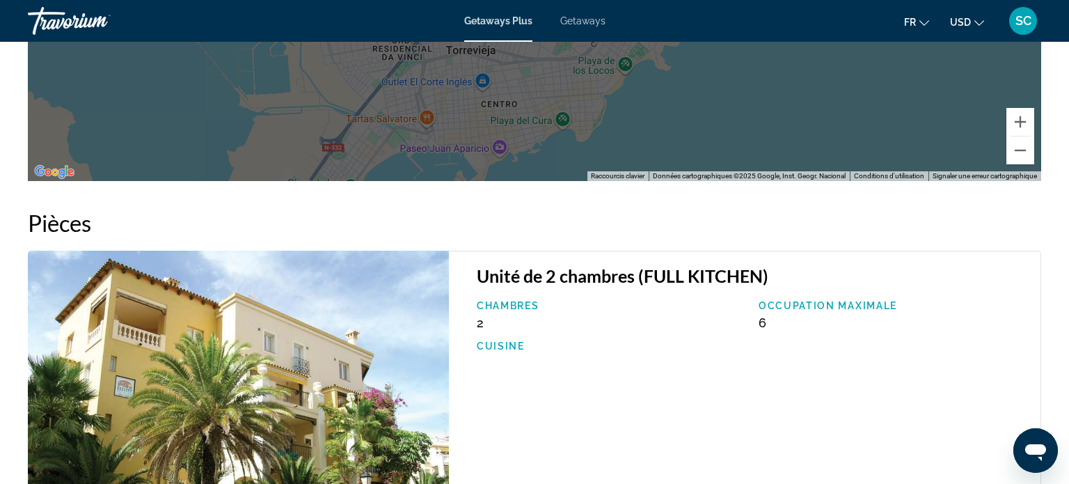
scroll to position [2020, 0]
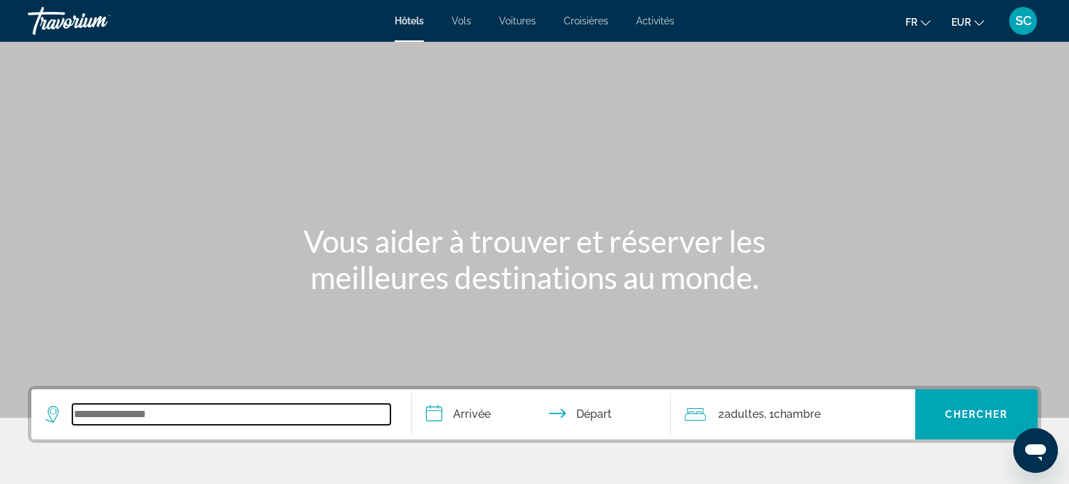
drag, startPoint x: 215, startPoint y: 414, endPoint x: 237, endPoint y: 409, distance: 22.3
click at [231, 409] on input "Search widget" at bounding box center [231, 414] width 318 height 21
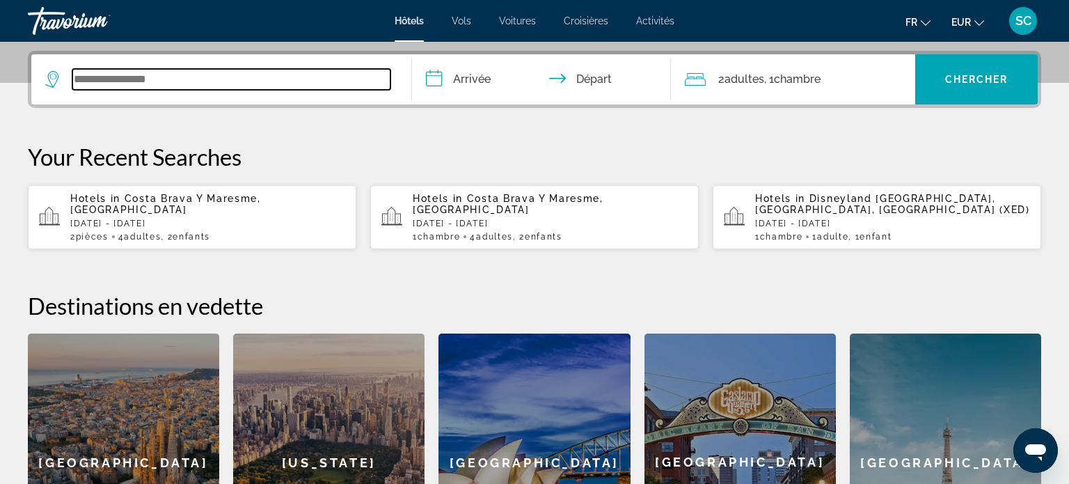
scroll to position [340, 0]
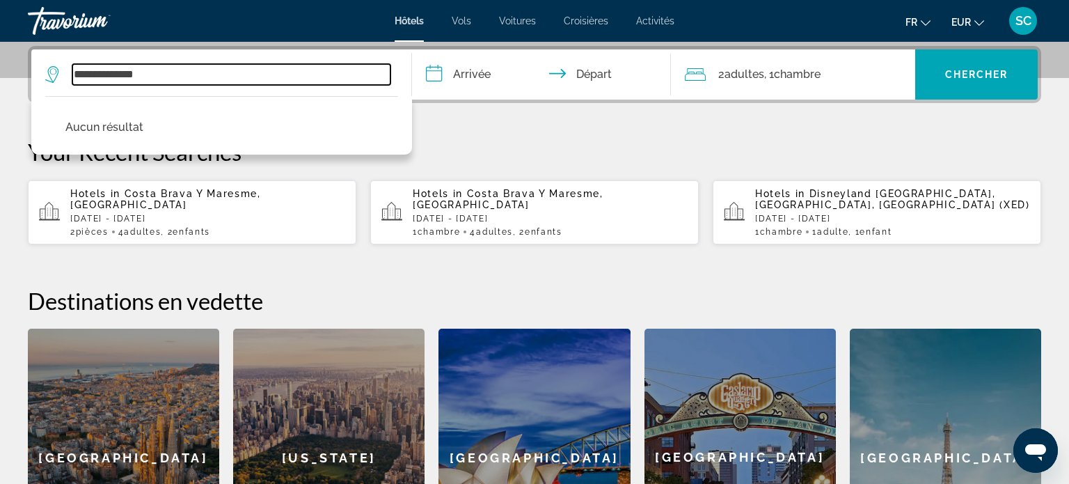
type input "**********"
drag, startPoint x: 178, startPoint y: 75, endPoint x: 0, endPoint y: 56, distance: 179.2
click at [0, 56] on div "**********" at bounding box center [534, 316] width 1069 height 540
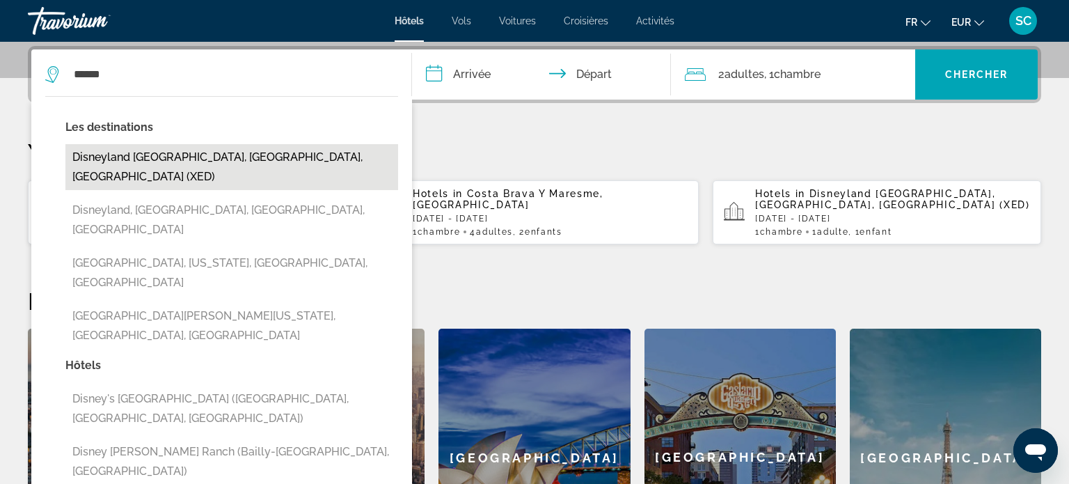
drag, startPoint x: 258, startPoint y: 158, endPoint x: 485, endPoint y: 132, distance: 229.1
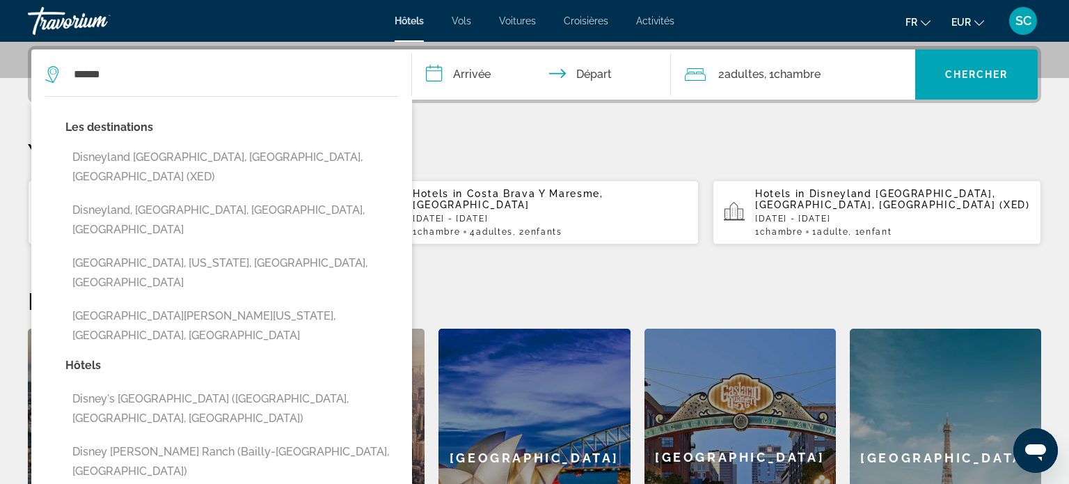
click at [258, 157] on button "Disneyland [GEOGRAPHIC_DATA], [GEOGRAPHIC_DATA], [GEOGRAPHIC_DATA] (XED)" at bounding box center [231, 167] width 333 height 46
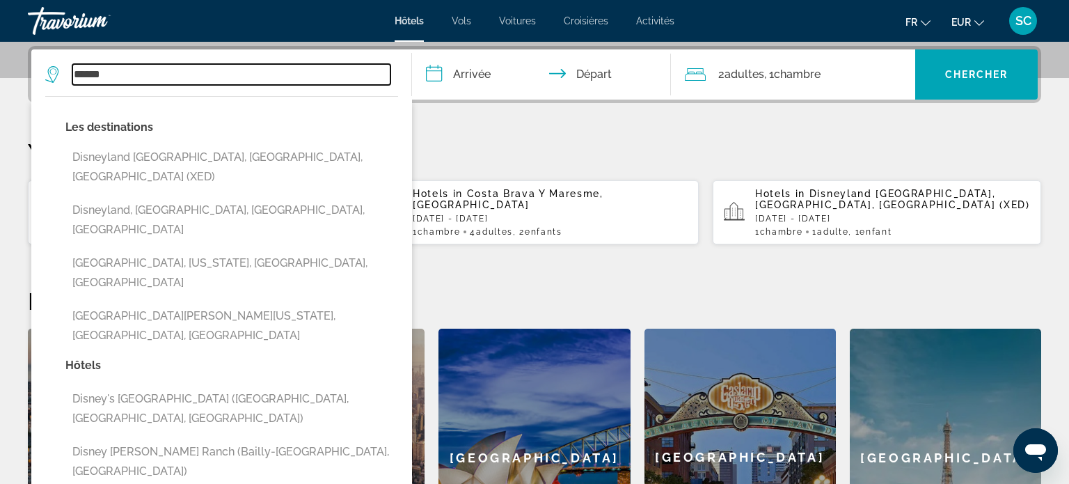
type input "**********"
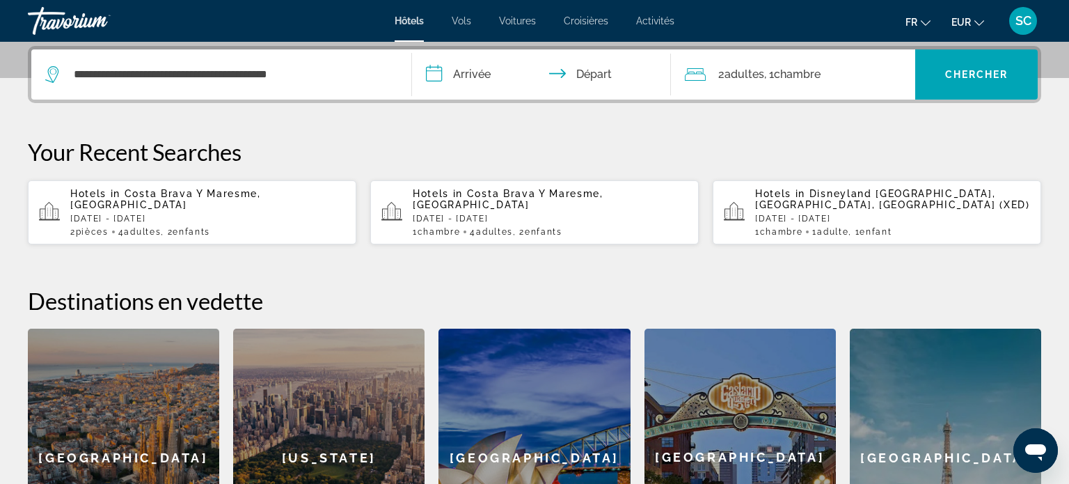
click at [520, 81] on input "**********" at bounding box center [544, 76] width 264 height 54
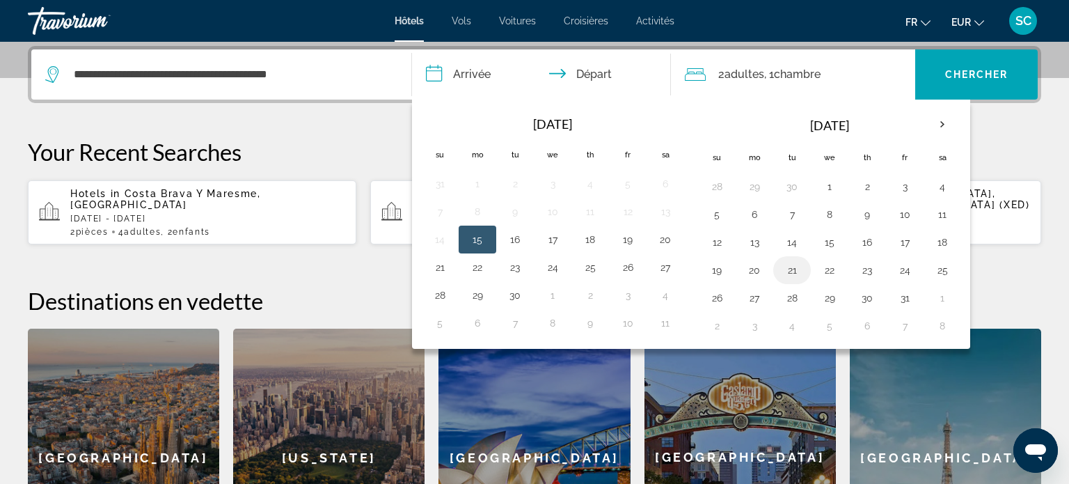
click at [782, 272] on button "21" at bounding box center [792, 269] width 22 height 19
drag, startPoint x: 791, startPoint y: 271, endPoint x: 853, endPoint y: 280, distance: 62.6
click at [795, 273] on button "21" at bounding box center [792, 269] width 22 height 19
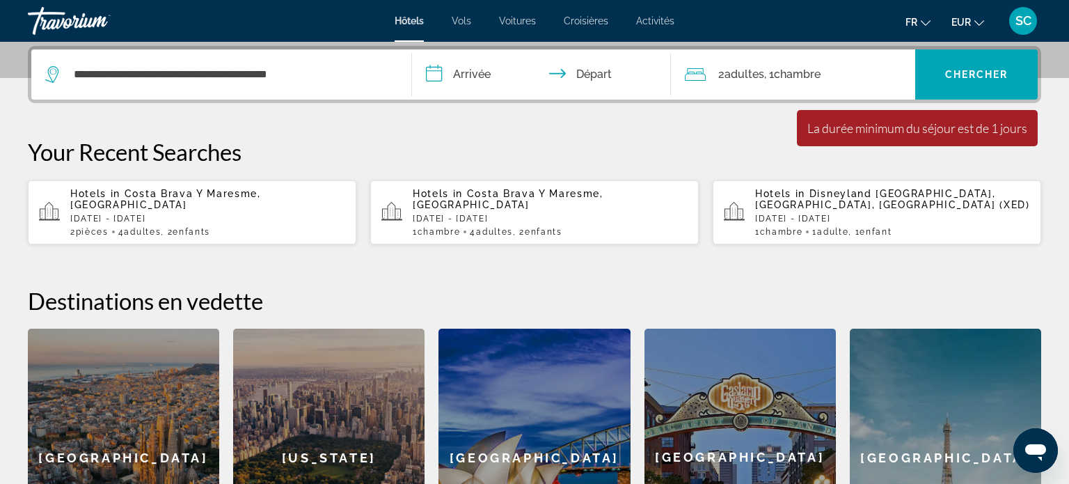
click at [461, 74] on input "**********" at bounding box center [544, 76] width 264 height 54
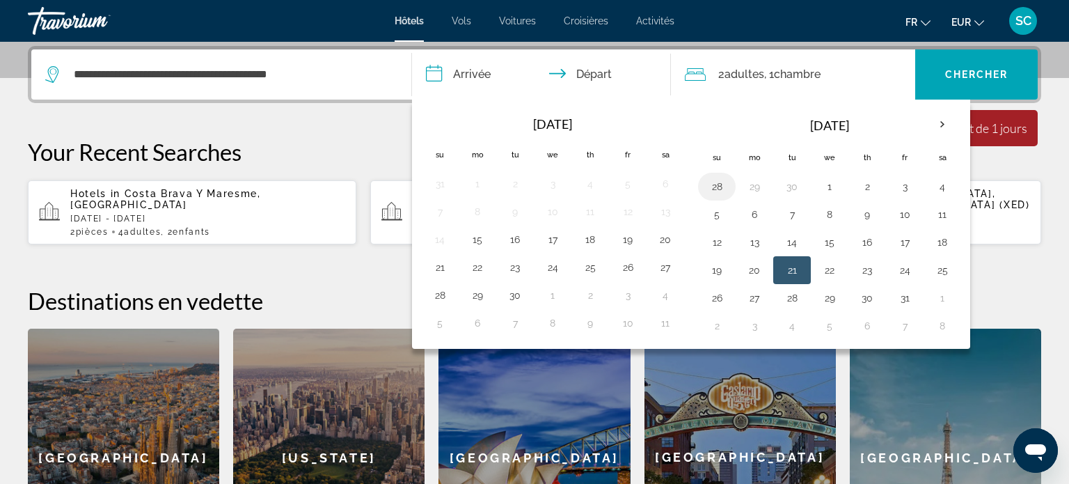
drag, startPoint x: 793, startPoint y: 263, endPoint x: 706, endPoint y: 173, distance: 125.0
click at [790, 260] on button "21" at bounding box center [792, 269] width 22 height 19
click at [795, 274] on button "21" at bounding box center [792, 269] width 22 height 19
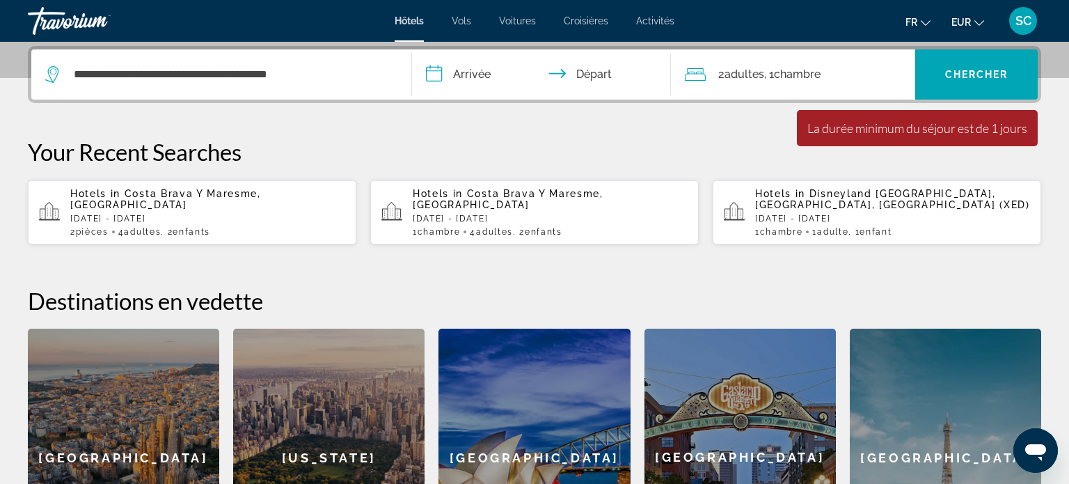
click at [486, 73] on input "**********" at bounding box center [544, 76] width 264 height 54
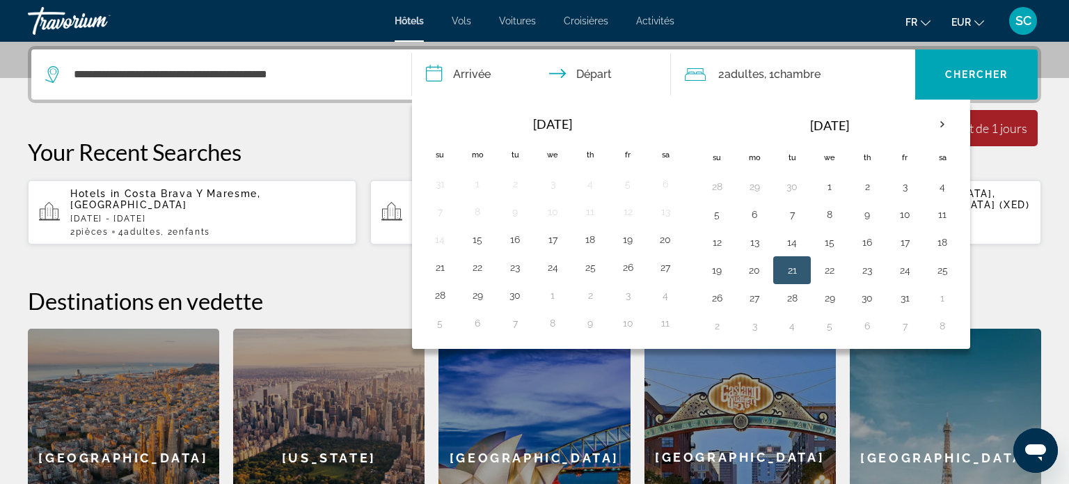
click at [788, 270] on button "21" at bounding box center [792, 269] width 22 height 19
click at [863, 271] on button "23" at bounding box center [867, 269] width 22 height 19
type input "**********"
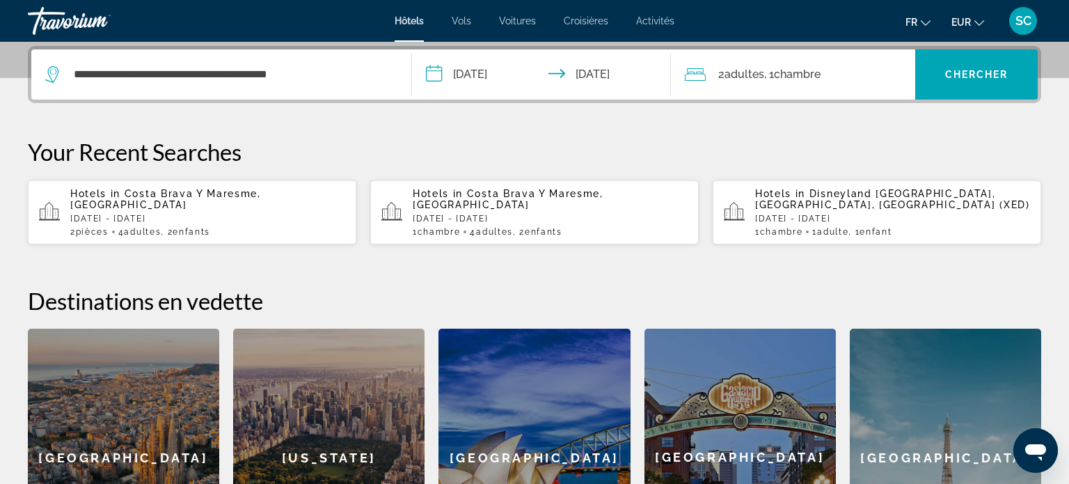
drag, startPoint x: 781, startPoint y: 81, endPoint x: 817, endPoint y: 84, distance: 36.3
click at [782, 81] on span ", 1 Chambre pièces" at bounding box center [792, 74] width 56 height 19
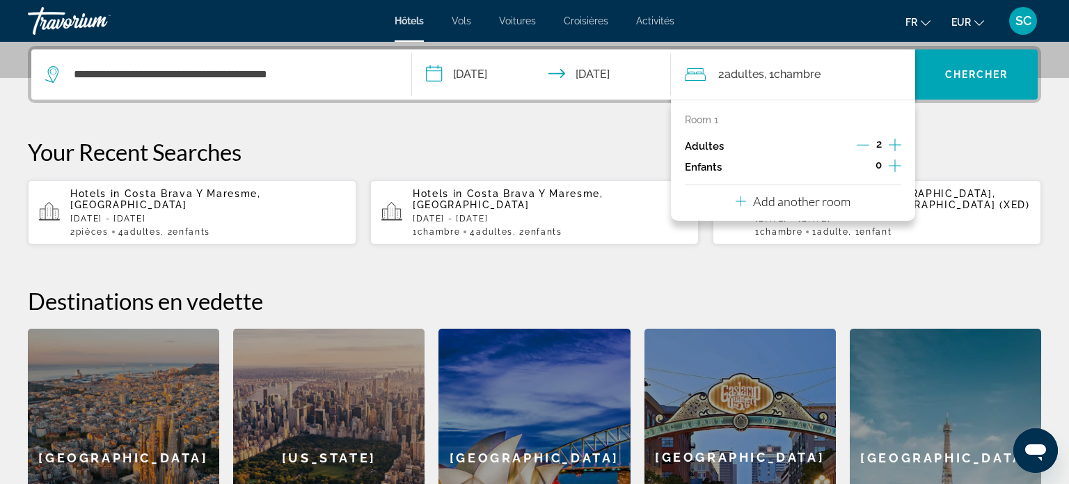
click at [893, 163] on icon "Increment children" at bounding box center [895, 165] width 13 height 17
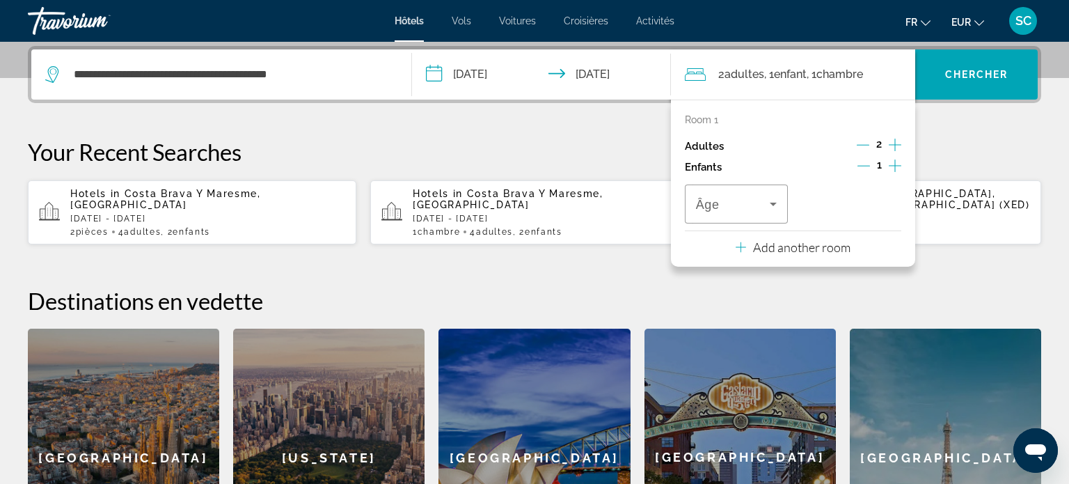
click at [893, 163] on icon "Increment children" at bounding box center [895, 165] width 13 height 17
click at [770, 205] on icon "Travelers: 2 adults, 2 children" at bounding box center [773, 204] width 17 height 17
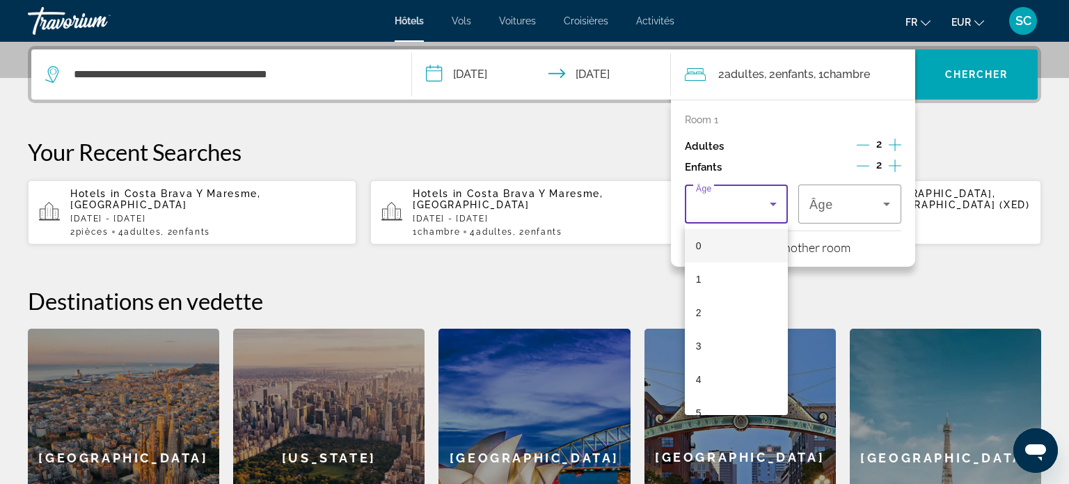
drag, startPoint x: 708, startPoint y: 316, endPoint x: 787, endPoint y: 260, distance: 96.9
click at [716, 305] on mat-option "2" at bounding box center [736, 312] width 103 height 33
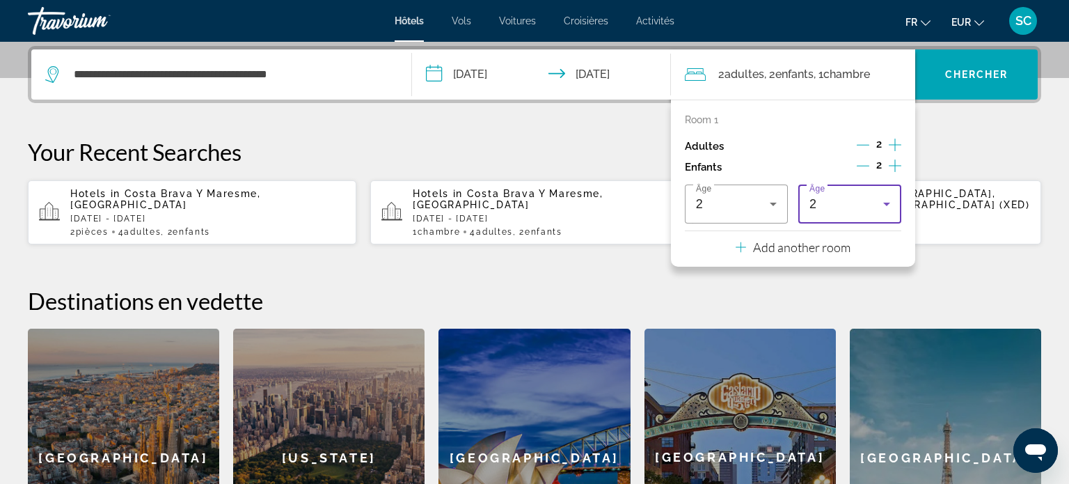
click at [887, 201] on icon "Travelers: 2 adults, 2 children" at bounding box center [886, 204] width 17 height 17
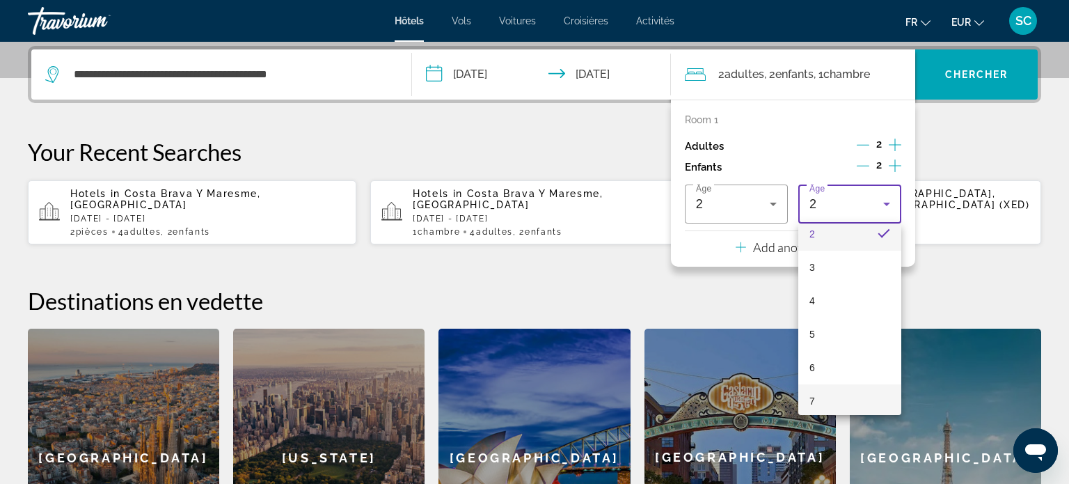
scroll to position [80, 0]
drag, startPoint x: 811, startPoint y: 402, endPoint x: 965, endPoint y: 315, distance: 176.4
click at [814, 400] on span "7" at bounding box center [812, 399] width 6 height 17
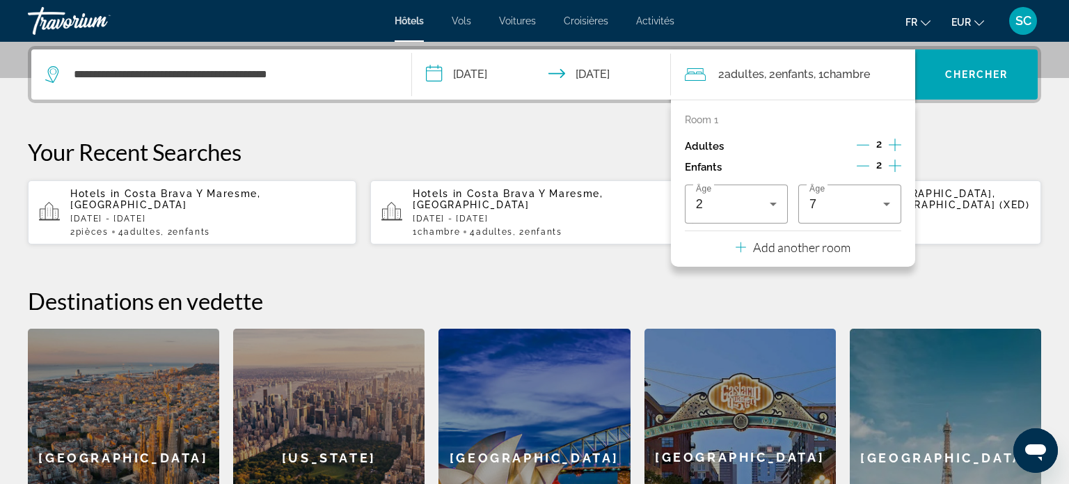
click at [780, 70] on span "Enfants" at bounding box center [794, 74] width 38 height 13
click at [993, 87] on span "Search widget" at bounding box center [976, 74] width 122 height 33
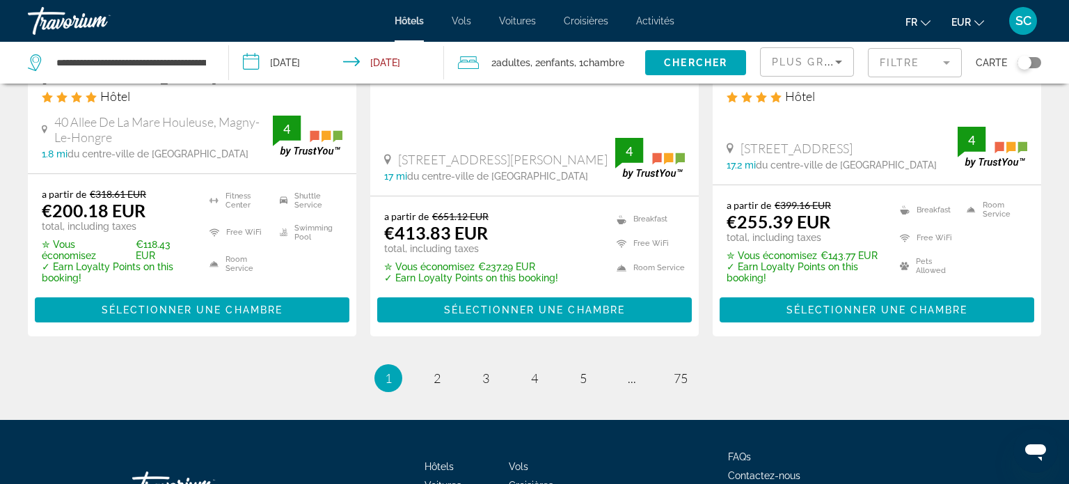
scroll to position [2020, 0]
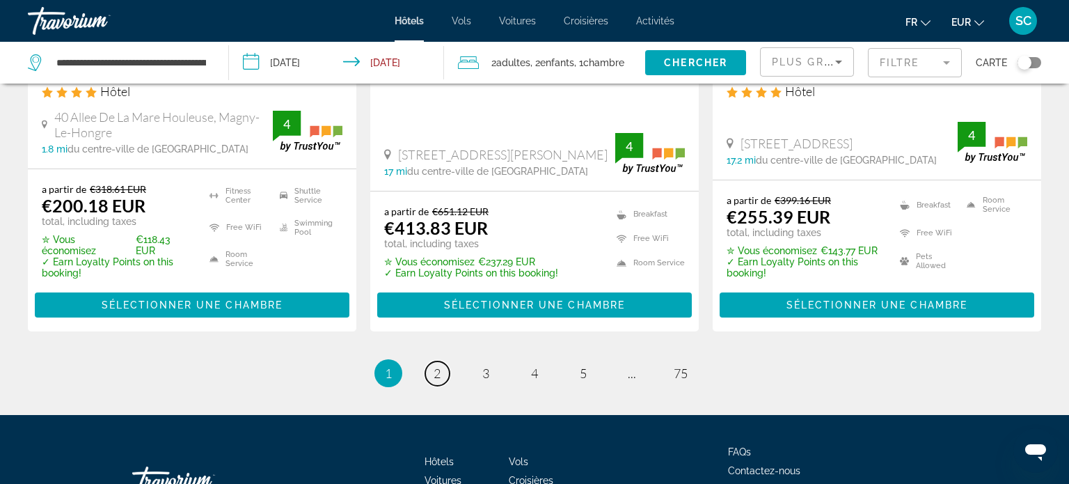
click at [442, 361] on link "page 2" at bounding box center [437, 373] width 24 height 24
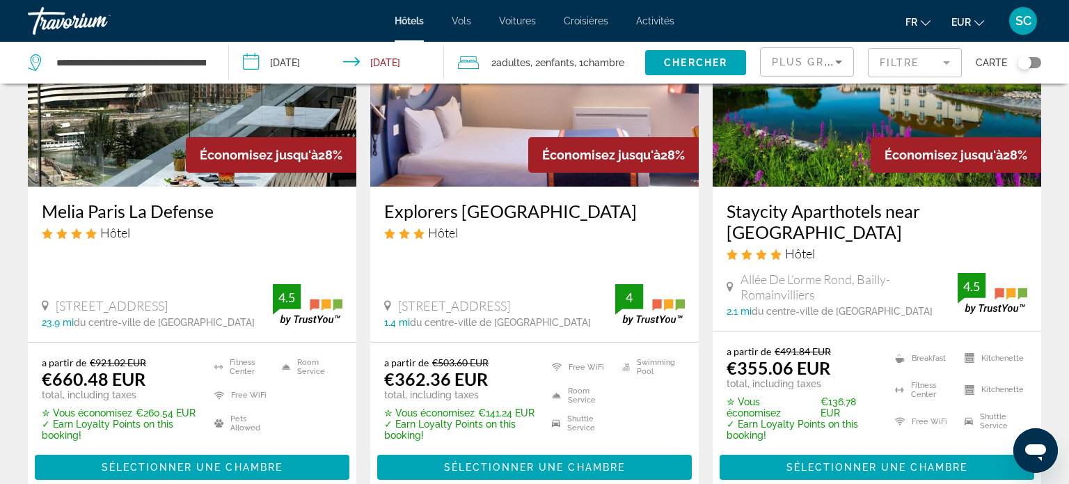
scroll to position [1826, 0]
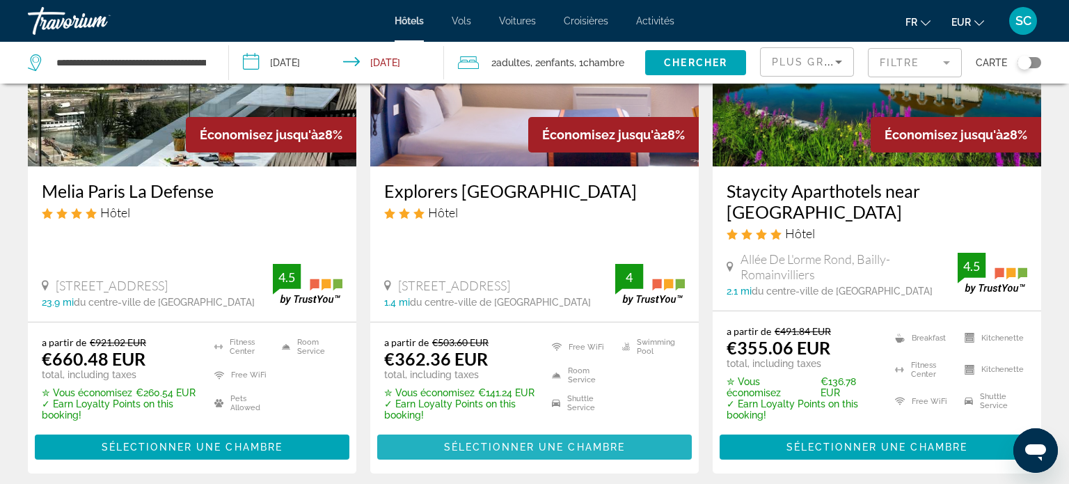
click at [532, 441] on span "Sélectionner une chambre" at bounding box center [534, 446] width 181 height 11
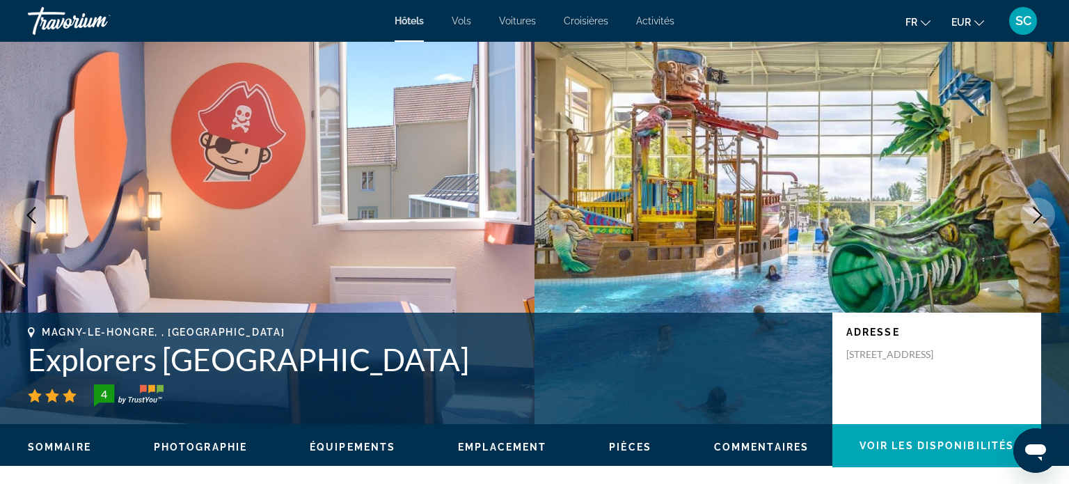
scroll to position [31, 0]
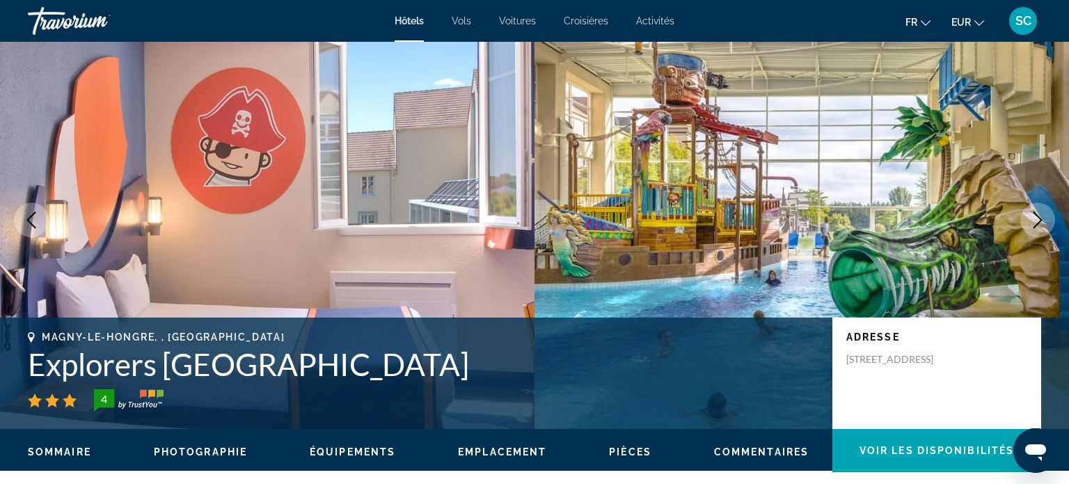
click at [1034, 223] on icon "Next image" at bounding box center [1037, 220] width 17 height 17
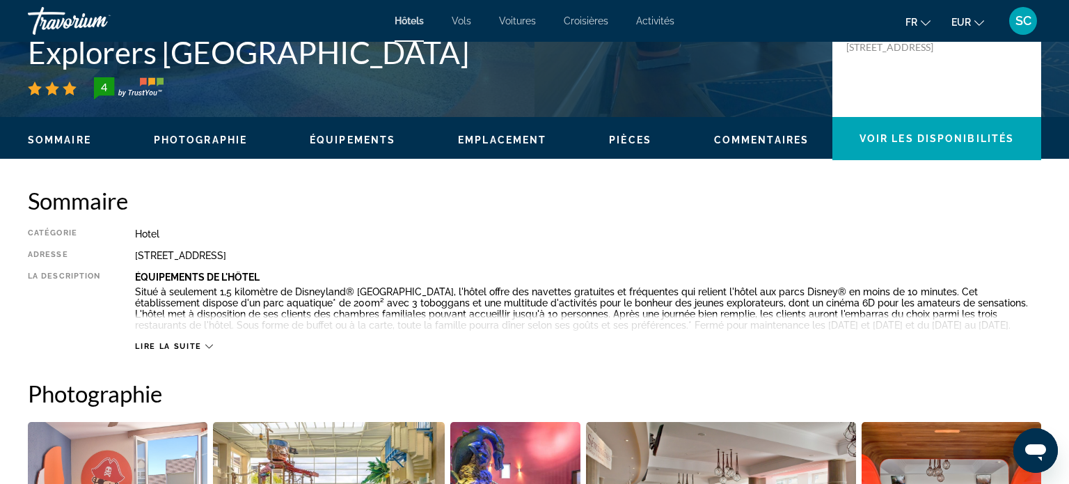
scroll to position [362, 0]
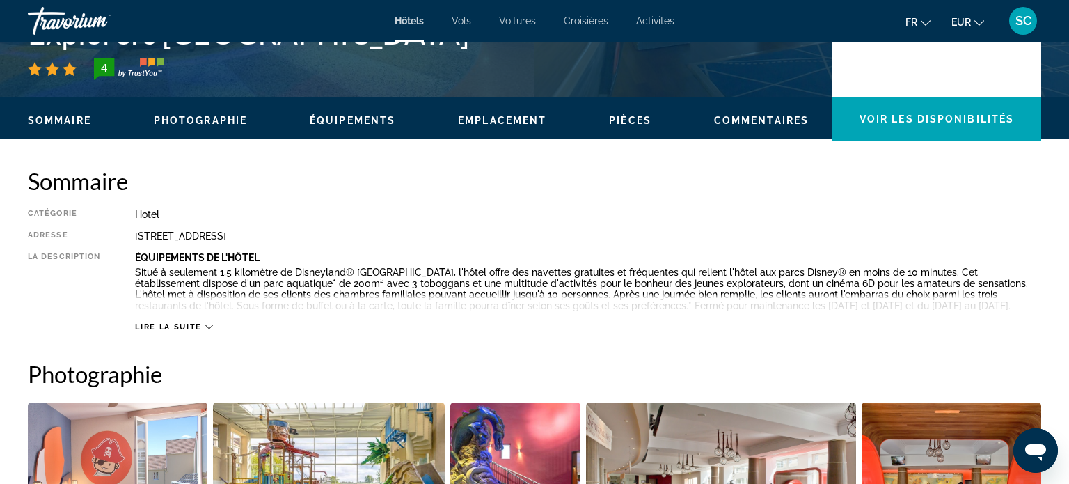
click at [168, 328] on span "Lire la suite" at bounding box center [168, 326] width 66 height 9
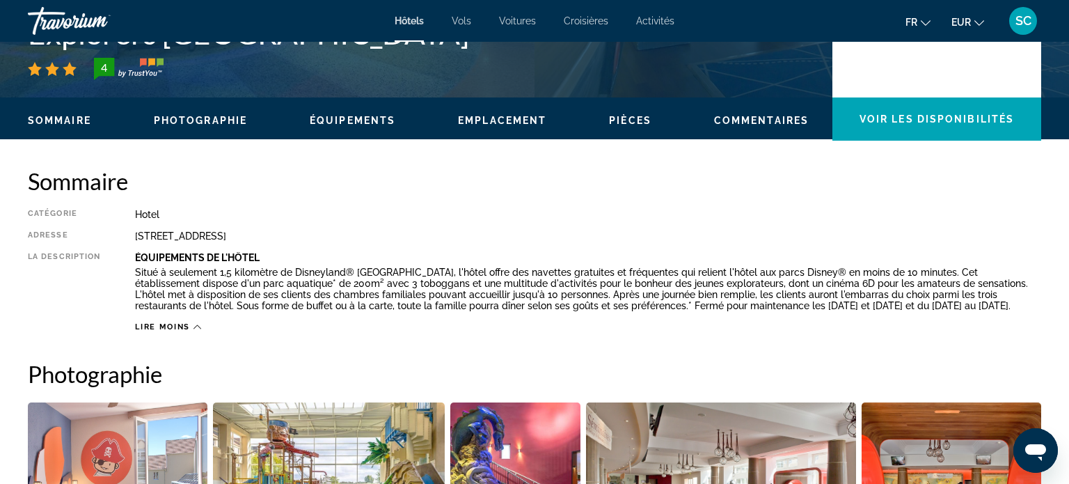
click at [185, 326] on span "Lire moins" at bounding box center [162, 326] width 55 height 9
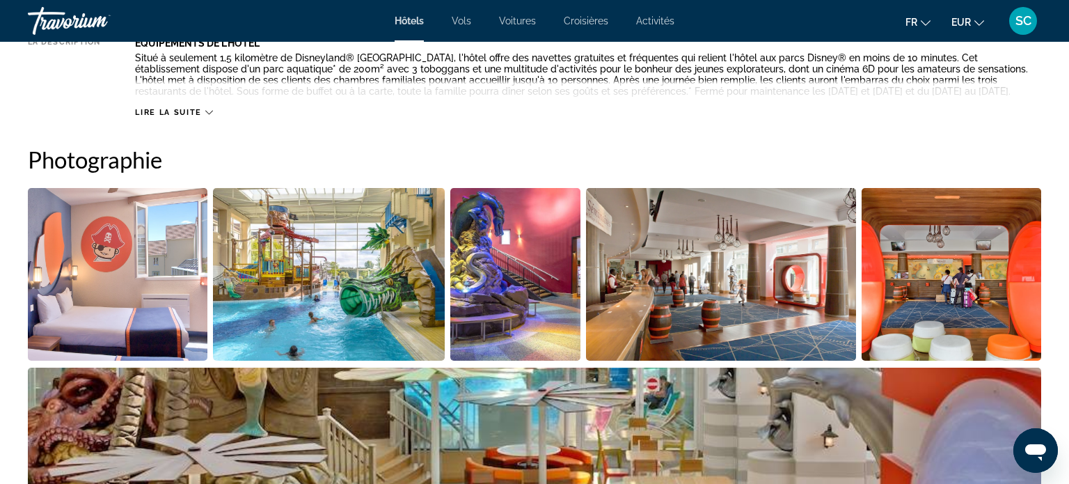
scroll to position [578, 0]
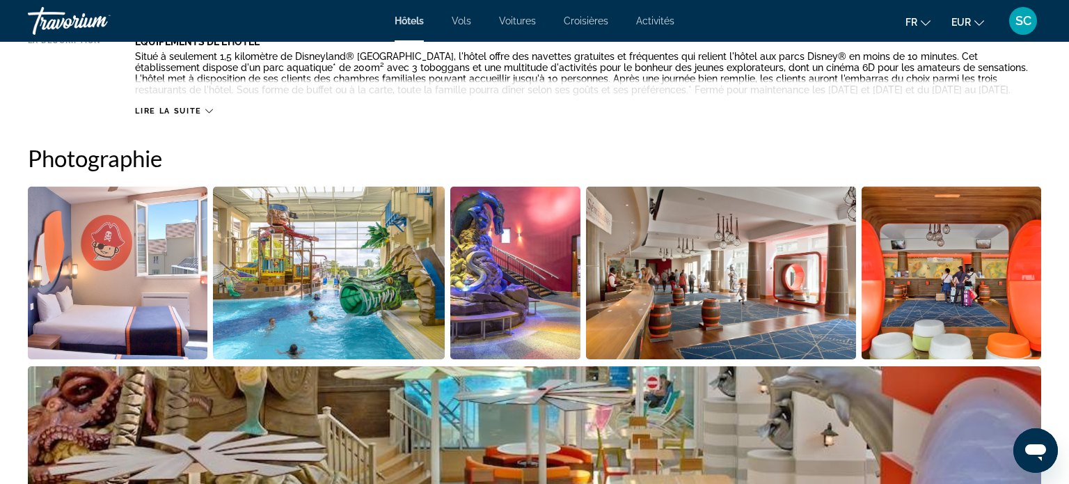
click at [141, 292] on img "Open full-screen image slider" at bounding box center [118, 273] width 180 height 173
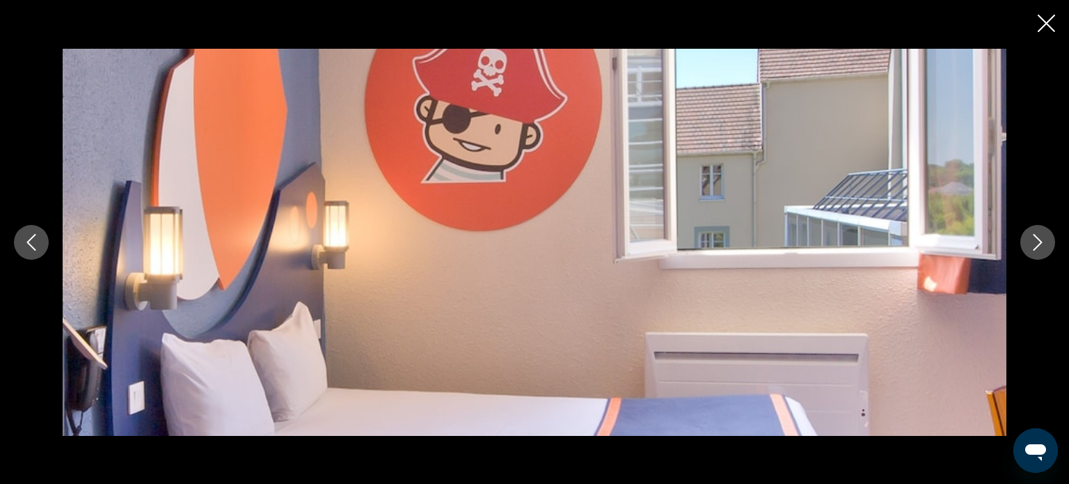
scroll to position [441, 0]
click at [1044, 245] on icon "Next image" at bounding box center [1037, 242] width 17 height 17
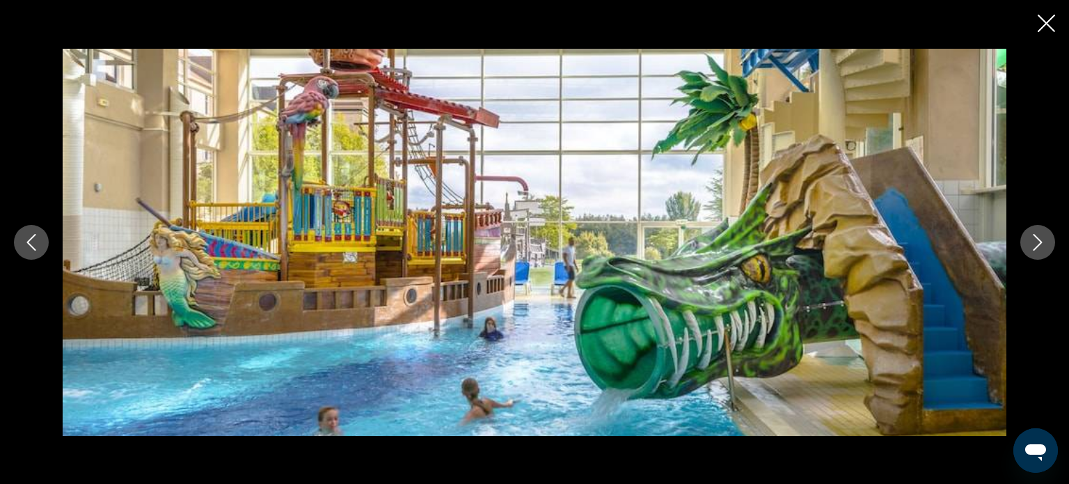
click at [1050, 22] on icon "Close slideshow" at bounding box center [1046, 23] width 17 height 17
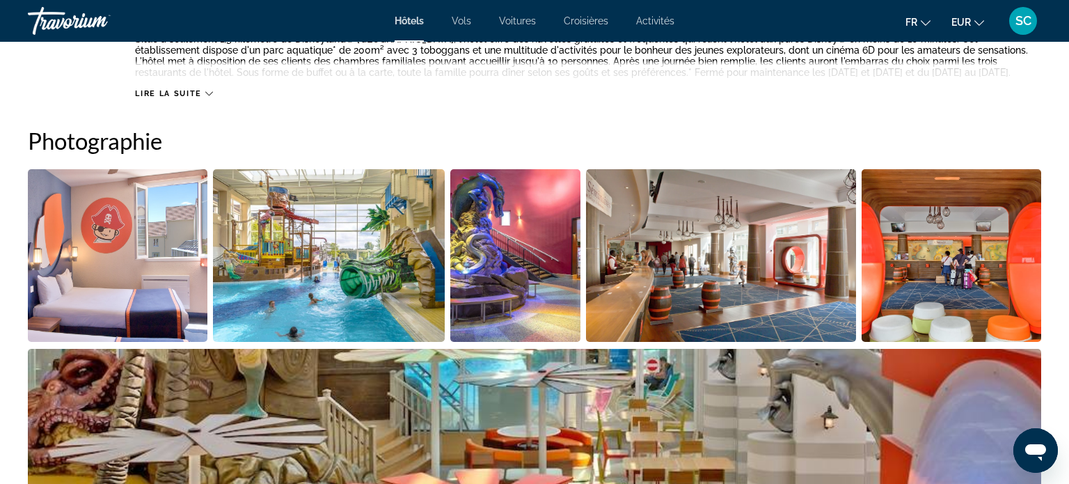
scroll to position [516, 0]
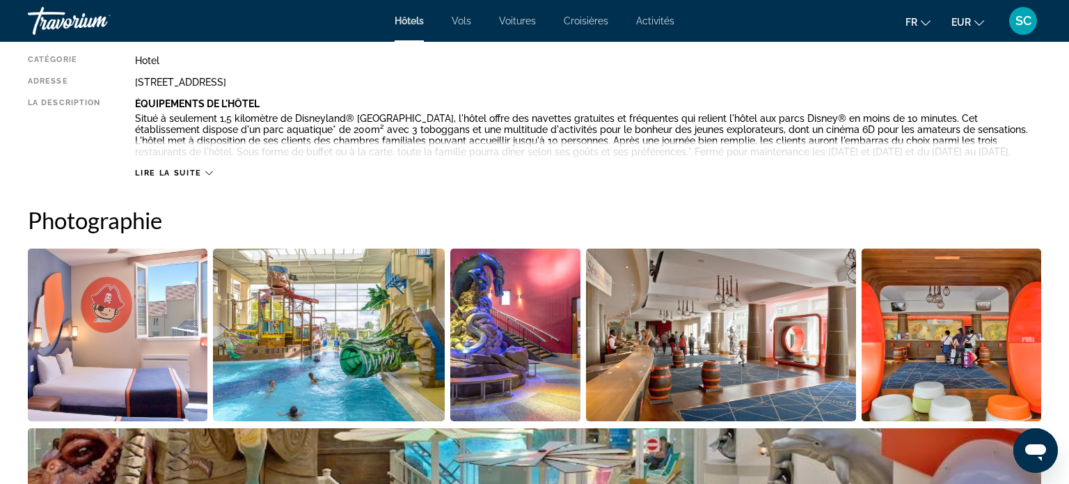
click at [169, 173] on span "Lire la suite" at bounding box center [168, 172] width 66 height 9
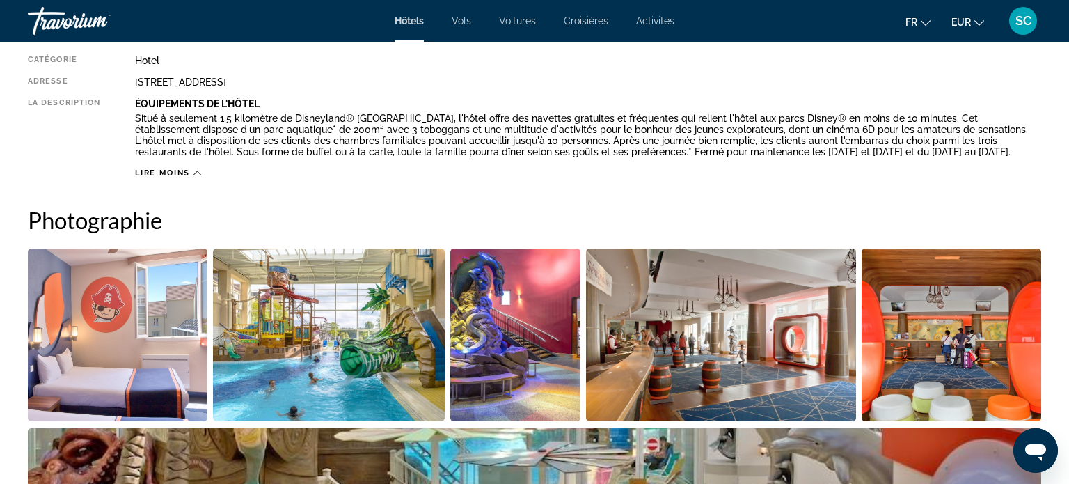
drag, startPoint x: 165, startPoint y: 173, endPoint x: 295, endPoint y: 201, distance: 133.2
click at [167, 173] on span "Lire moins" at bounding box center [162, 172] width 55 height 9
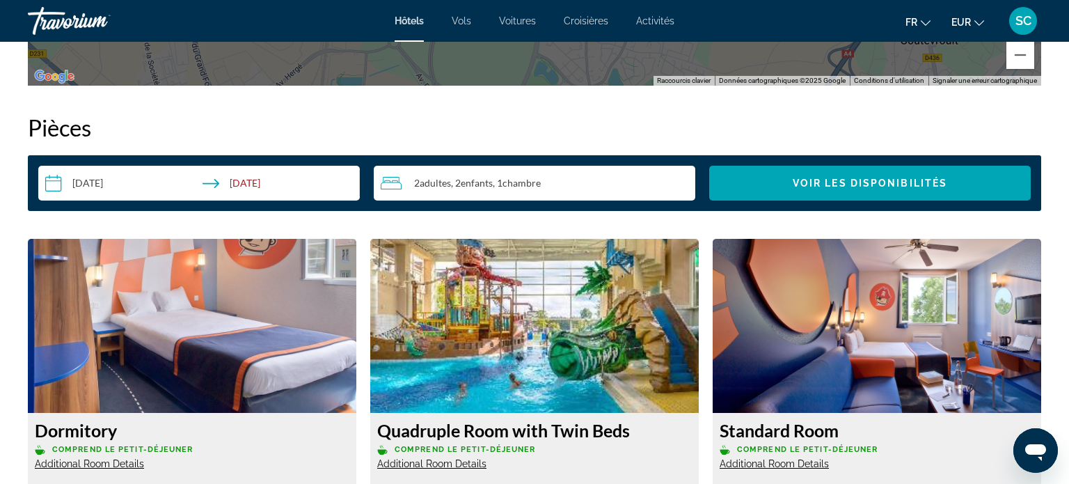
scroll to position [1739, 0]
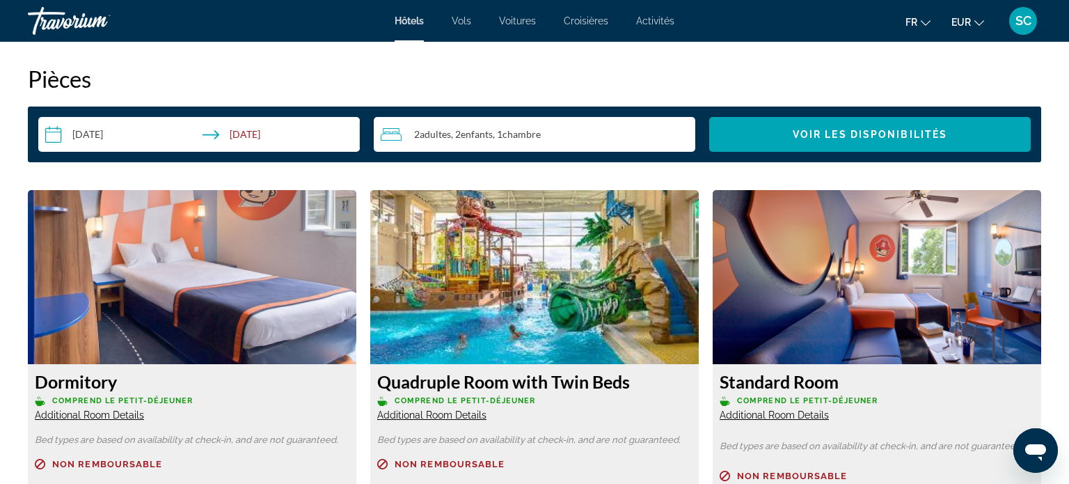
click at [521, 287] on img "Main content" at bounding box center [534, 277] width 329 height 174
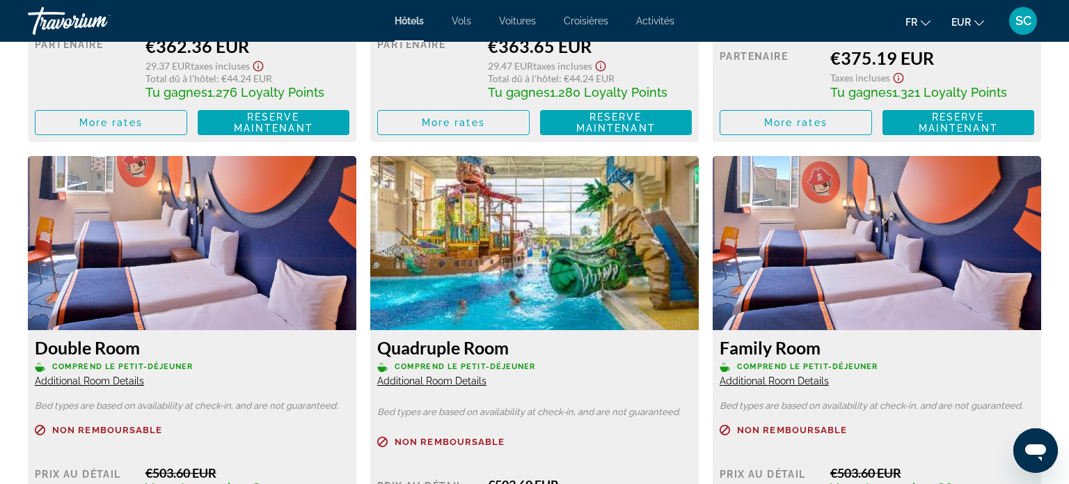
scroll to position [2256, 0]
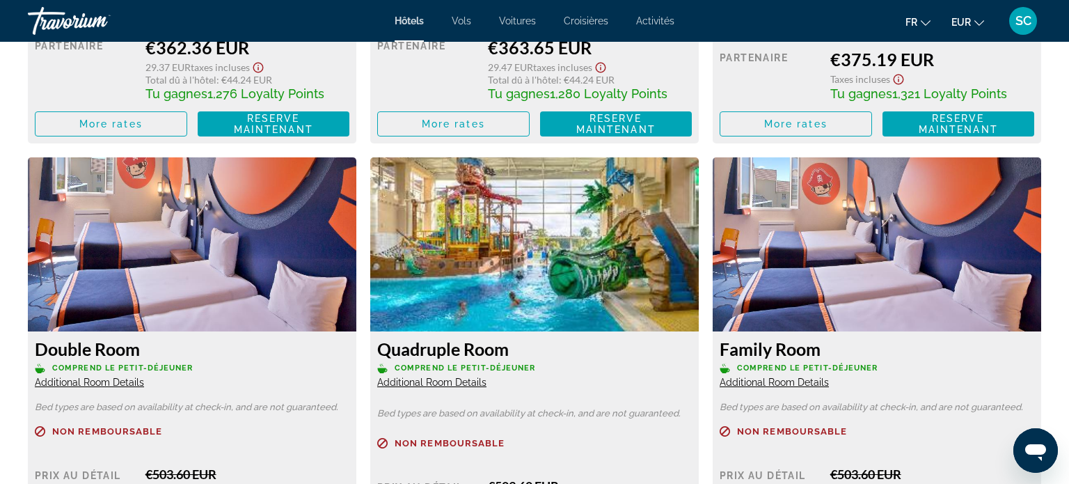
click at [654, 24] on span "Activités" at bounding box center [655, 20] width 38 height 11
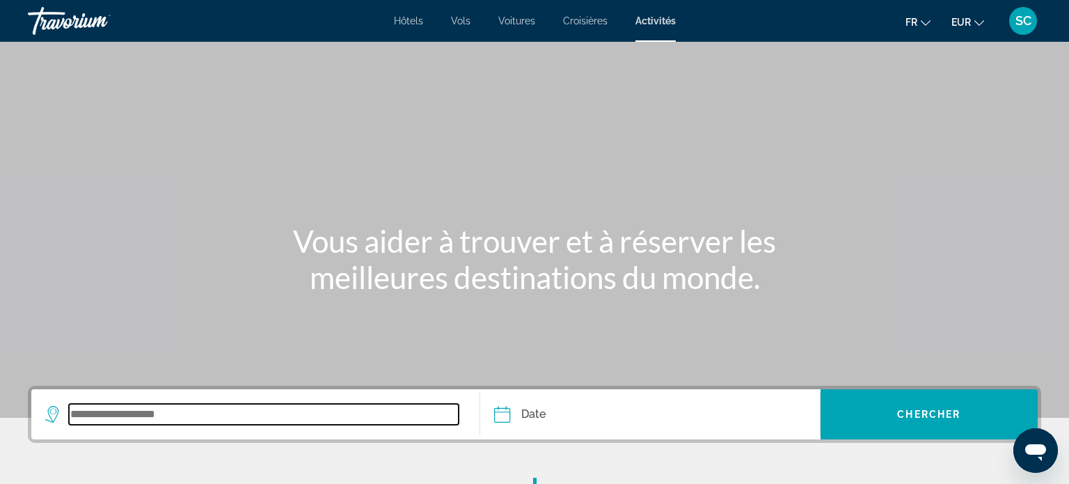
click at [220, 421] on input "Search widget" at bounding box center [264, 414] width 390 height 21
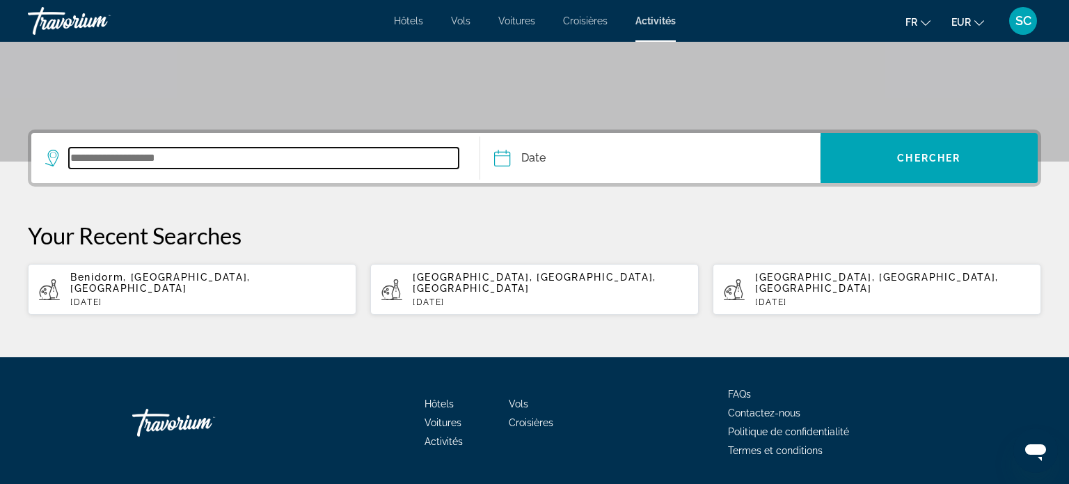
scroll to position [268, 0]
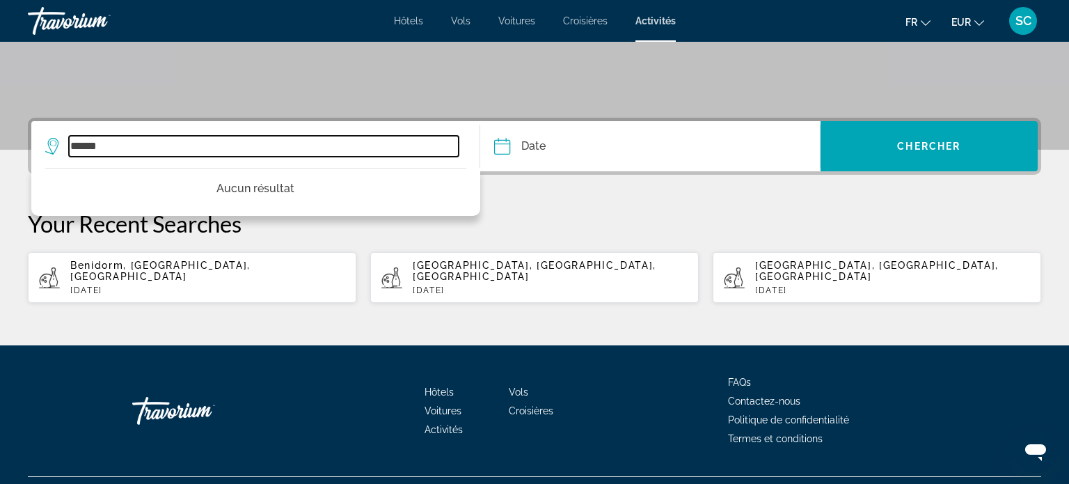
type input "******"
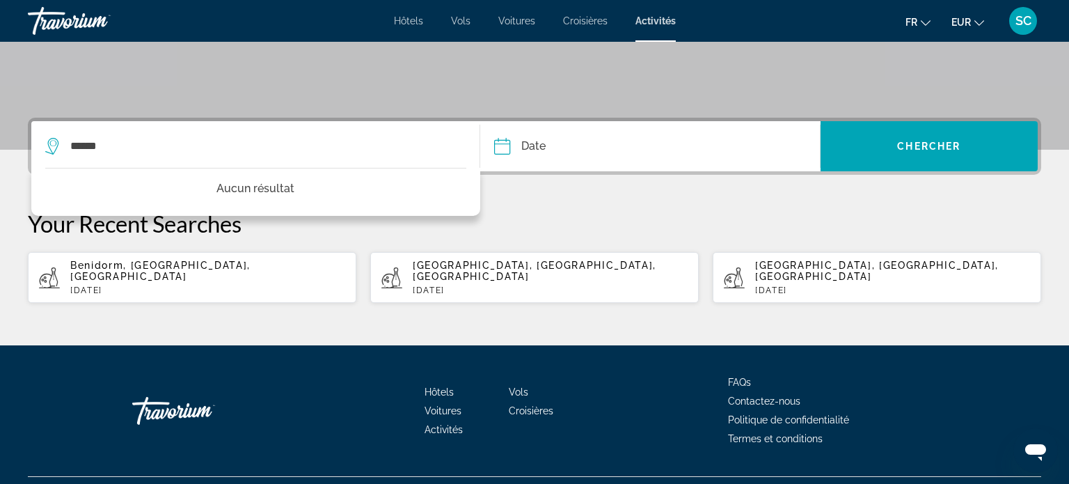
click at [562, 155] on input "Date" at bounding box center [575, 148] width 168 height 54
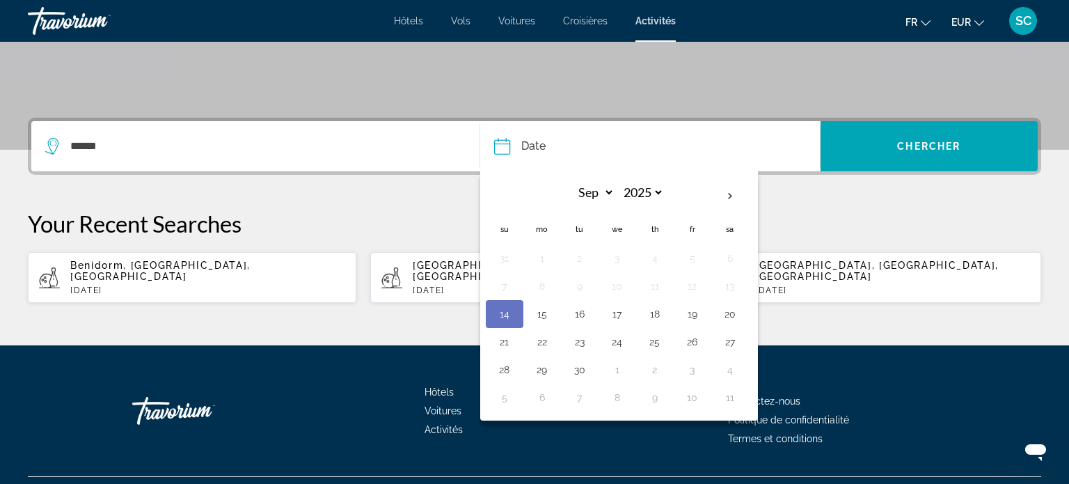
scroll to position [287, 0]
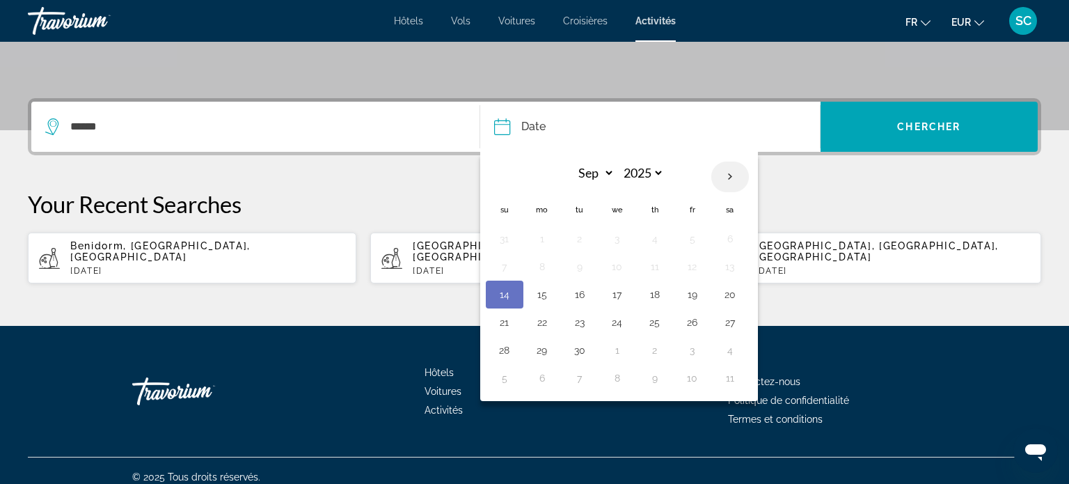
click at [731, 177] on th "Next month" at bounding box center [730, 176] width 38 height 31
drag, startPoint x: 500, startPoint y: 175, endPoint x: 526, endPoint y: 188, distance: 29.6
click at [504, 177] on th "Previous month" at bounding box center [505, 176] width 38 height 31
select select "*"
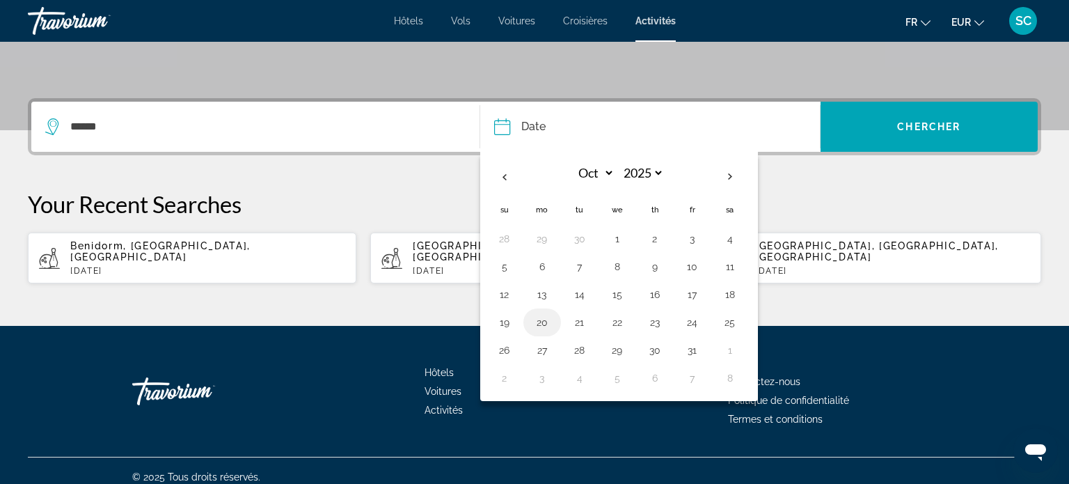
click at [545, 323] on button "20" at bounding box center [542, 321] width 22 height 19
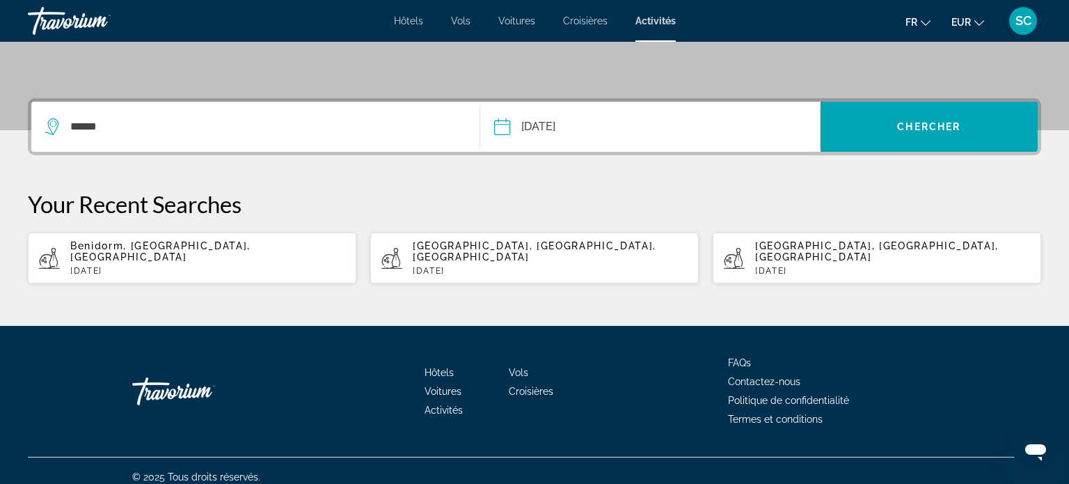
drag, startPoint x: 553, startPoint y: 129, endPoint x: 648, endPoint y: 198, distance: 117.1
click at [555, 129] on input "**********" at bounding box center [575, 129] width 168 height 54
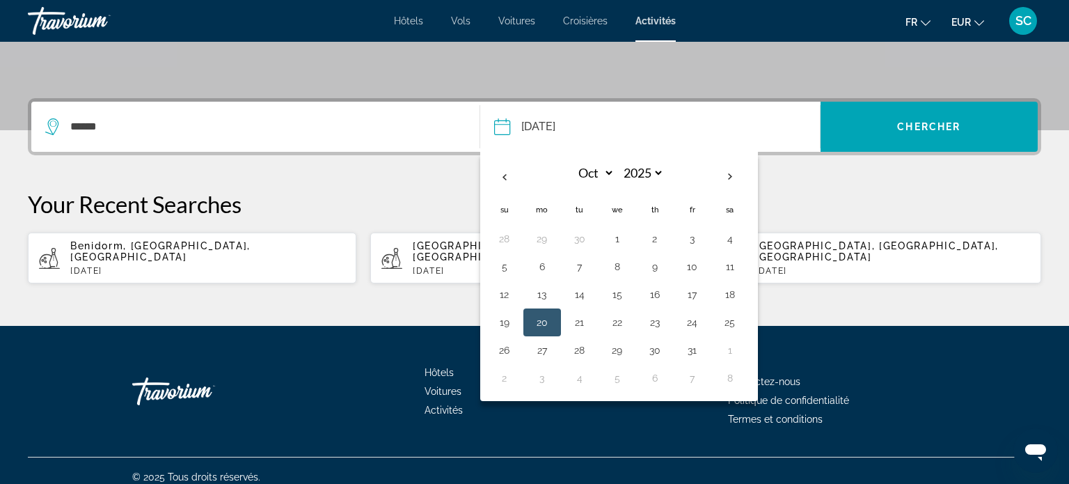
drag, startPoint x: 614, startPoint y: 320, endPoint x: 642, endPoint y: 324, distance: 28.1
click at [615, 320] on button "22" at bounding box center [617, 321] width 22 height 19
type input "**********"
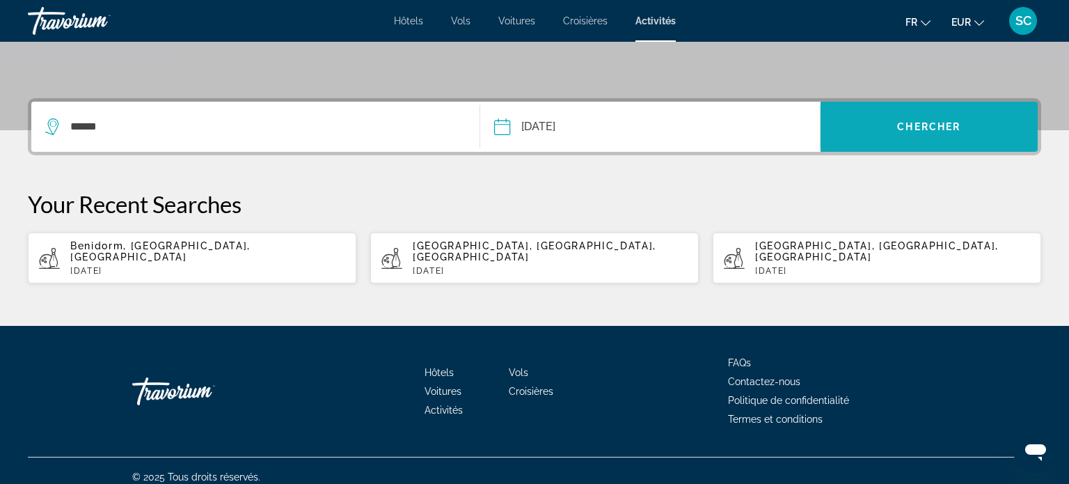
click at [897, 129] on span "Chercher" at bounding box center [928, 126] width 63 height 11
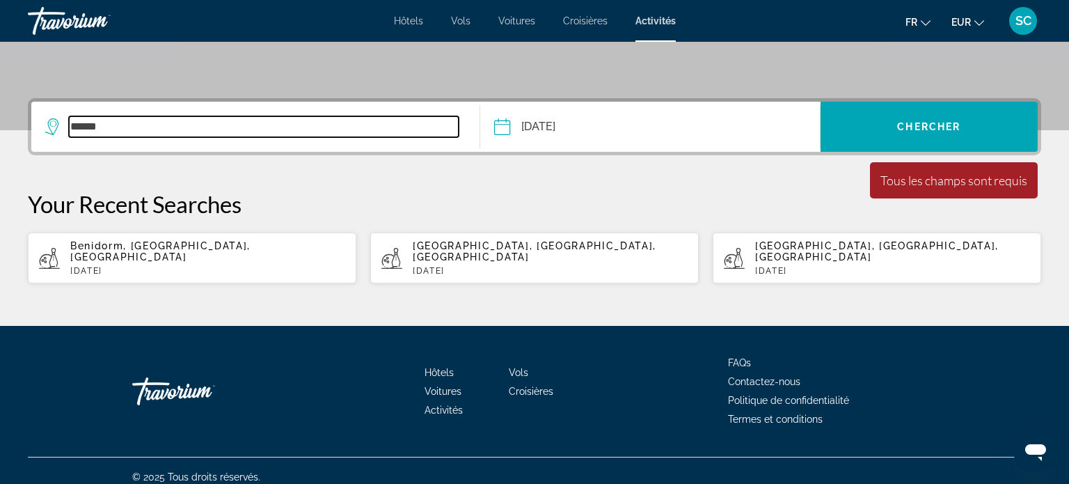
click at [152, 134] on input "******" at bounding box center [264, 126] width 390 height 21
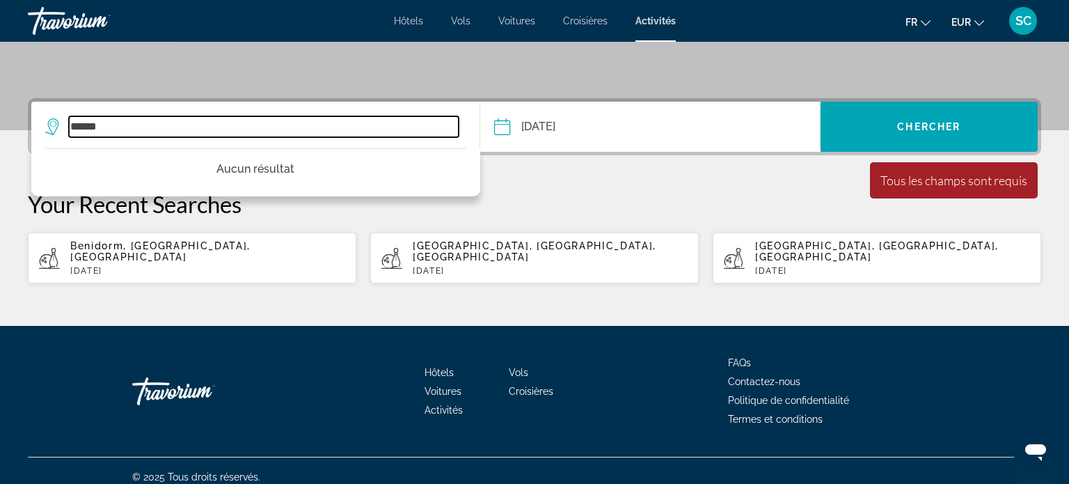
click at [150, 134] on input "******" at bounding box center [264, 126] width 390 height 21
type input "*"
drag, startPoint x: 210, startPoint y: 127, endPoint x: 116, endPoint y: 133, distance: 94.2
click at [95, 139] on div "**********" at bounding box center [255, 127] width 420 height 50
type input "*"
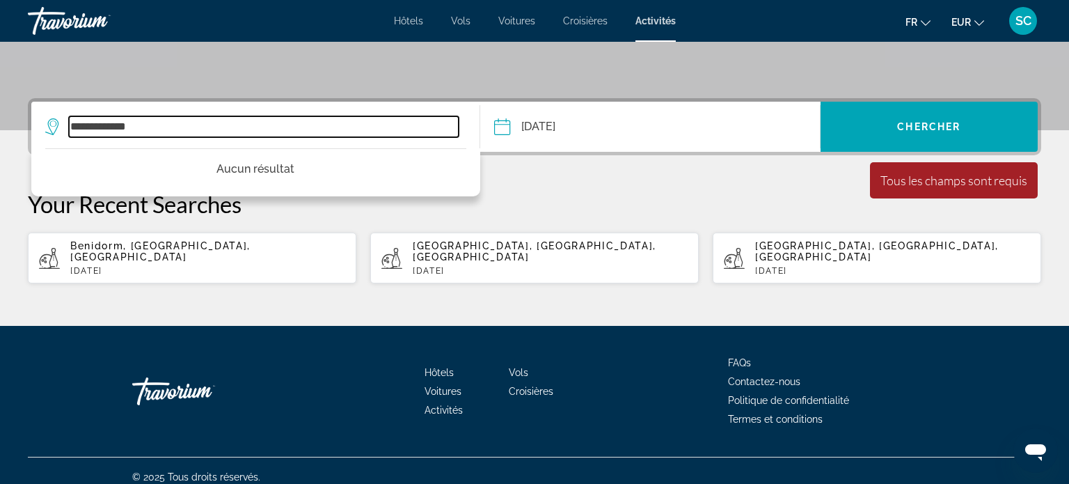
type input "**********"
click at [206, 127] on input "**********" at bounding box center [264, 126] width 390 height 21
drag, startPoint x: 206, startPoint y: 127, endPoint x: 65, endPoint y: 93, distance: 144.7
click at [65, 122] on div "**********" at bounding box center [251, 126] width 413 height 21
type input "**********"
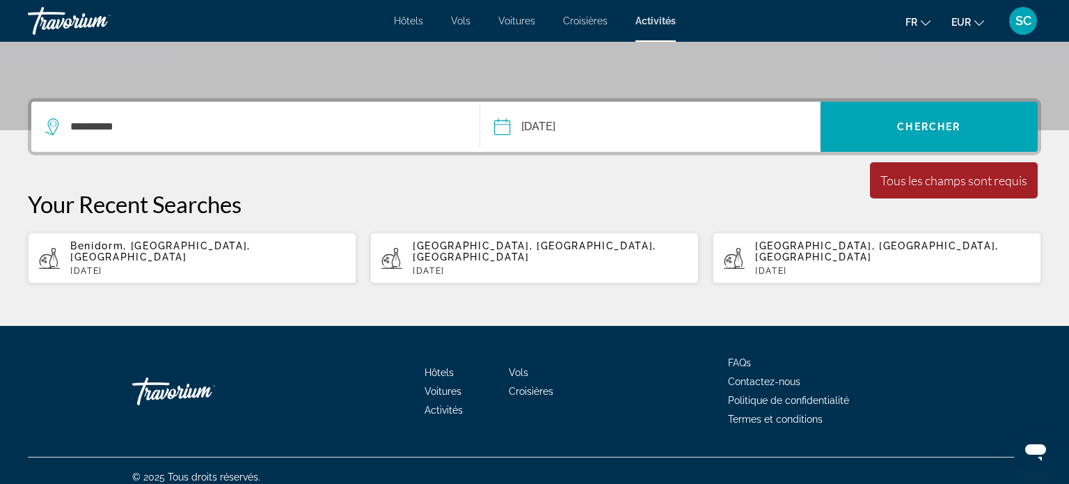
drag, startPoint x: 158, startPoint y: 116, endPoint x: 155, endPoint y: 124, distance: 8.8
click at [155, 123] on div "**********" at bounding box center [255, 127] width 420 height 50
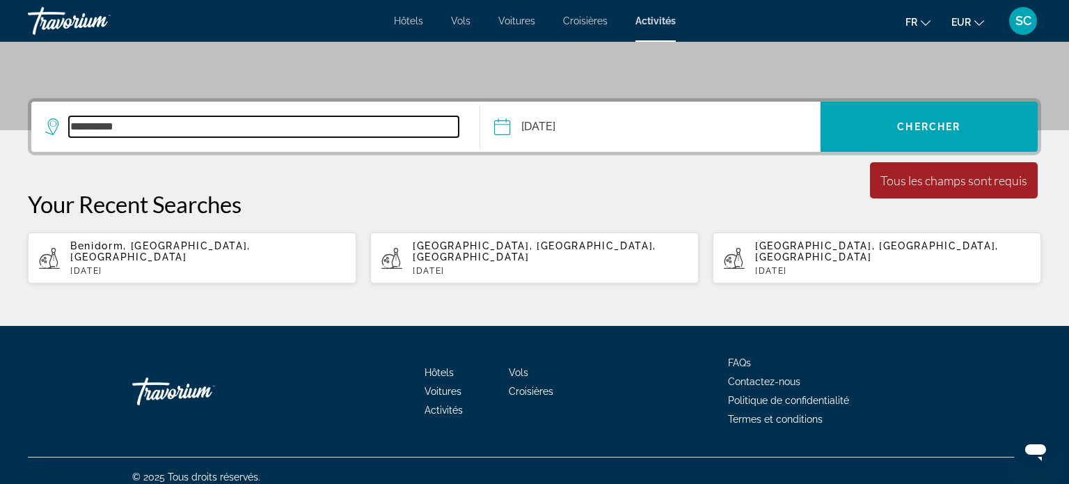
drag, startPoint x: 155, startPoint y: 124, endPoint x: 64, endPoint y: 88, distance: 97.8
click at [64, 100] on div "**********" at bounding box center [534, 126] width 1013 height 57
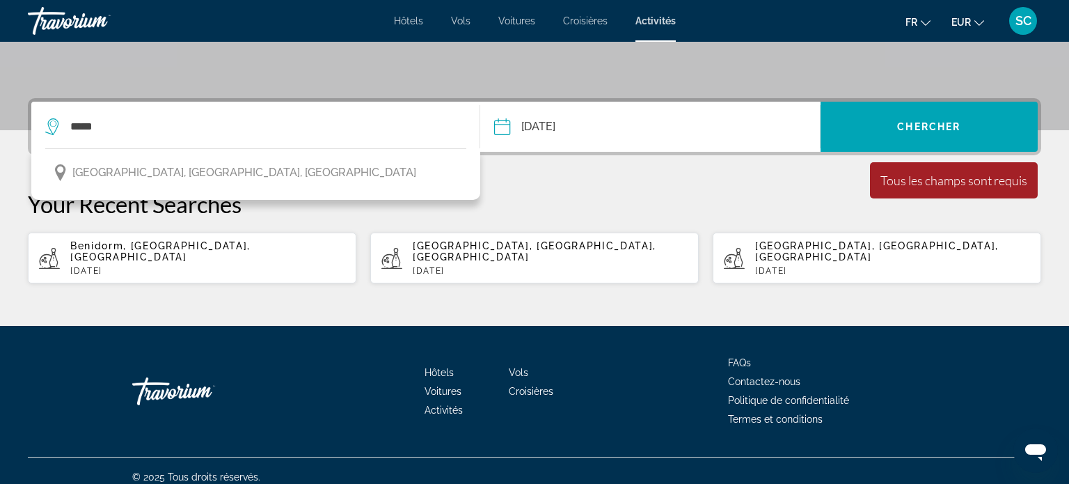
drag, startPoint x: 155, startPoint y: 177, endPoint x: 622, endPoint y: 177, distance: 467.0
click at [155, 177] on span "[GEOGRAPHIC_DATA], [GEOGRAPHIC_DATA], [GEOGRAPHIC_DATA]" at bounding box center [244, 172] width 344 height 19
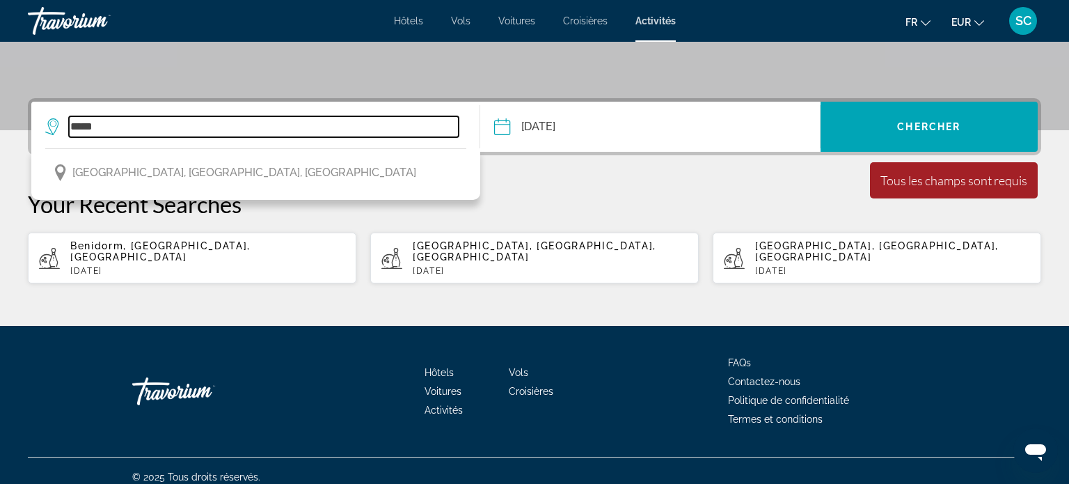
type input "**********"
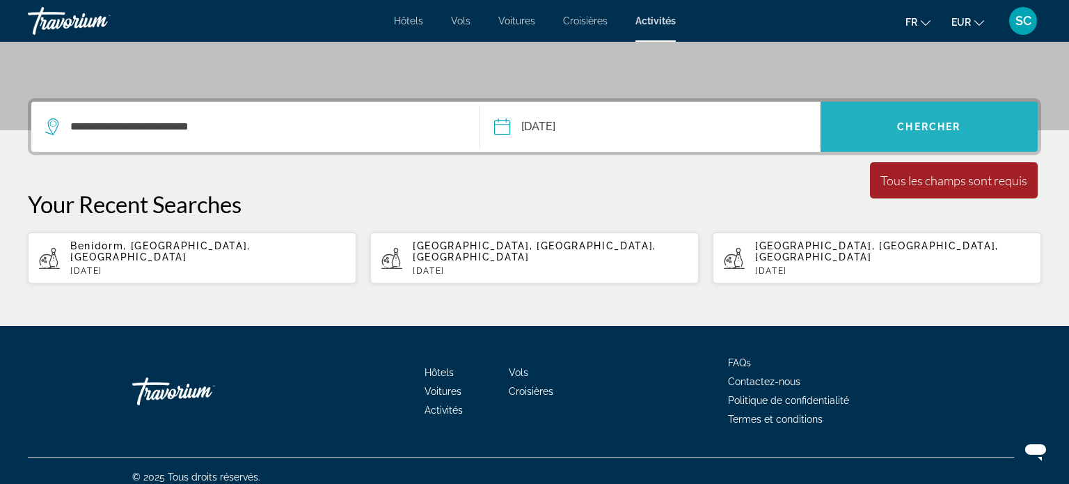
click at [968, 135] on span "Search widget" at bounding box center [929, 126] width 217 height 33
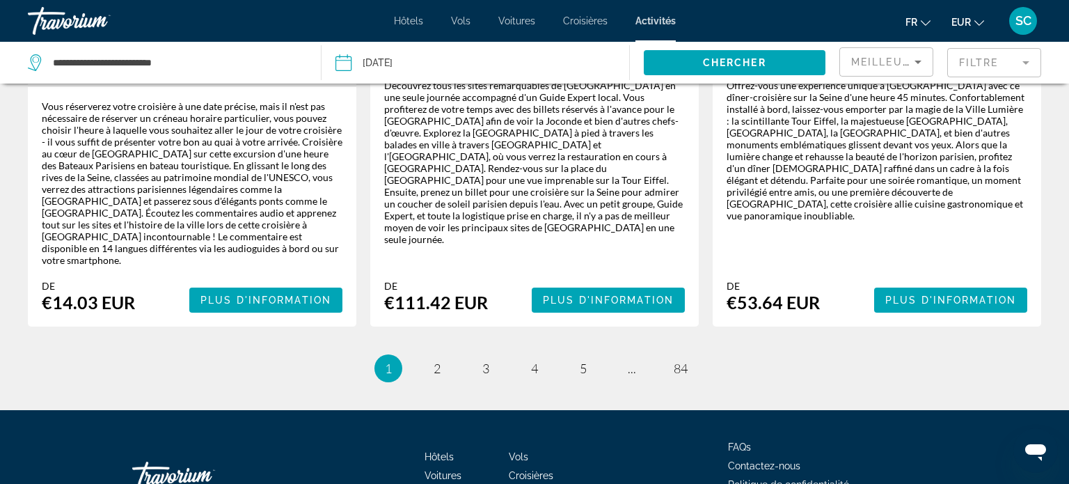
scroll to position [2371, 0]
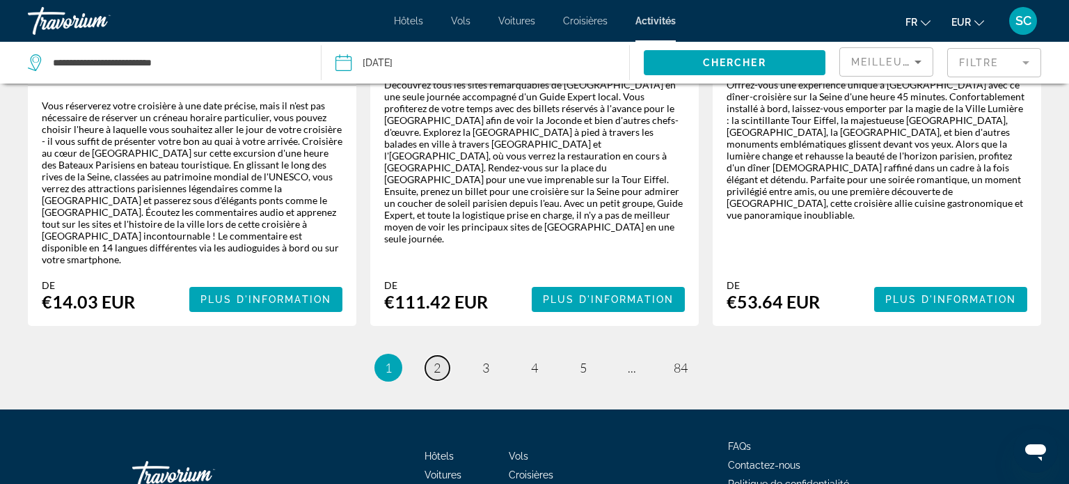
click at [441, 356] on link "page 2" at bounding box center [437, 368] width 24 height 24
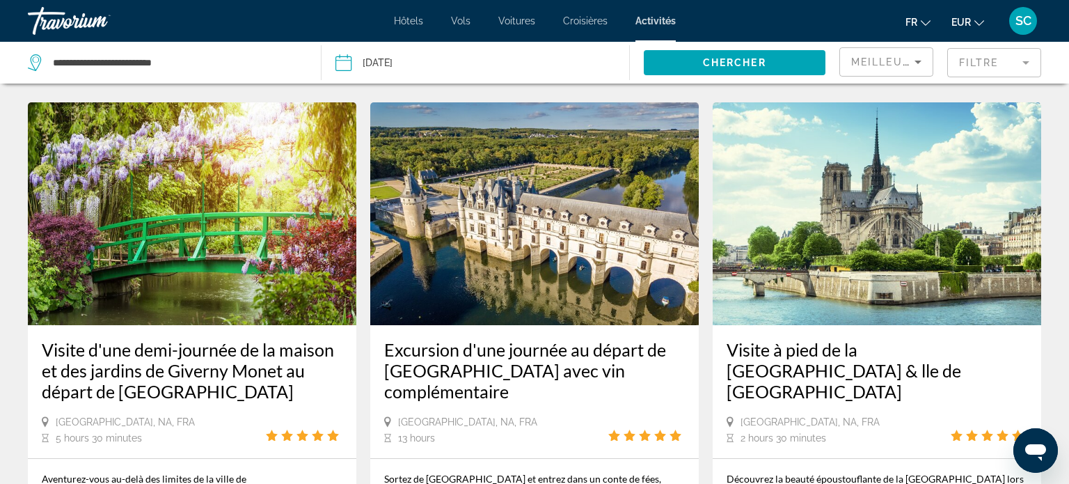
scroll to position [693, 0]
